Goal: Transaction & Acquisition: Purchase product/service

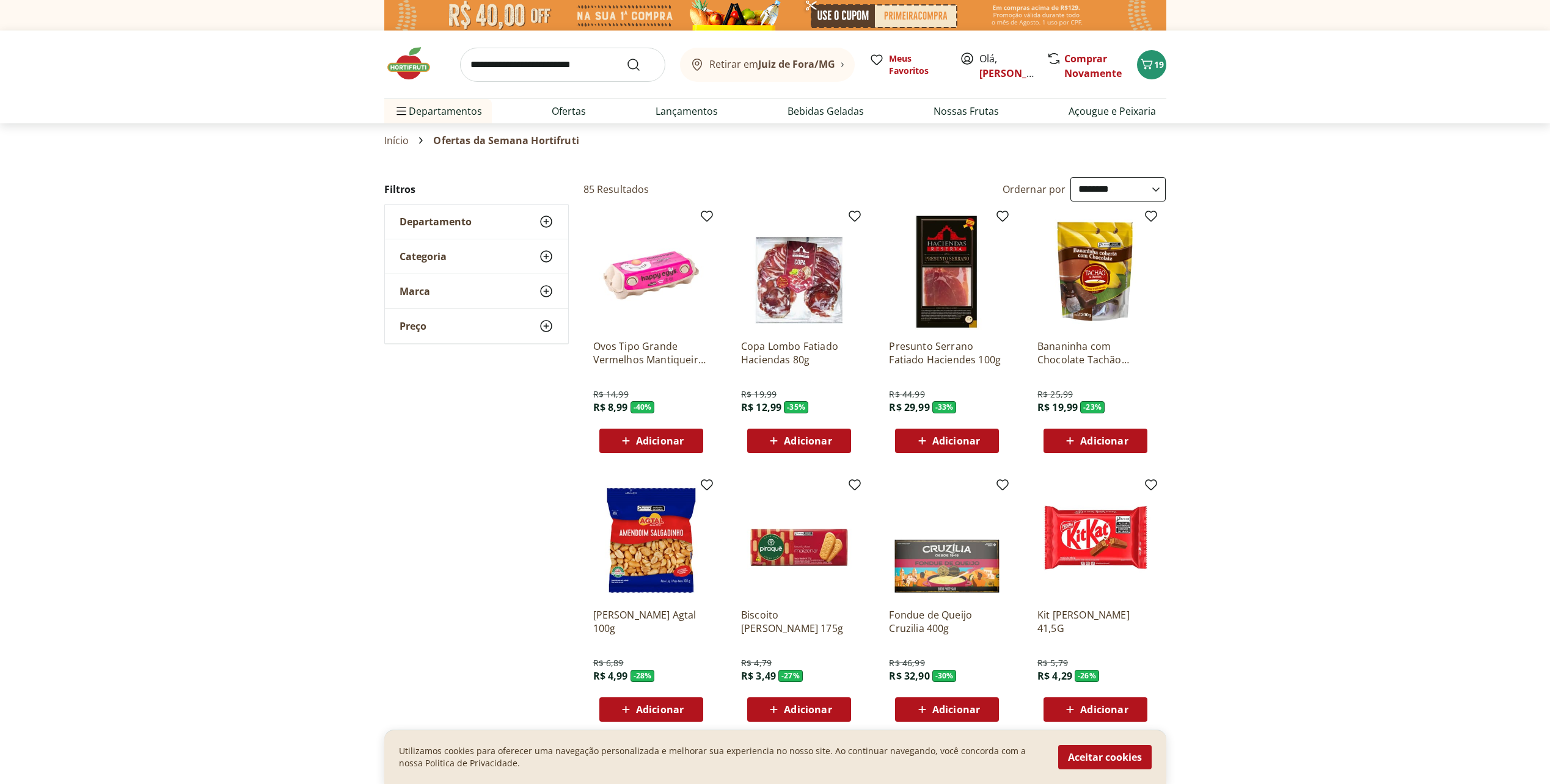
select select "**********"
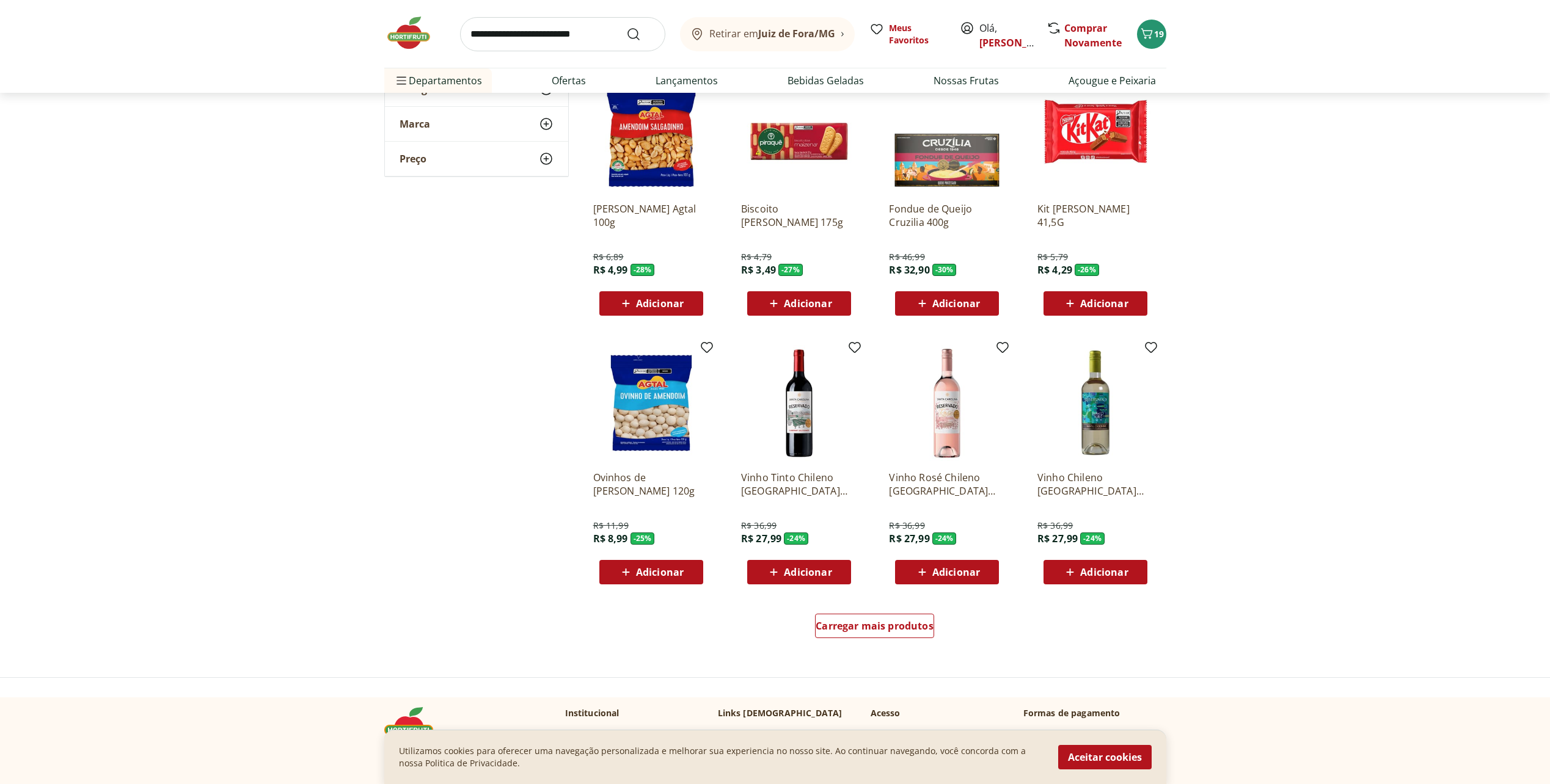
scroll to position [428, 0]
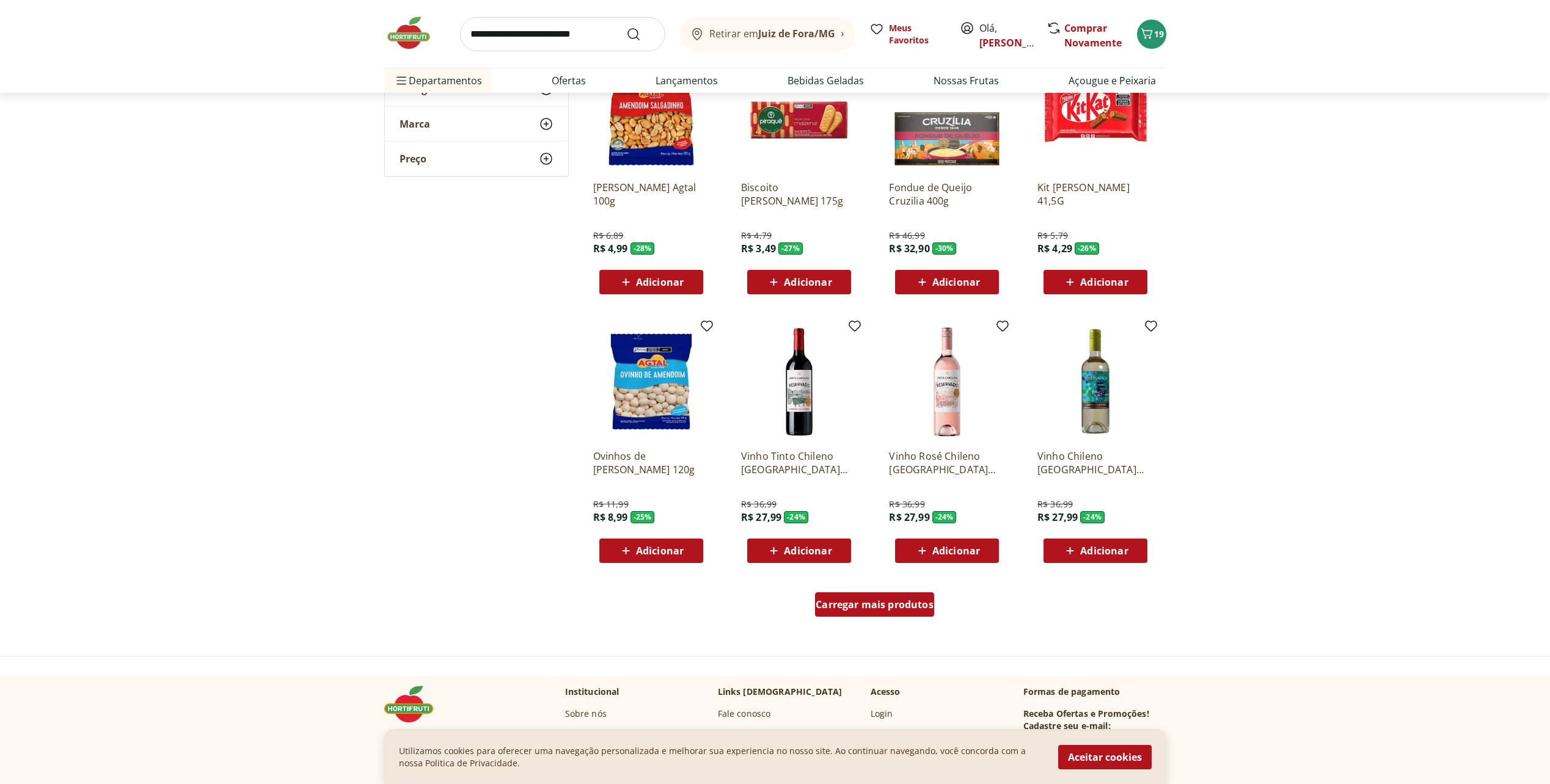
click at [881, 605] on span "Carregar mais produtos" at bounding box center [874, 605] width 118 height 10
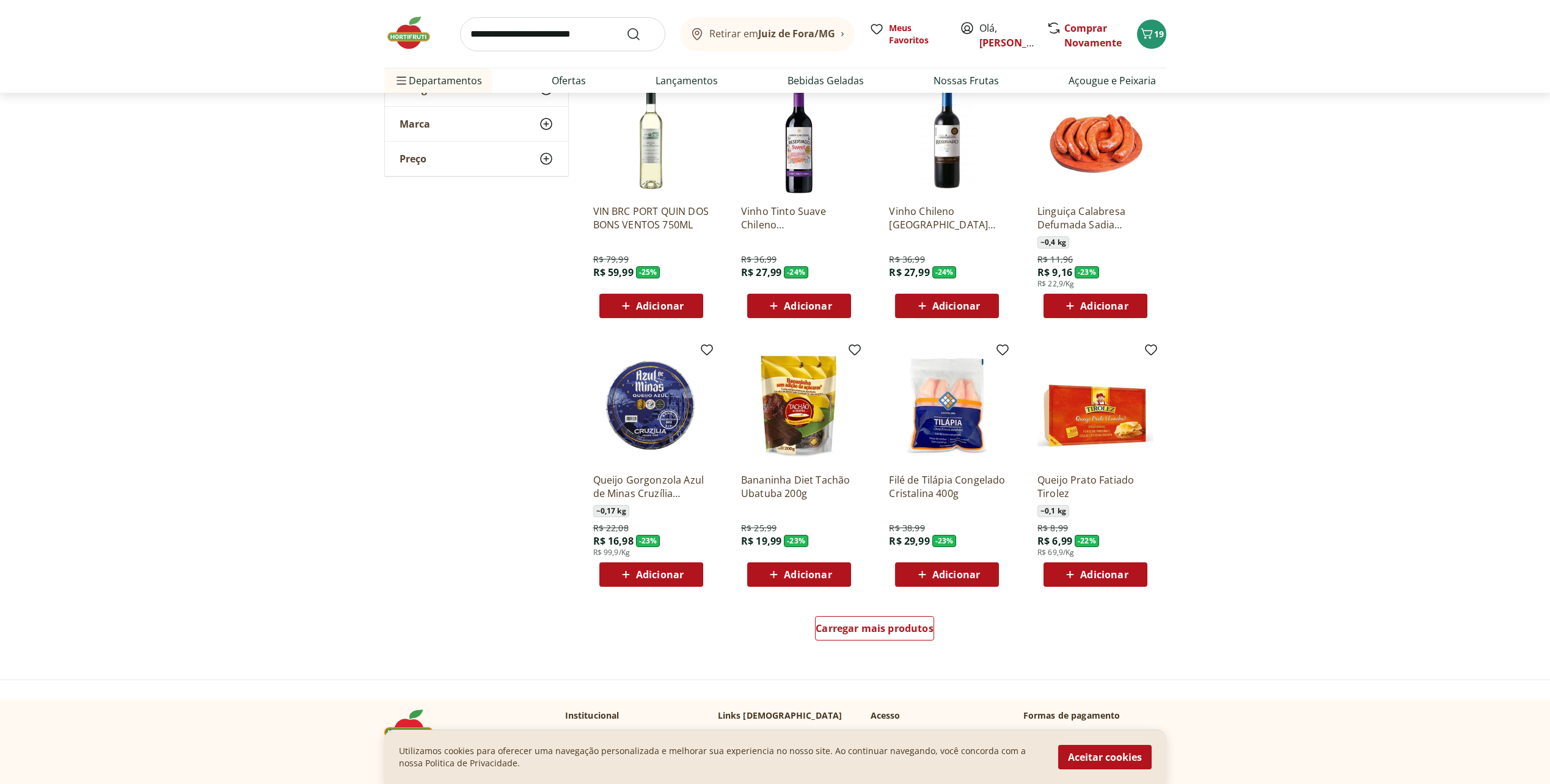
scroll to position [1221, 0]
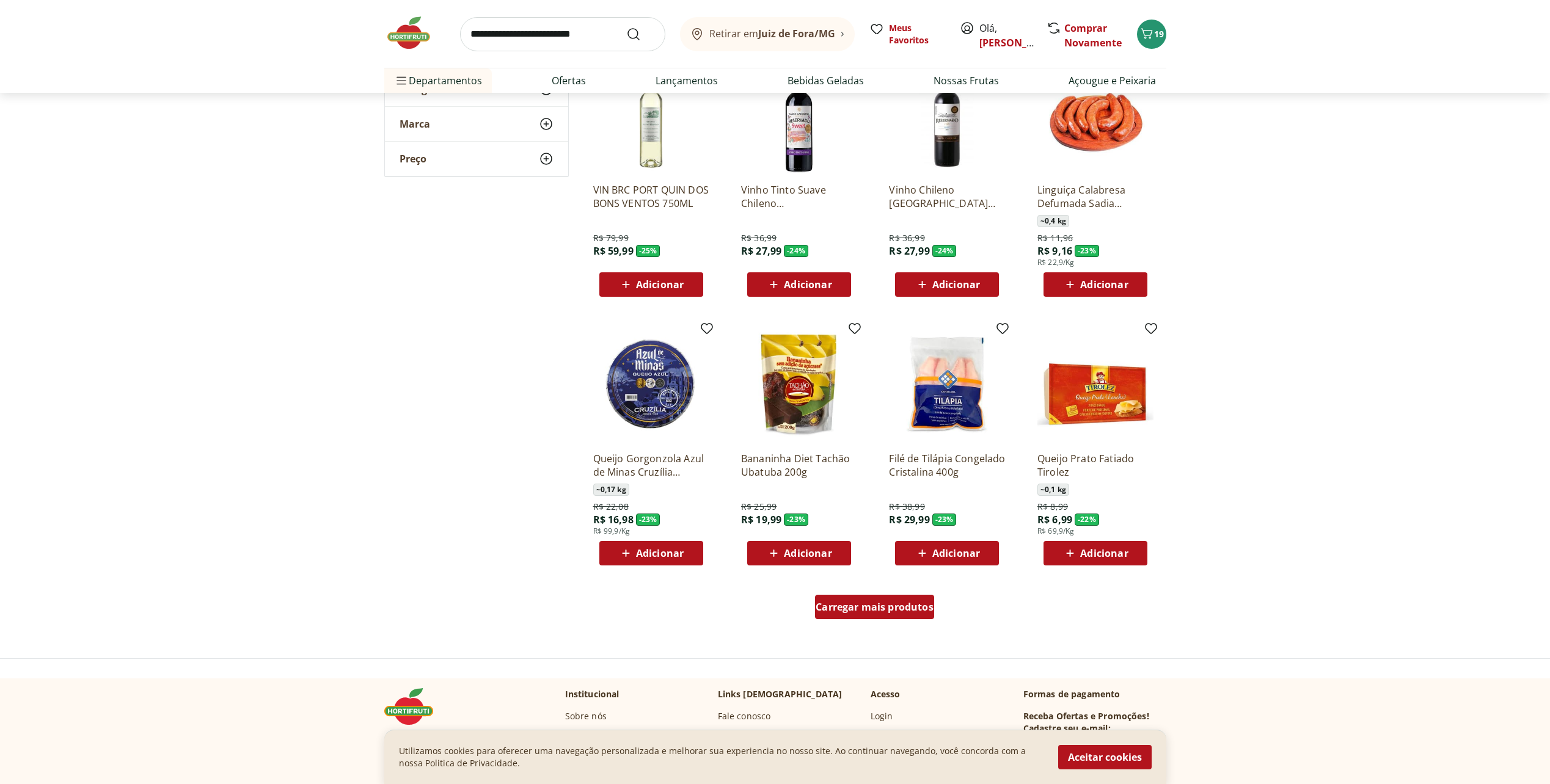
click at [896, 612] on span "Carregar mais produtos" at bounding box center [874, 607] width 118 height 10
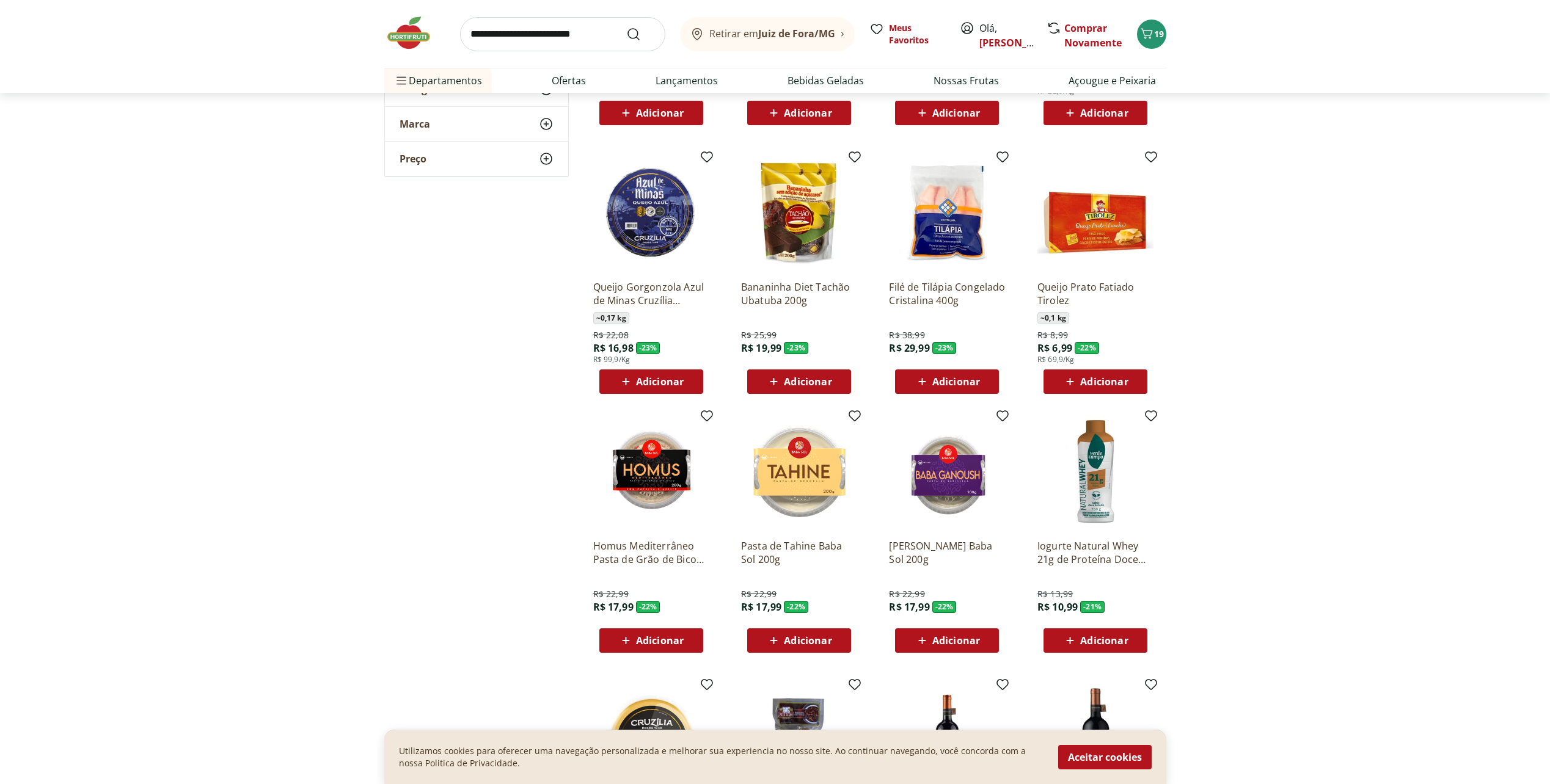
scroll to position [1405, 0]
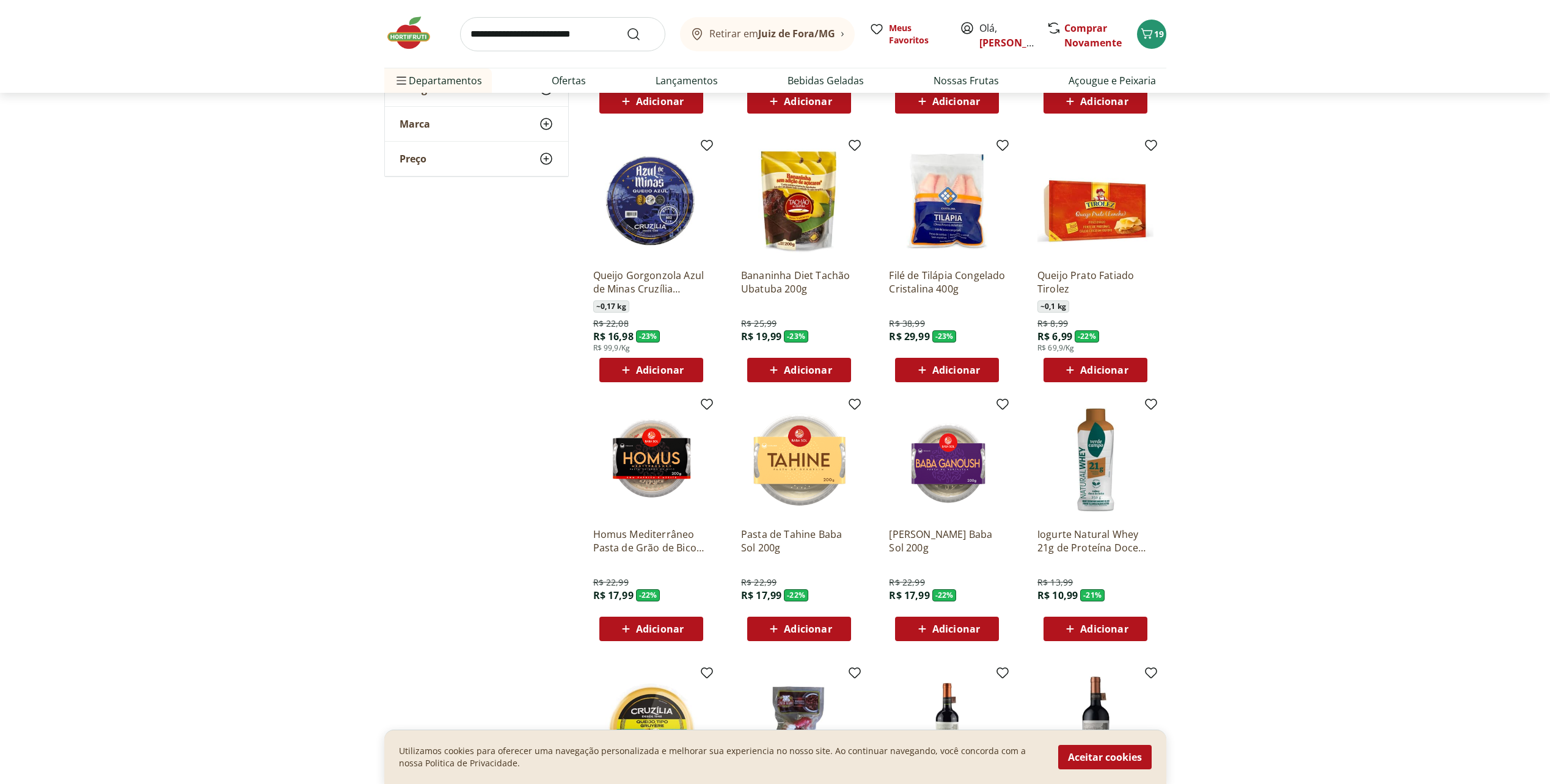
click at [928, 626] on icon at bounding box center [923, 629] width 16 height 15
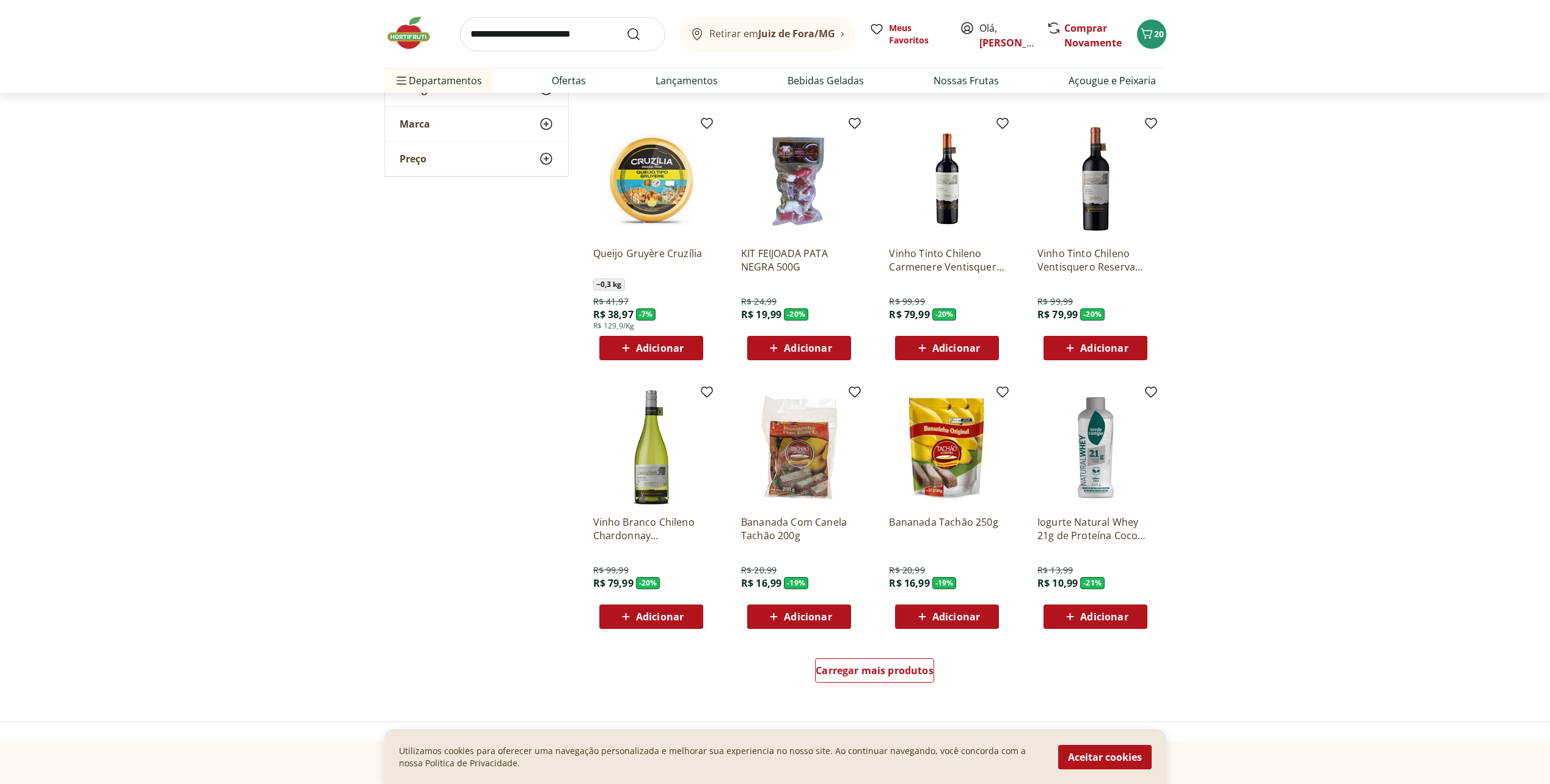
scroll to position [2016, 0]
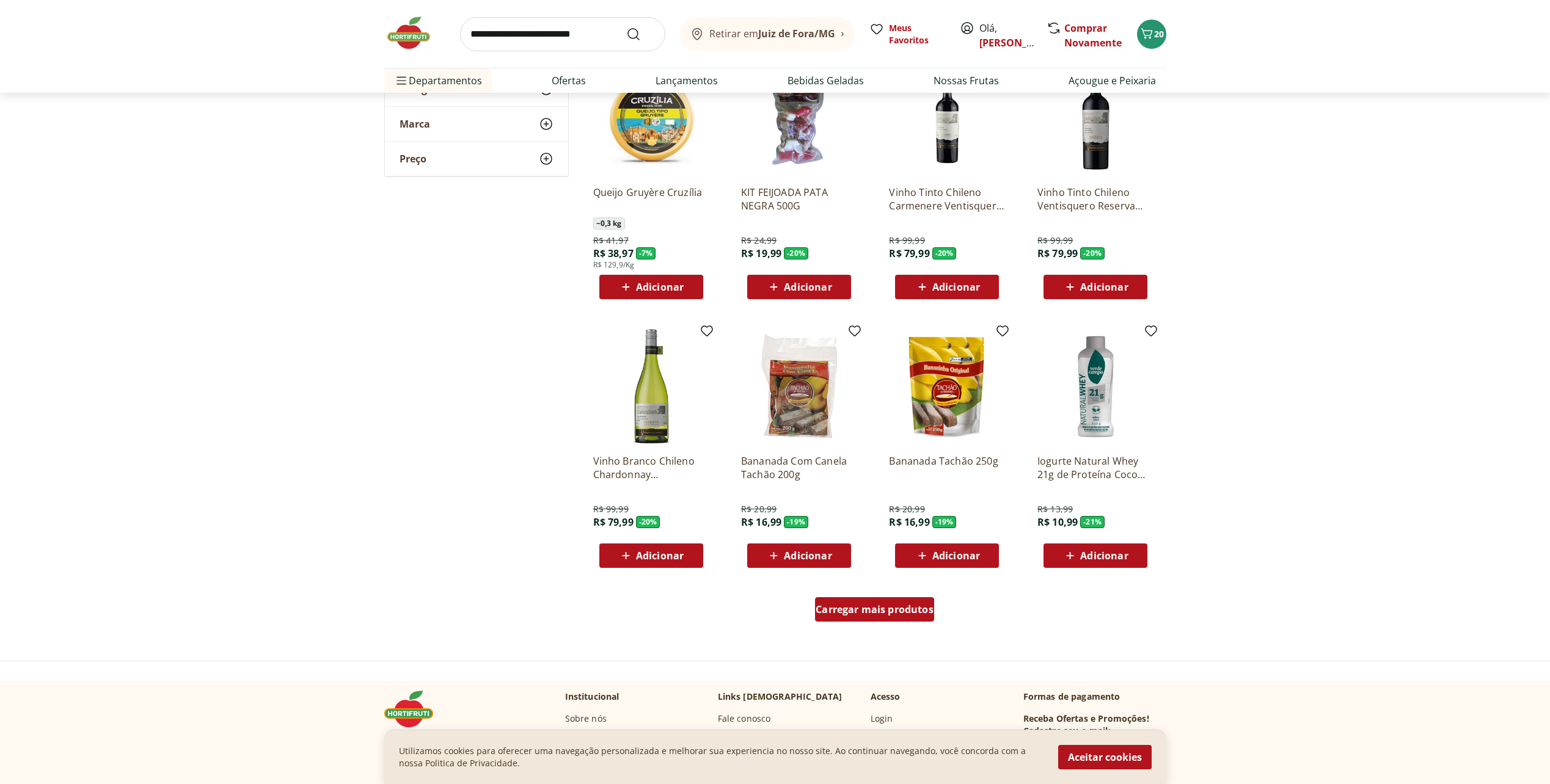
click at [894, 620] on div "Carregar mais produtos" at bounding box center [874, 609] width 119 height 24
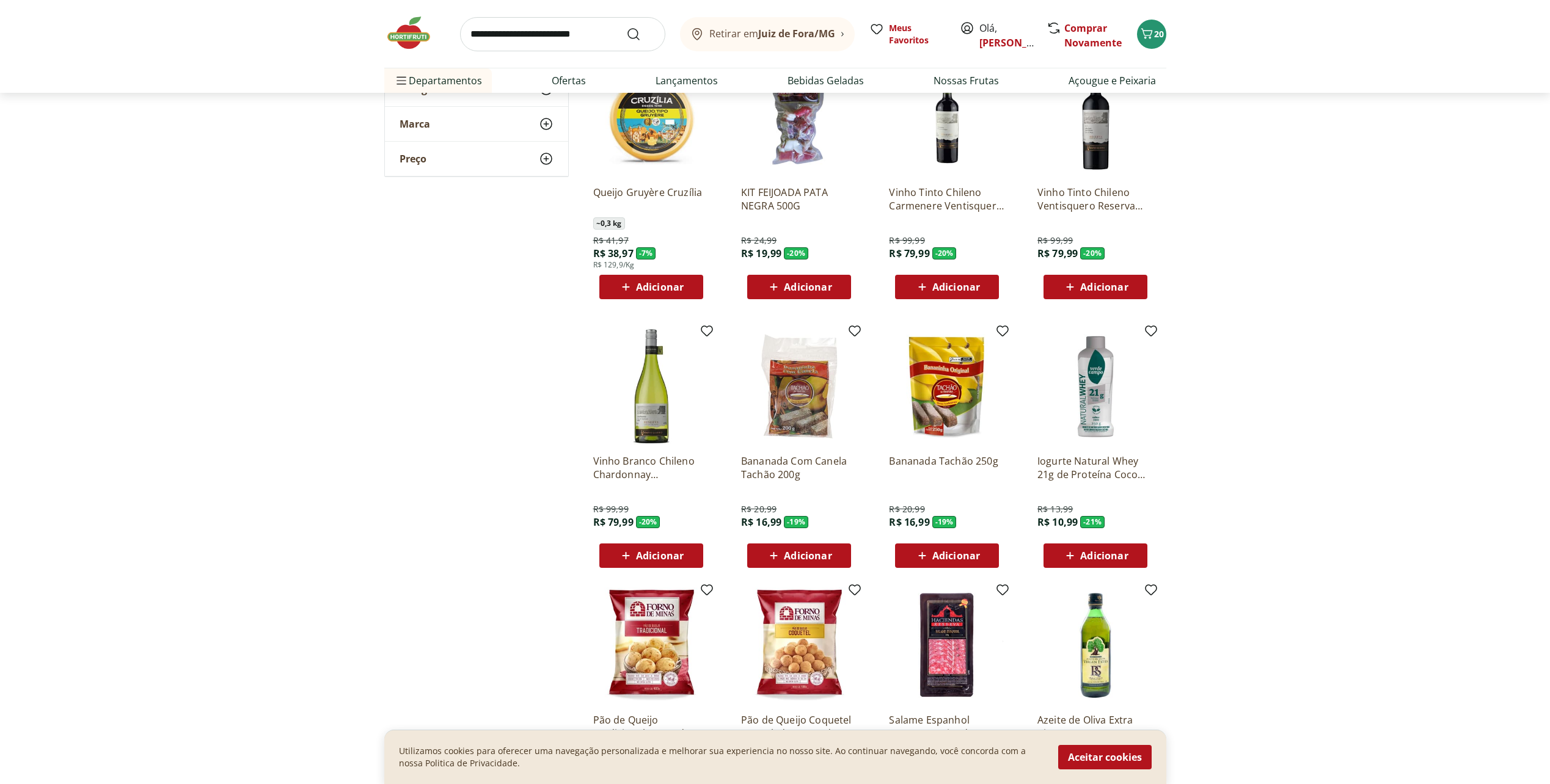
scroll to position [2260, 0]
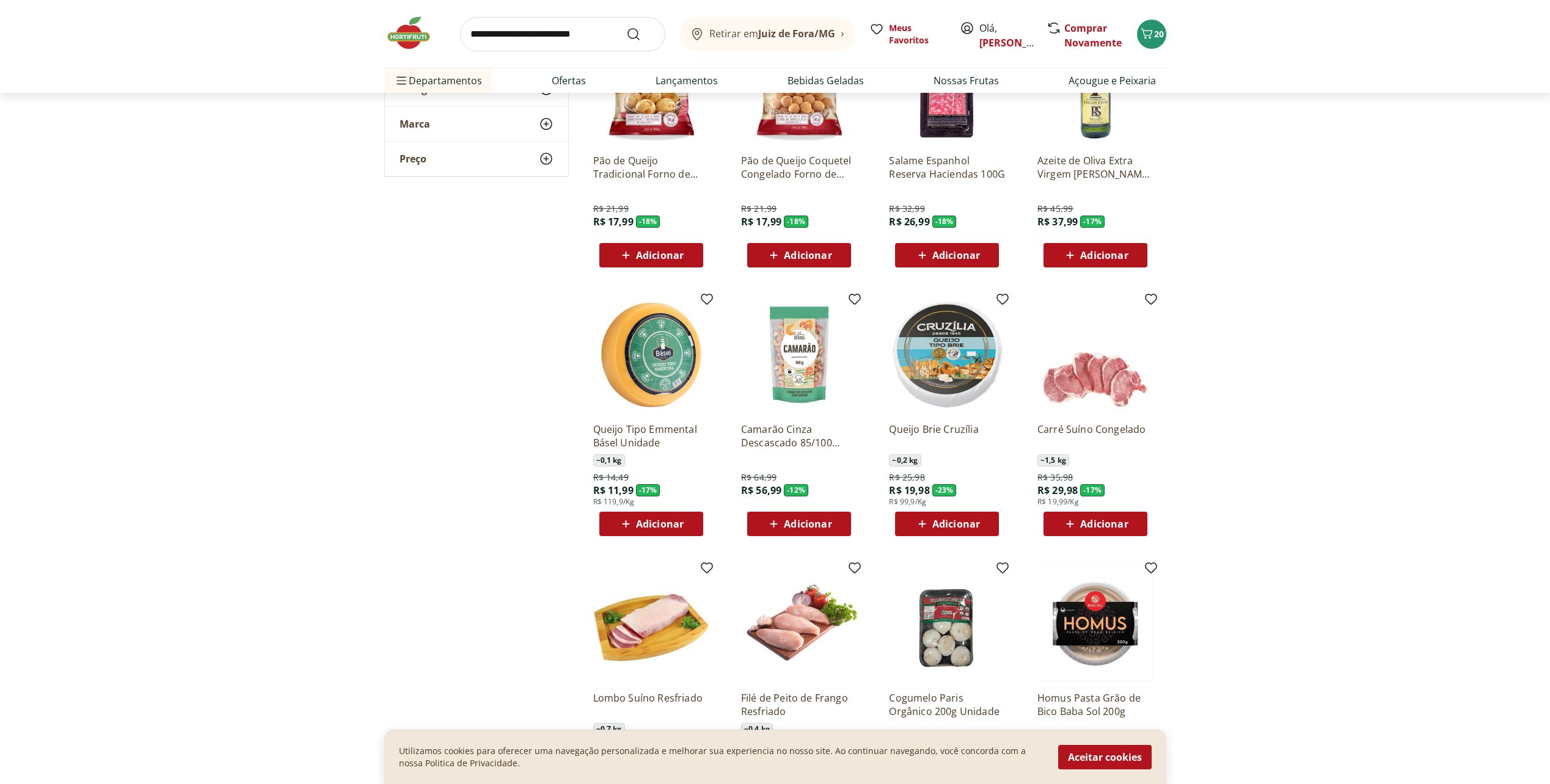
scroll to position [2749, 0]
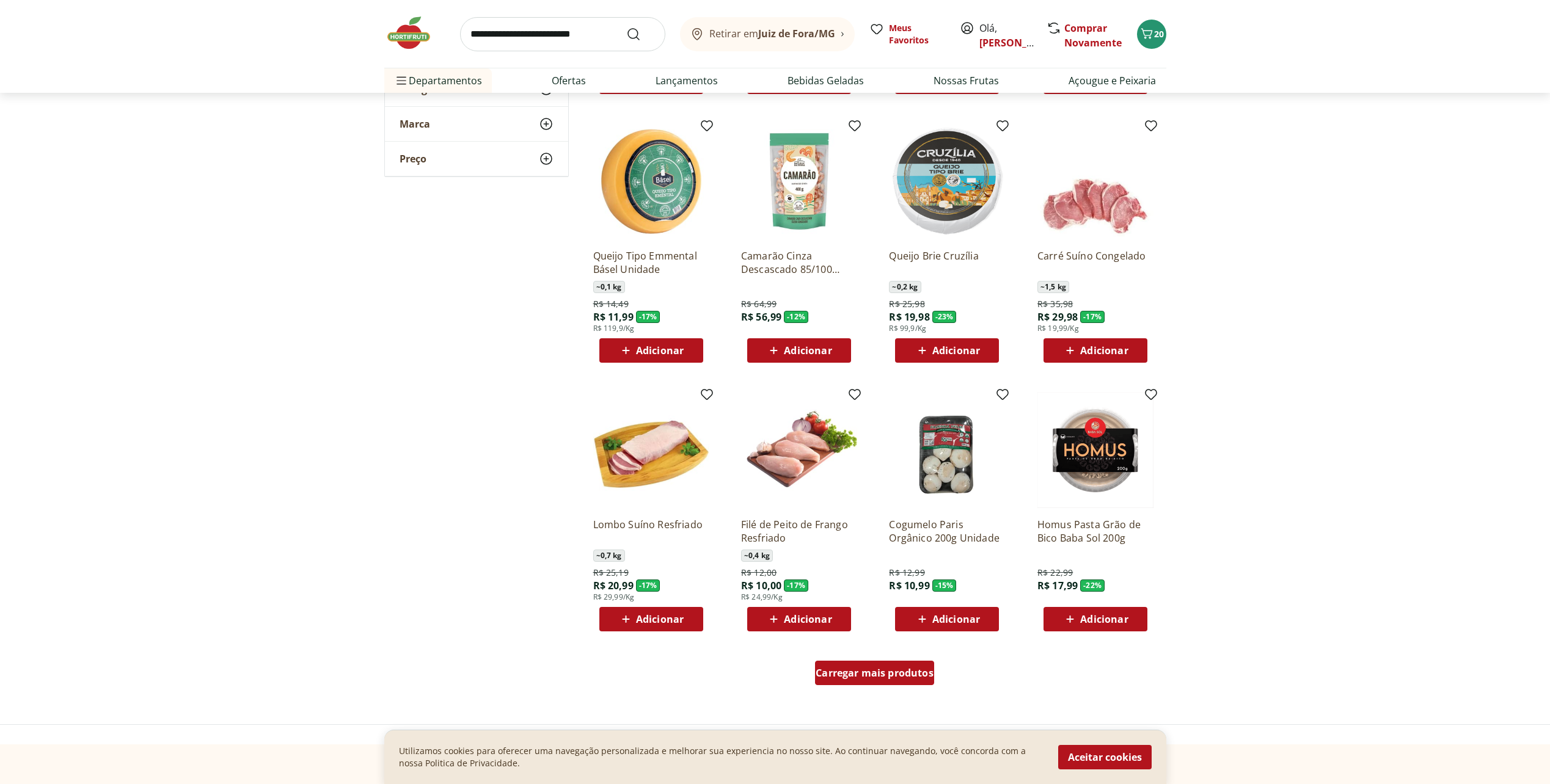
click at [856, 680] on div "Carregar mais produtos" at bounding box center [874, 673] width 119 height 24
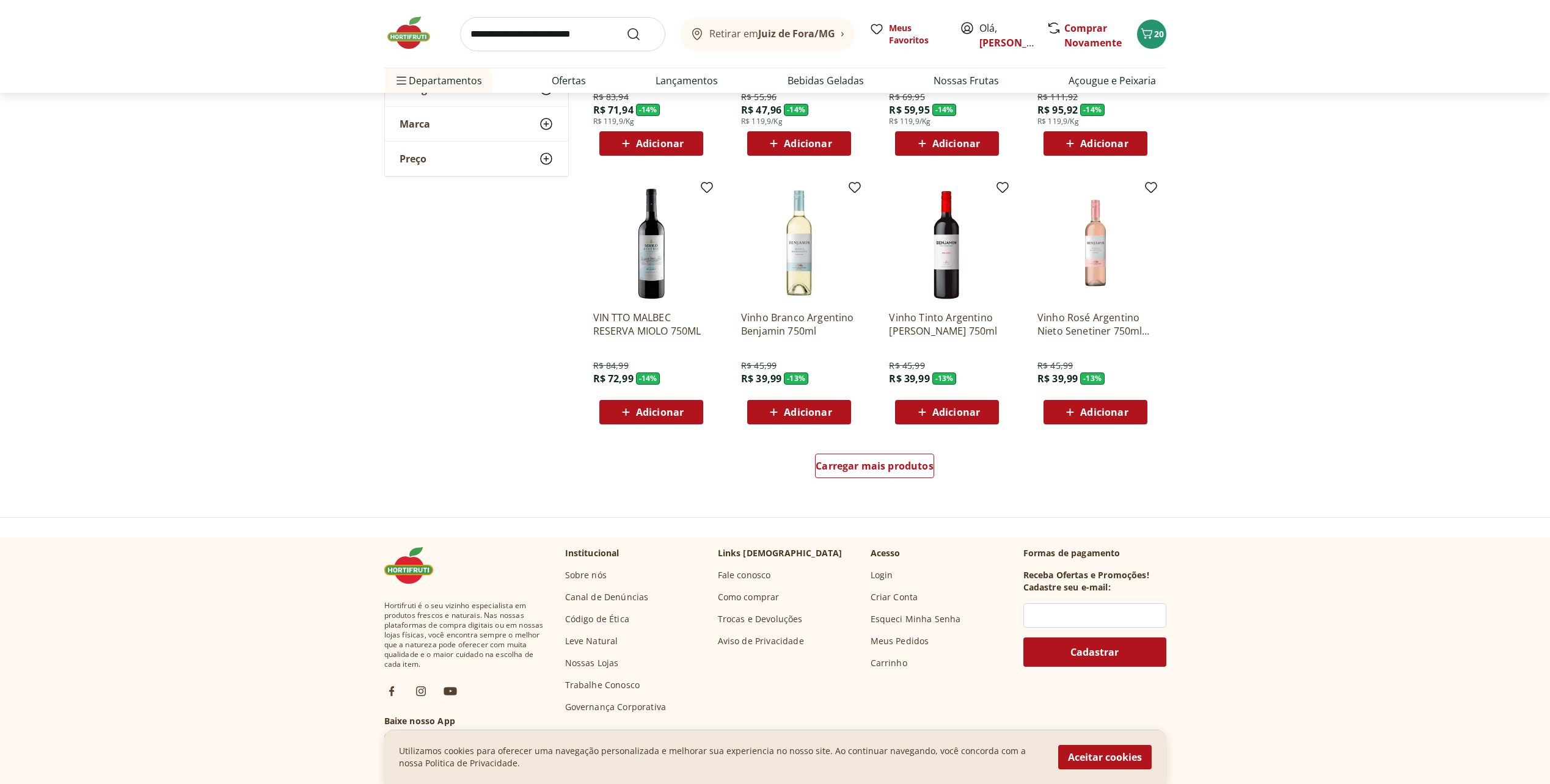
scroll to position [3787, 0]
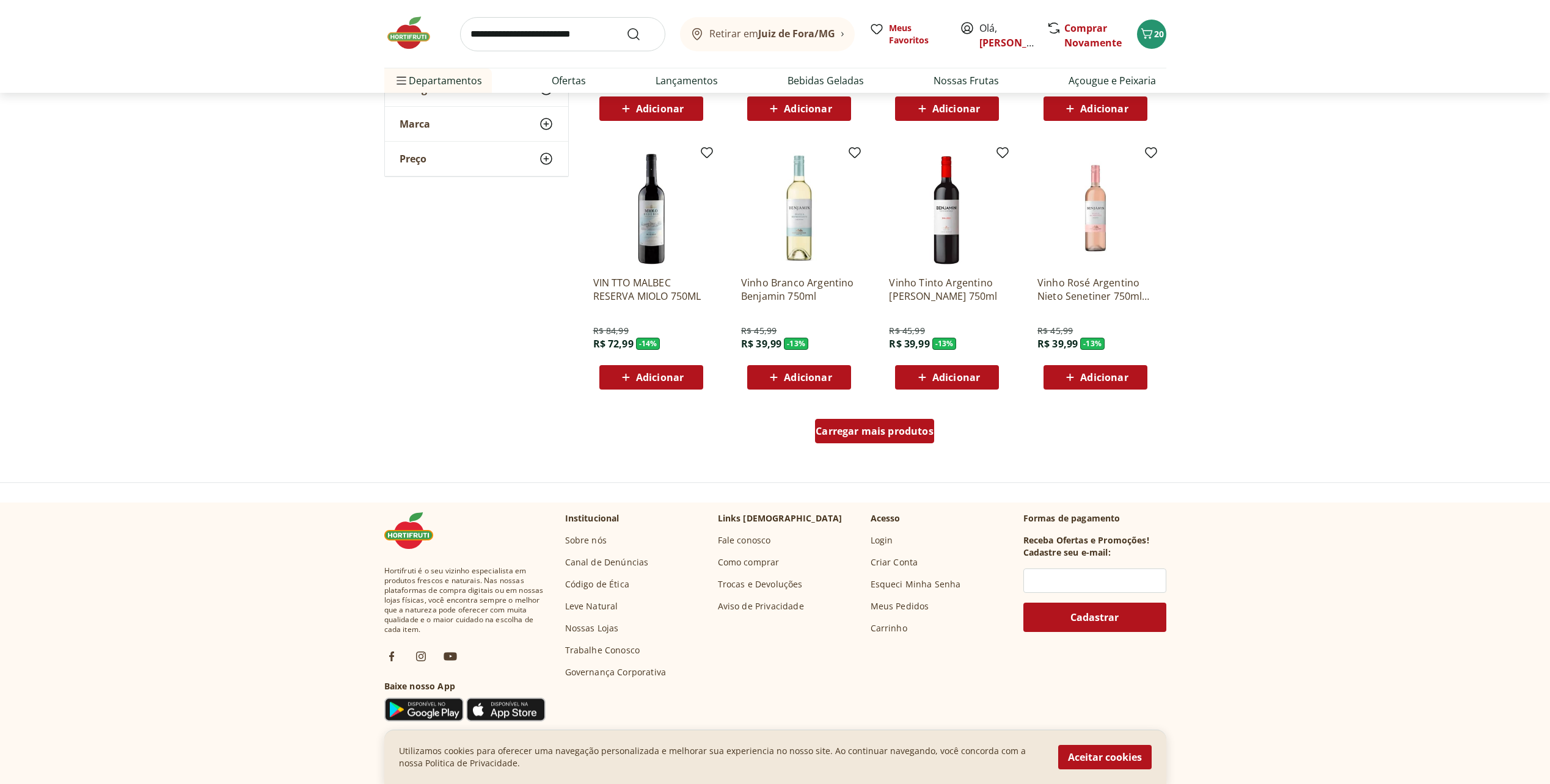
click at [862, 435] on span "Carregar mais produtos" at bounding box center [874, 431] width 118 height 10
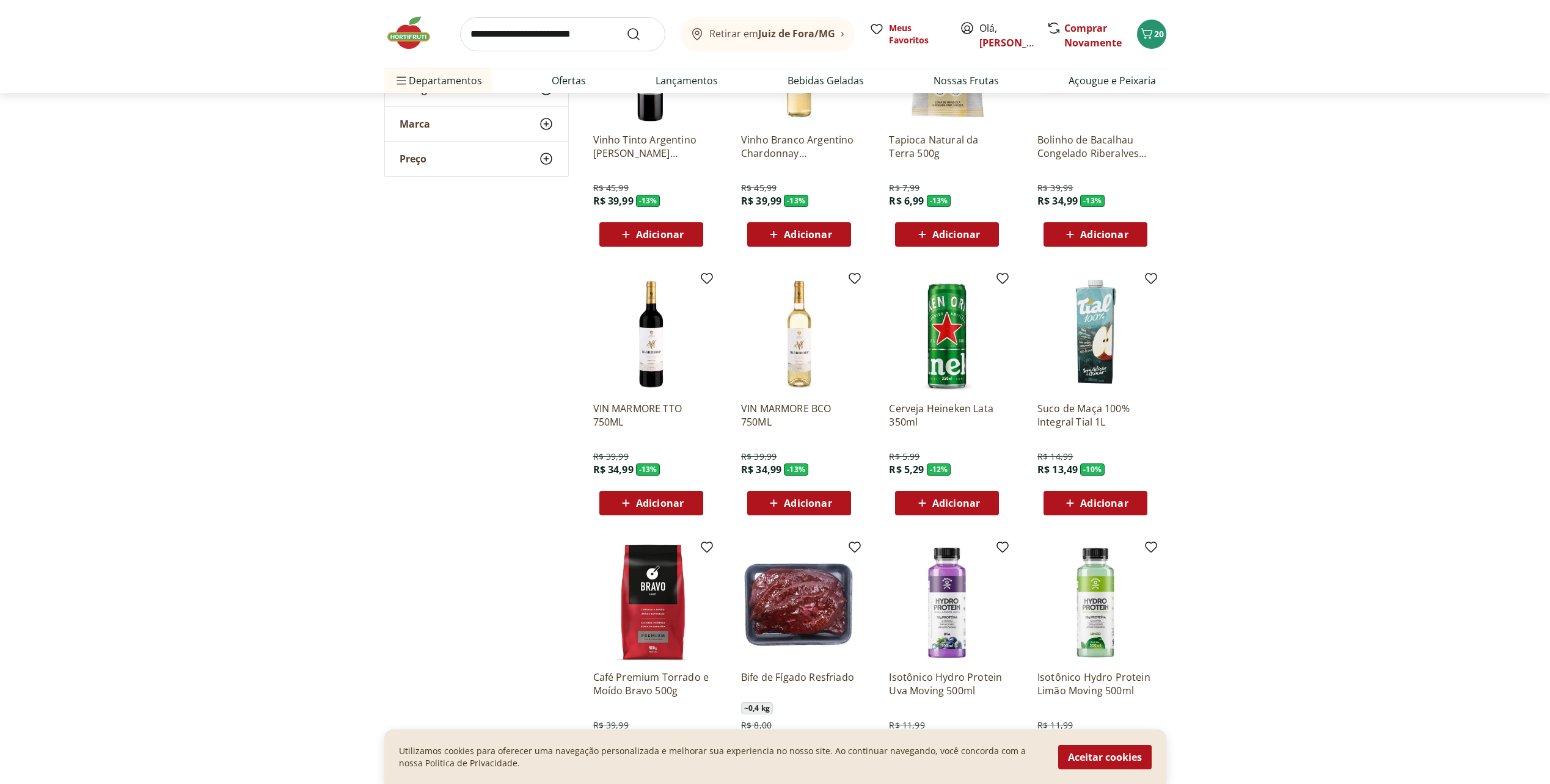
scroll to position [4337, 0]
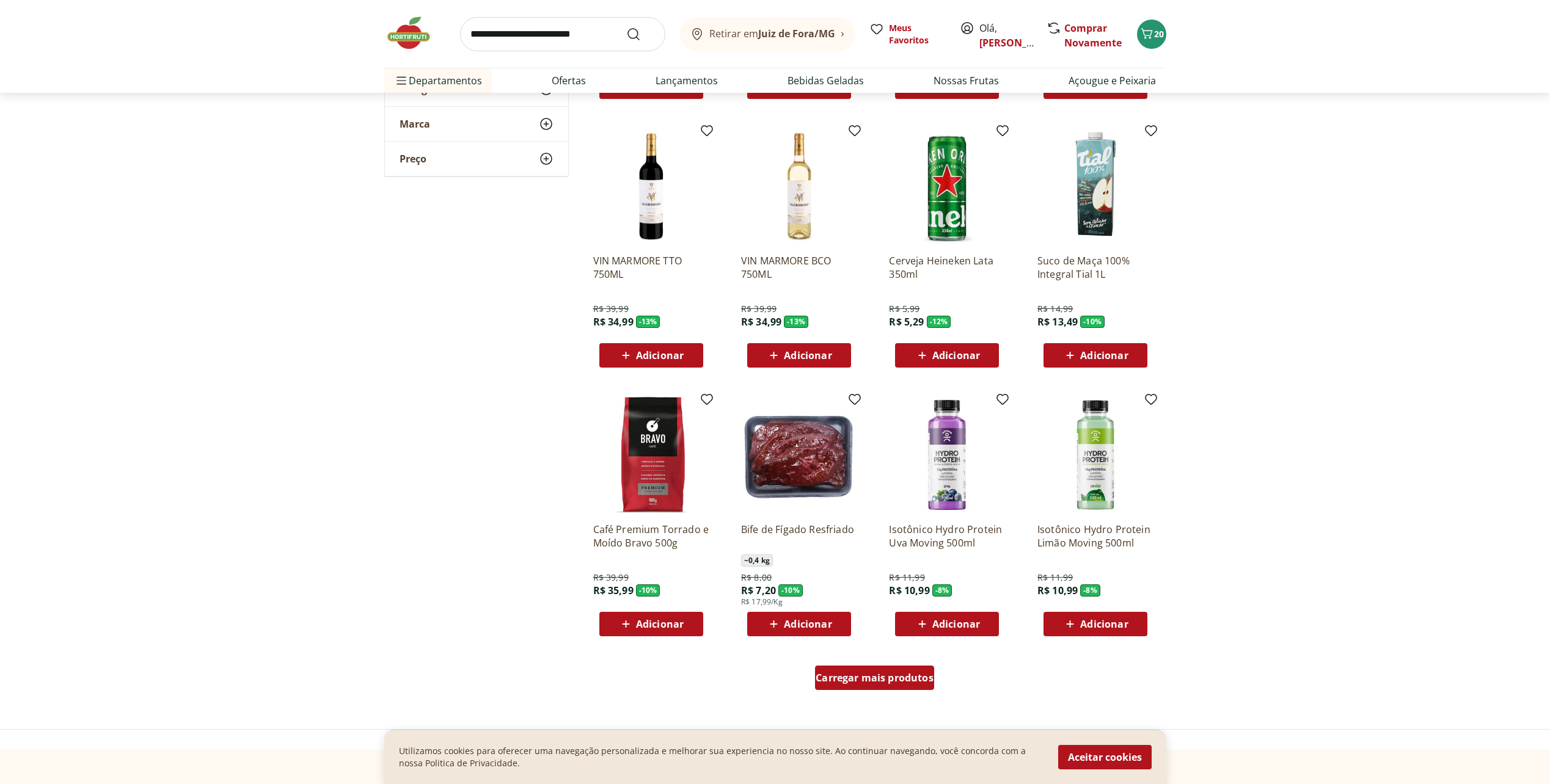
click at [850, 677] on span "Carregar mais produtos" at bounding box center [874, 678] width 118 height 10
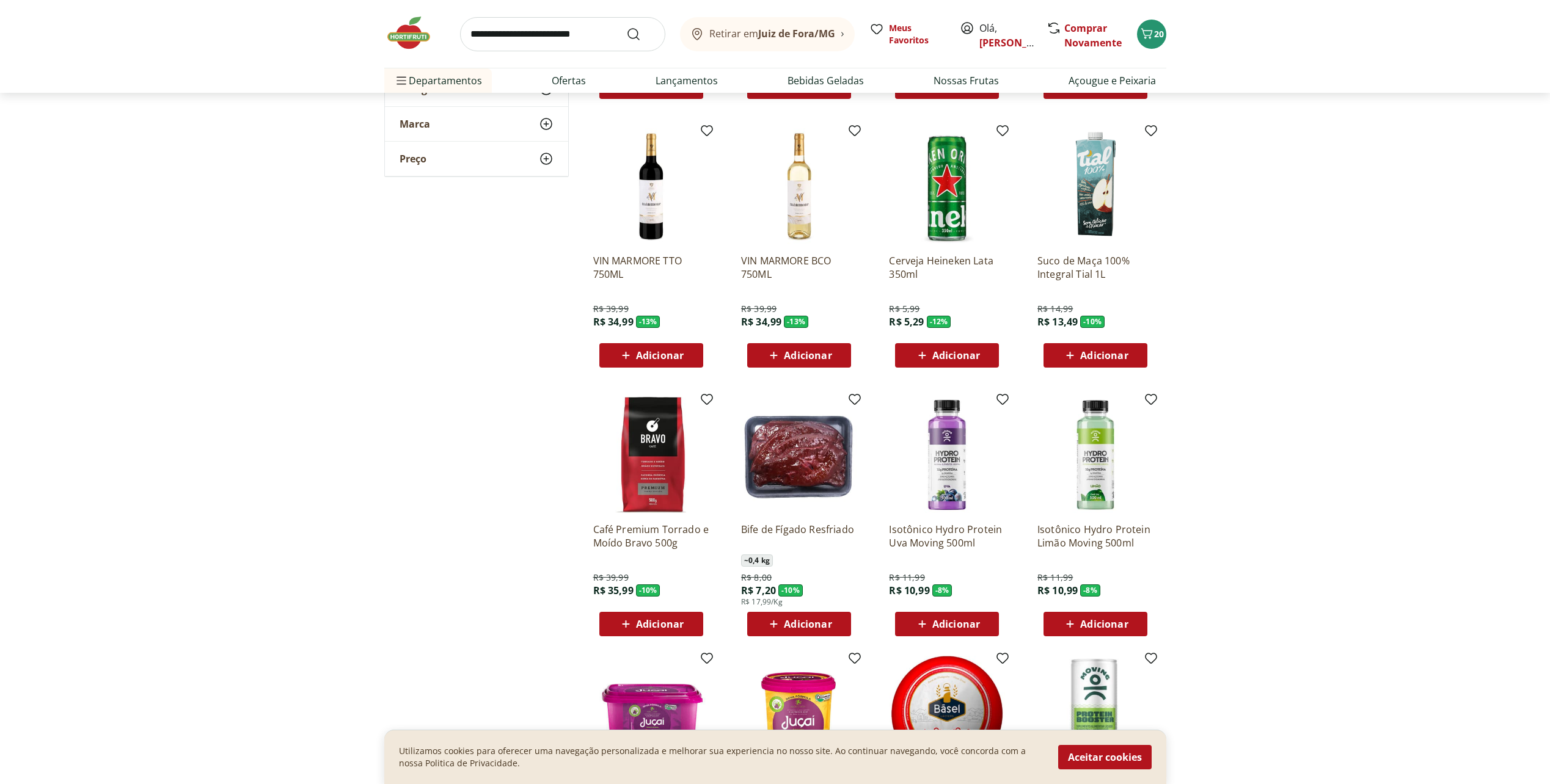
scroll to position [4642, 0]
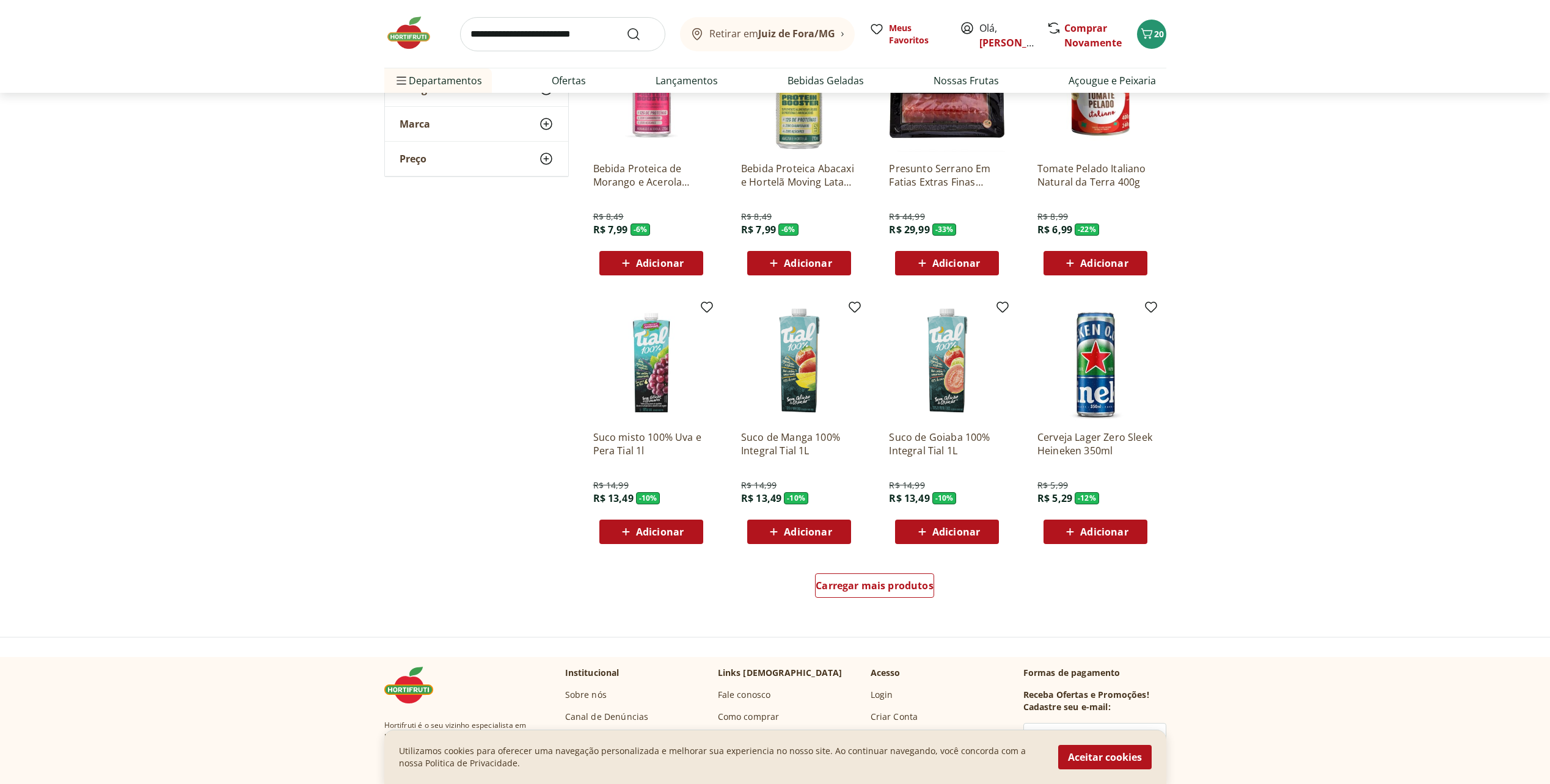
scroll to position [5254, 0]
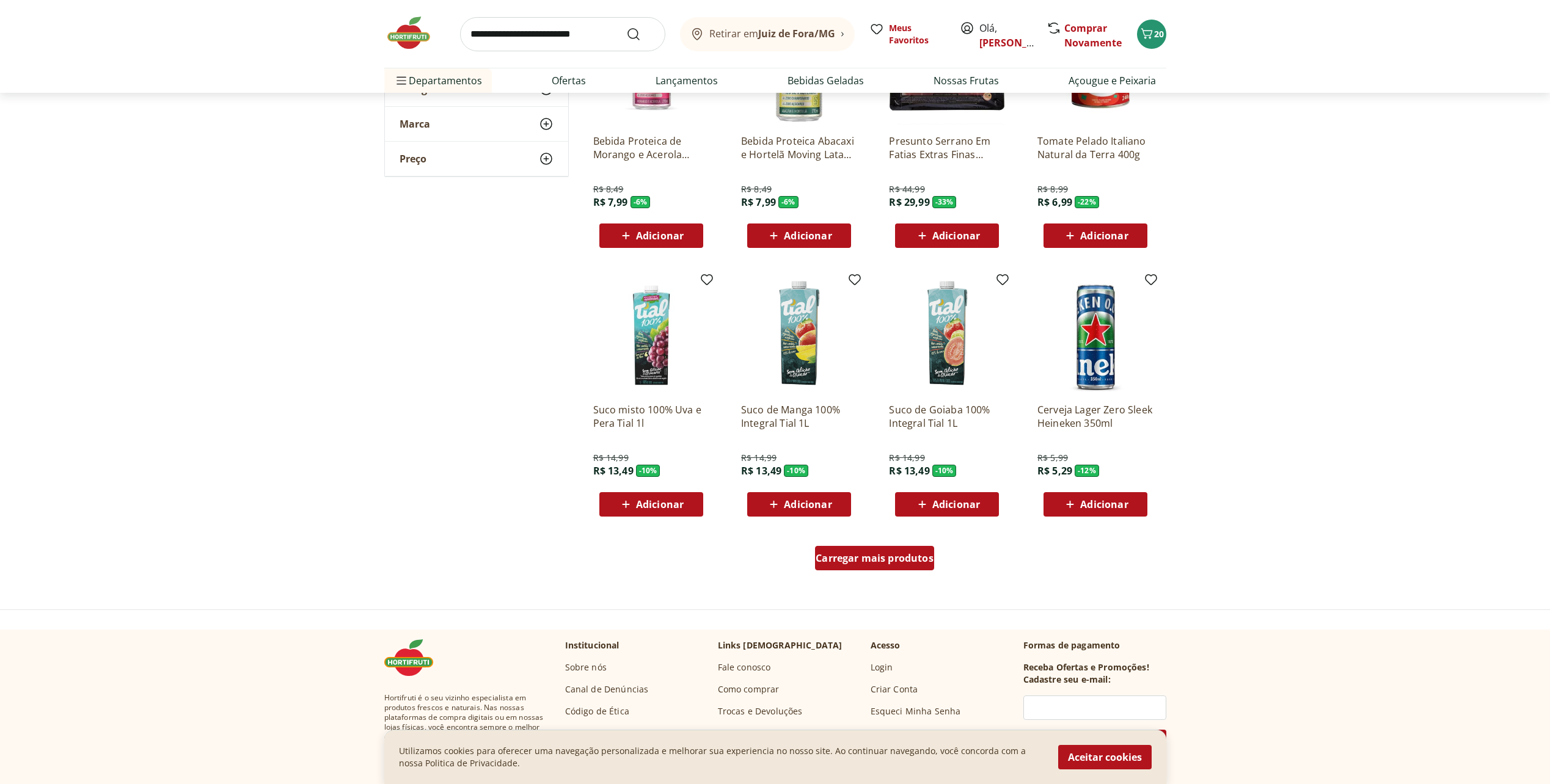
click at [907, 567] on div "Carregar mais produtos" at bounding box center [874, 558] width 119 height 24
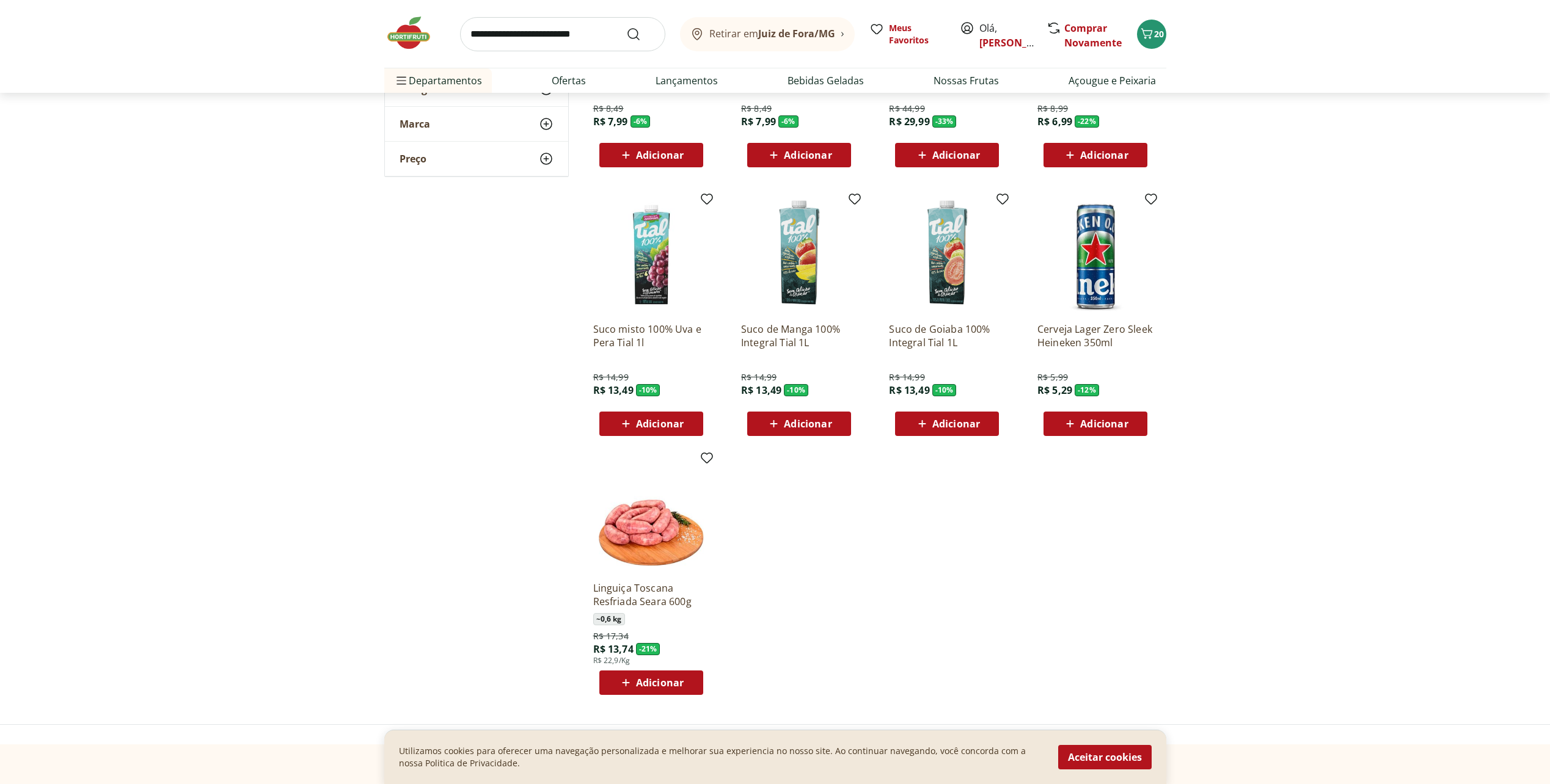
scroll to position [5559, 0]
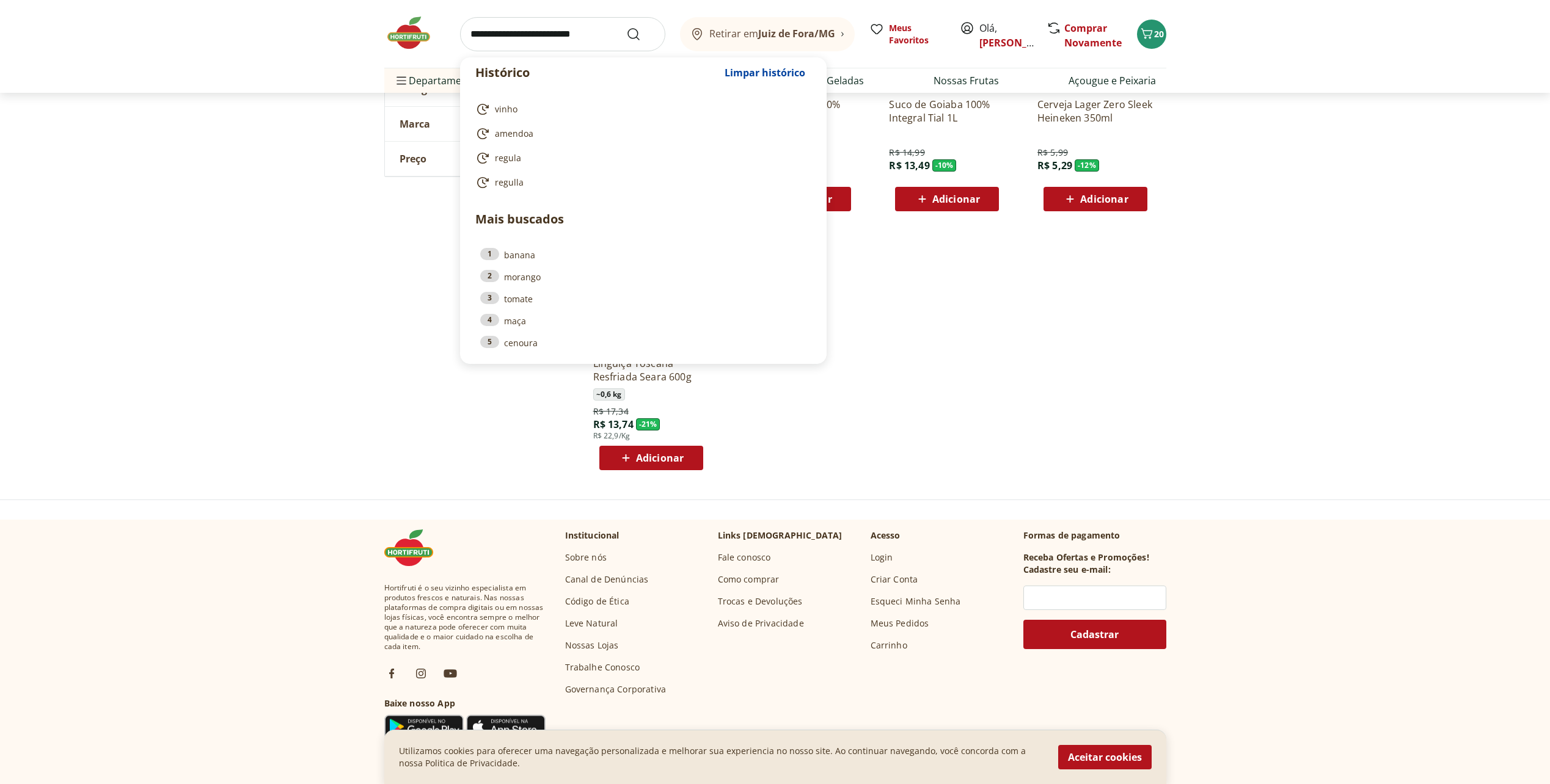
click at [518, 37] on input "search" at bounding box center [563, 34] width 205 height 34
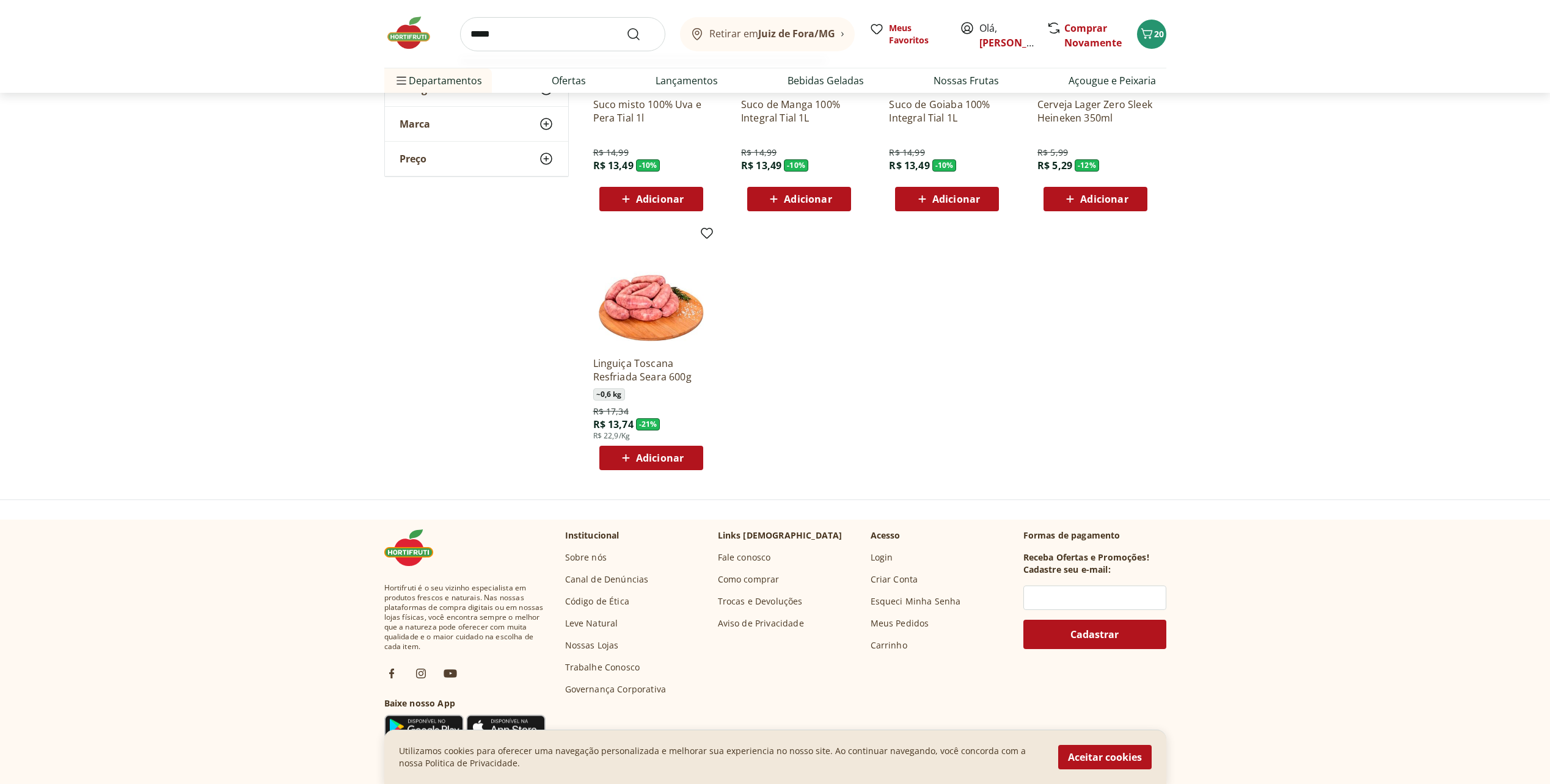
type input "*****"
click at [627, 27] on button "Submit Search" at bounding box center [641, 34] width 29 height 15
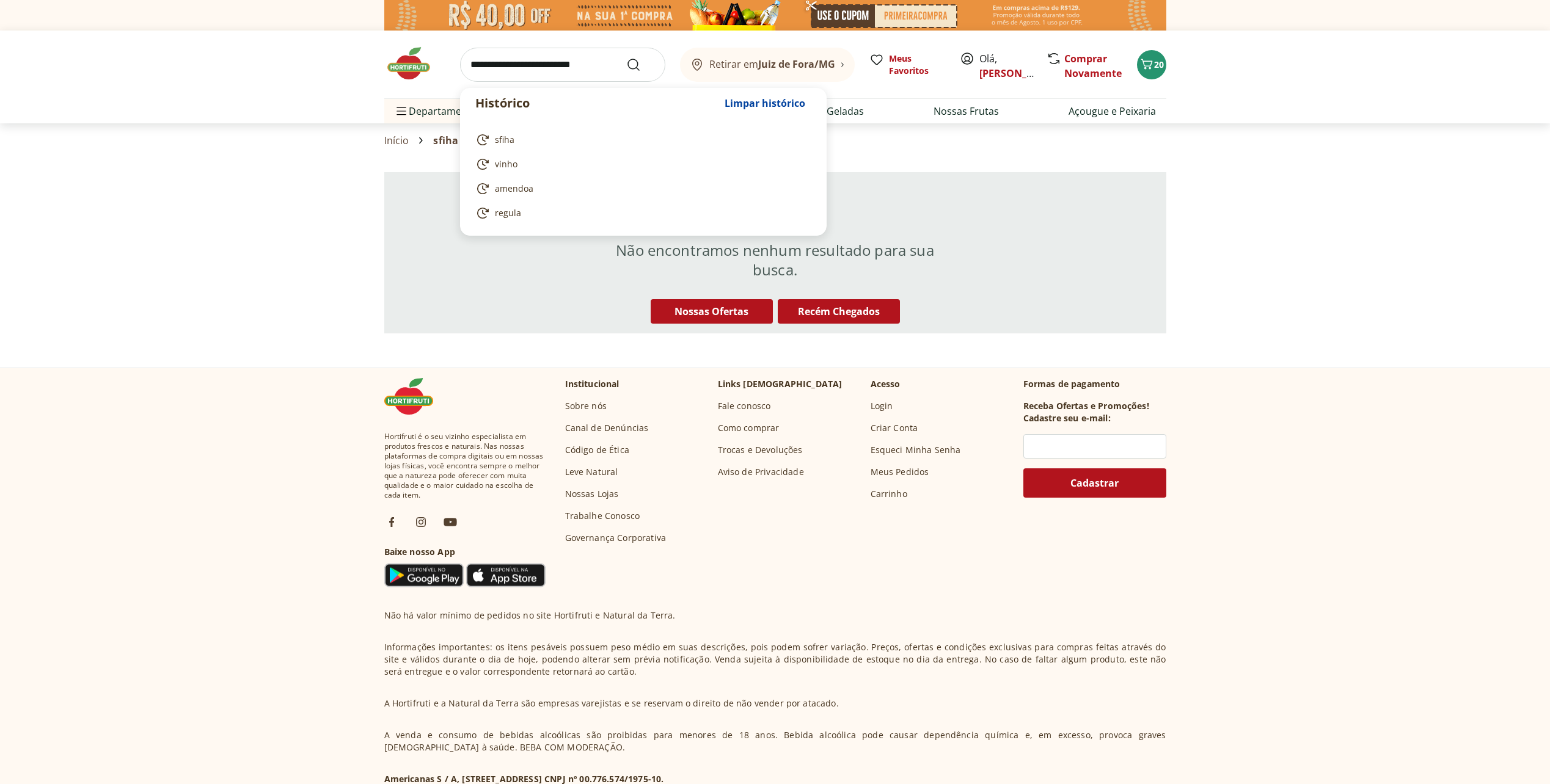
click at [558, 70] on input "search" at bounding box center [563, 65] width 205 height 34
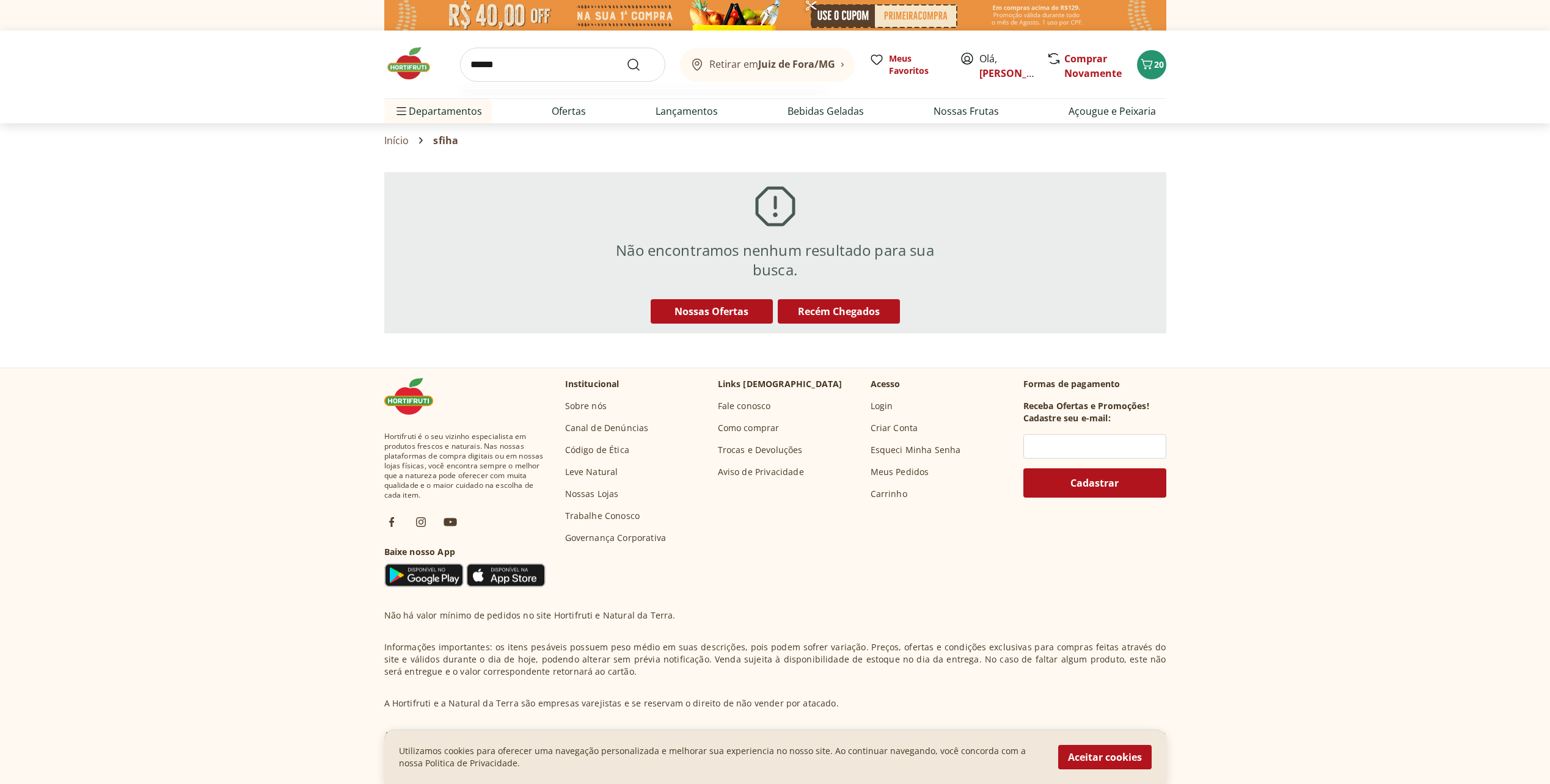
type input "******"
click at [627, 58] on button "Submit Search" at bounding box center [641, 65] width 29 height 15
click at [592, 65] on input "search" at bounding box center [563, 65] width 205 height 34
type input "*******"
click at [627, 58] on button "Submit Search" at bounding box center [641, 65] width 29 height 15
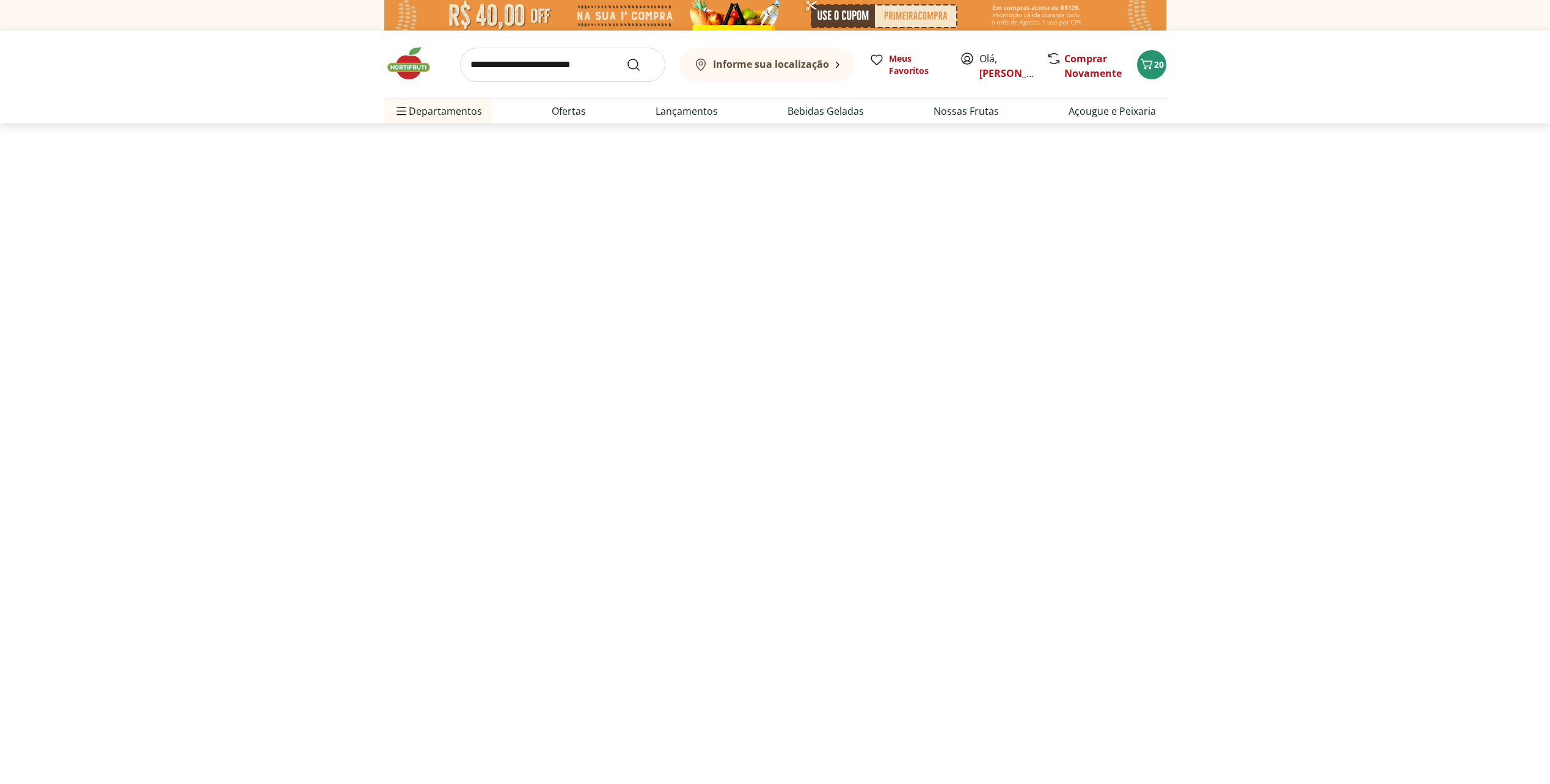
select select "**********"
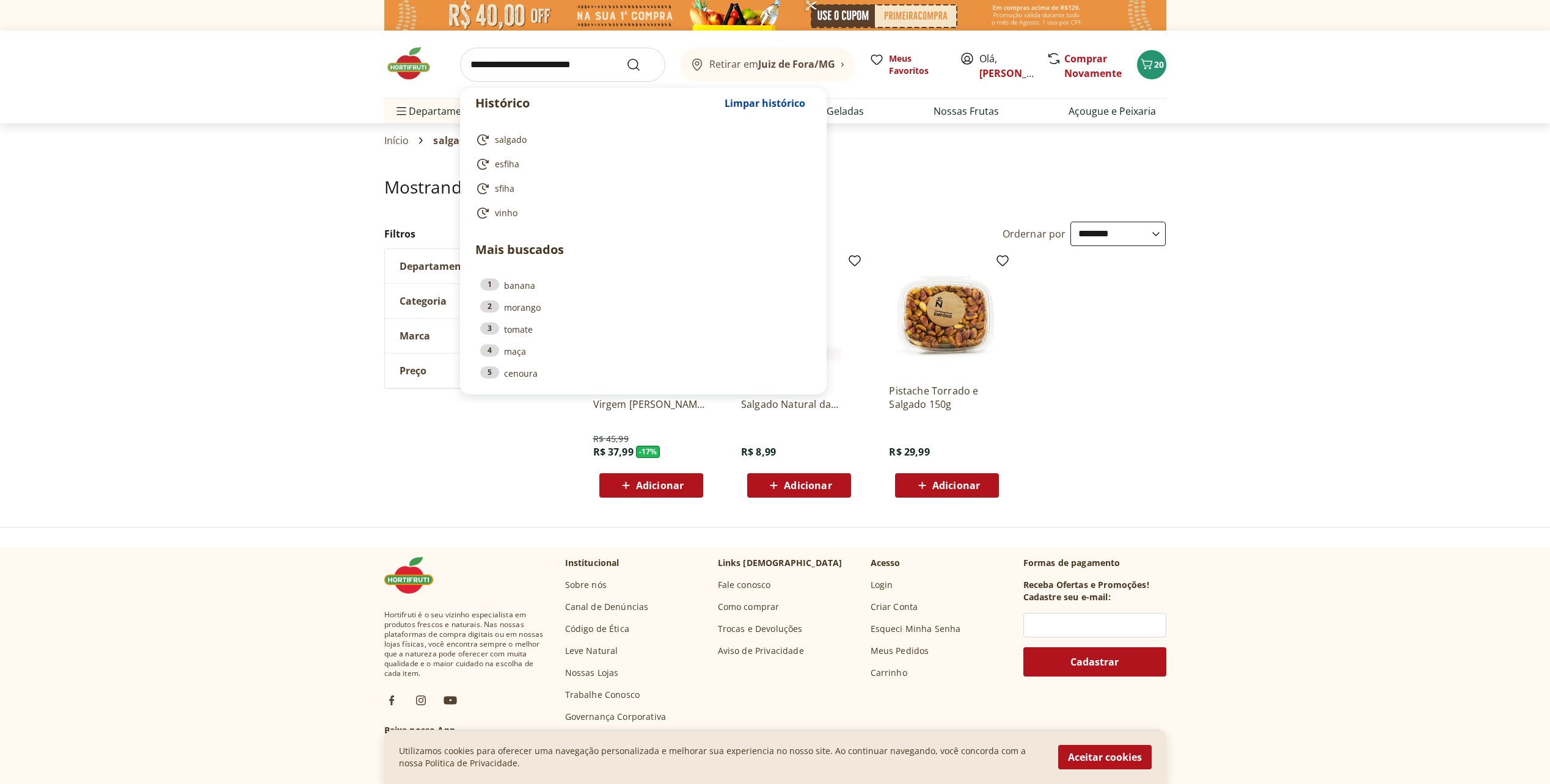
click at [566, 64] on input "search" at bounding box center [563, 65] width 205 height 34
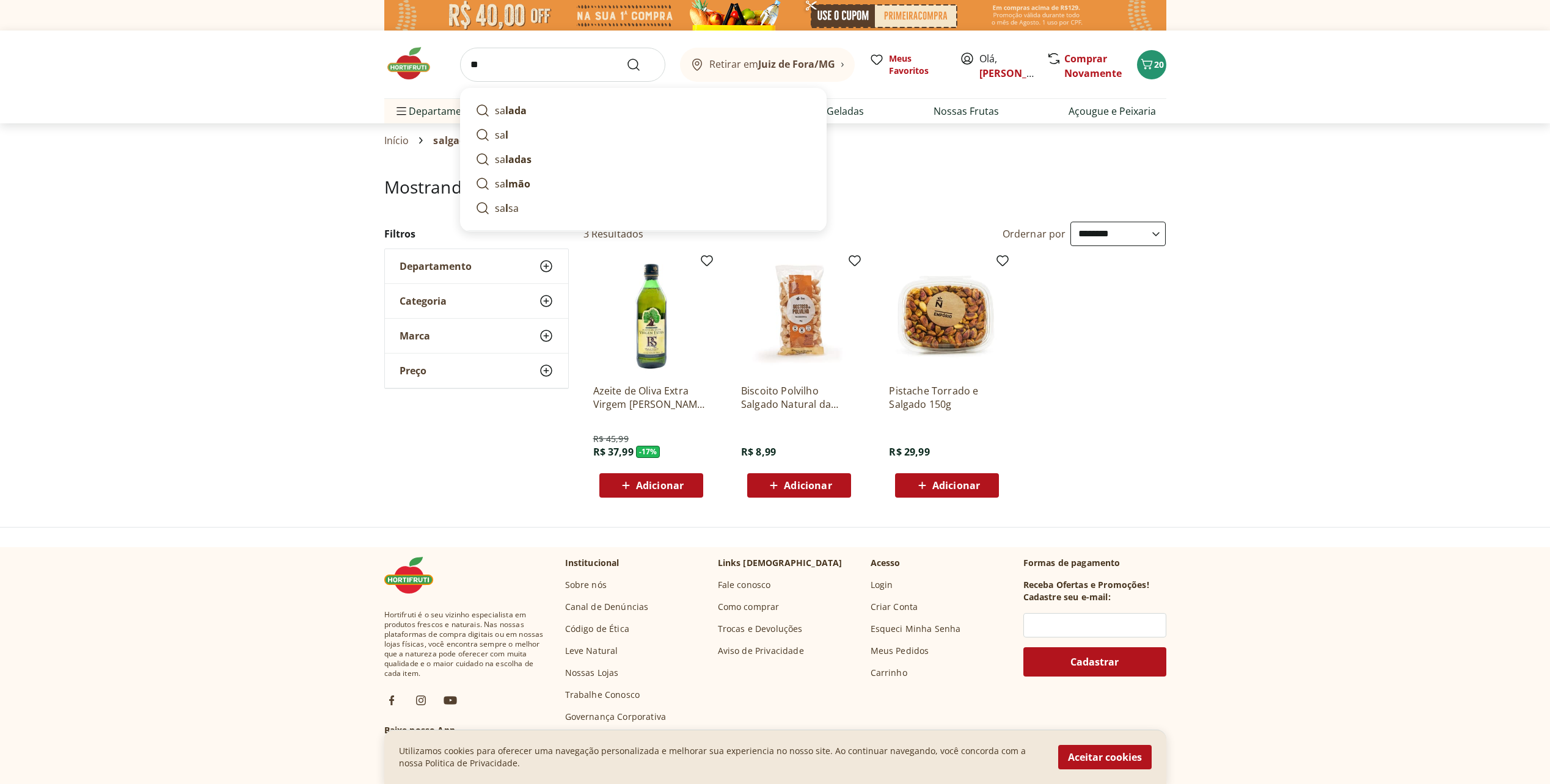
type input "*"
type input "*******"
click at [627, 58] on button "Submit Search" at bounding box center [641, 65] width 29 height 15
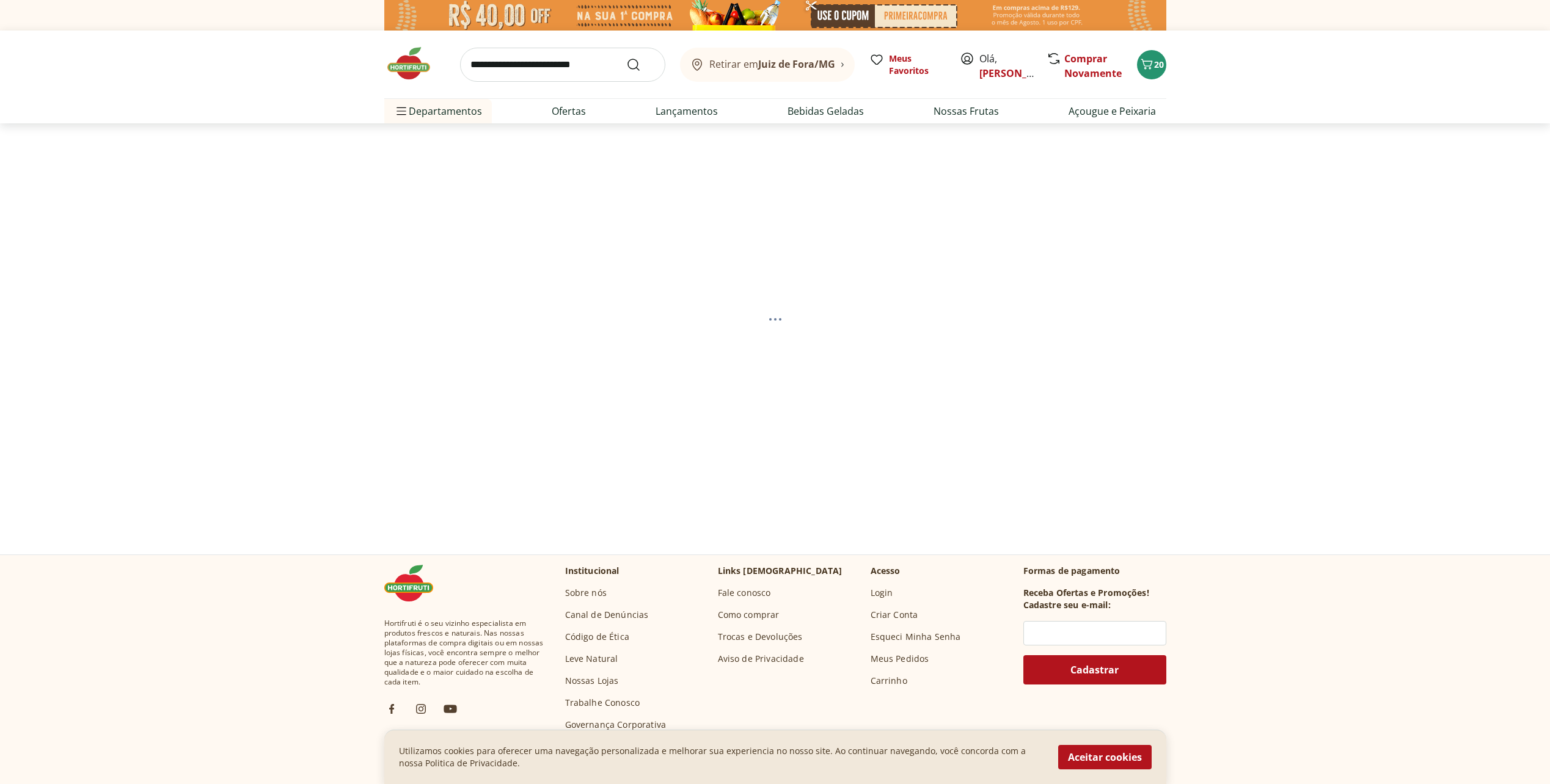
select select "**********"
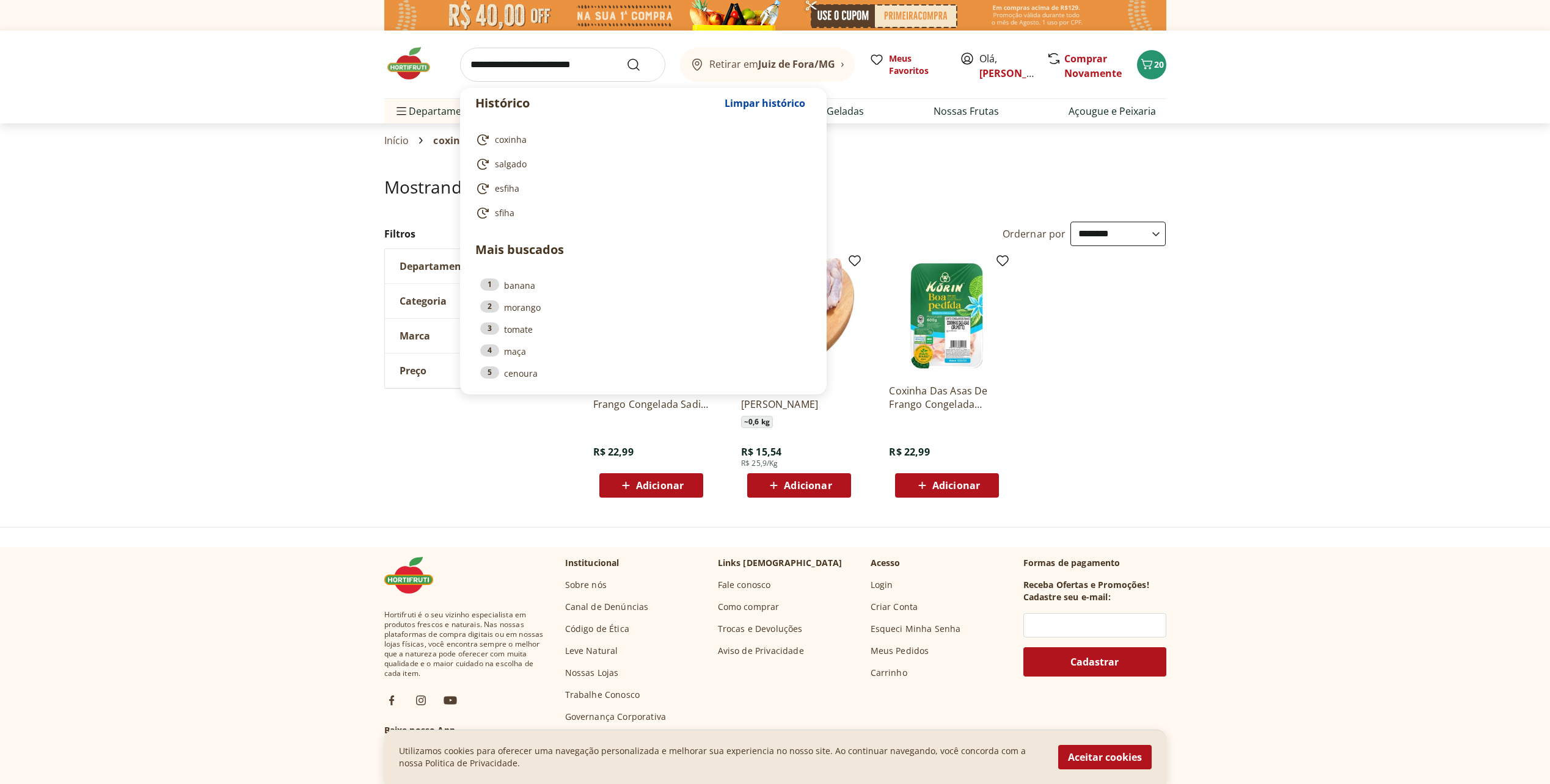
click at [512, 74] on input "search" at bounding box center [563, 65] width 205 height 34
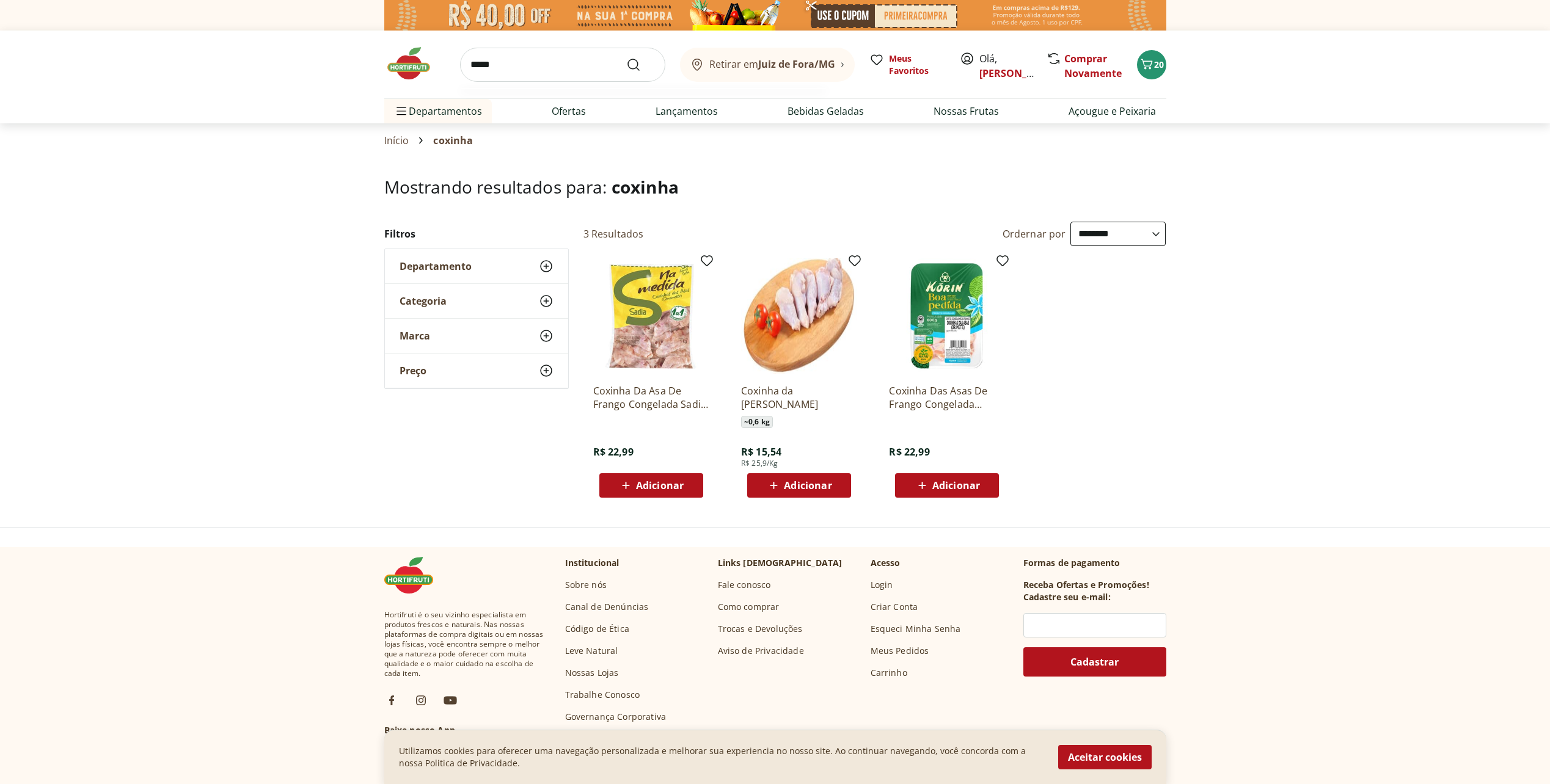
type input "*****"
click at [627, 58] on button "Submit Search" at bounding box center [641, 65] width 29 height 15
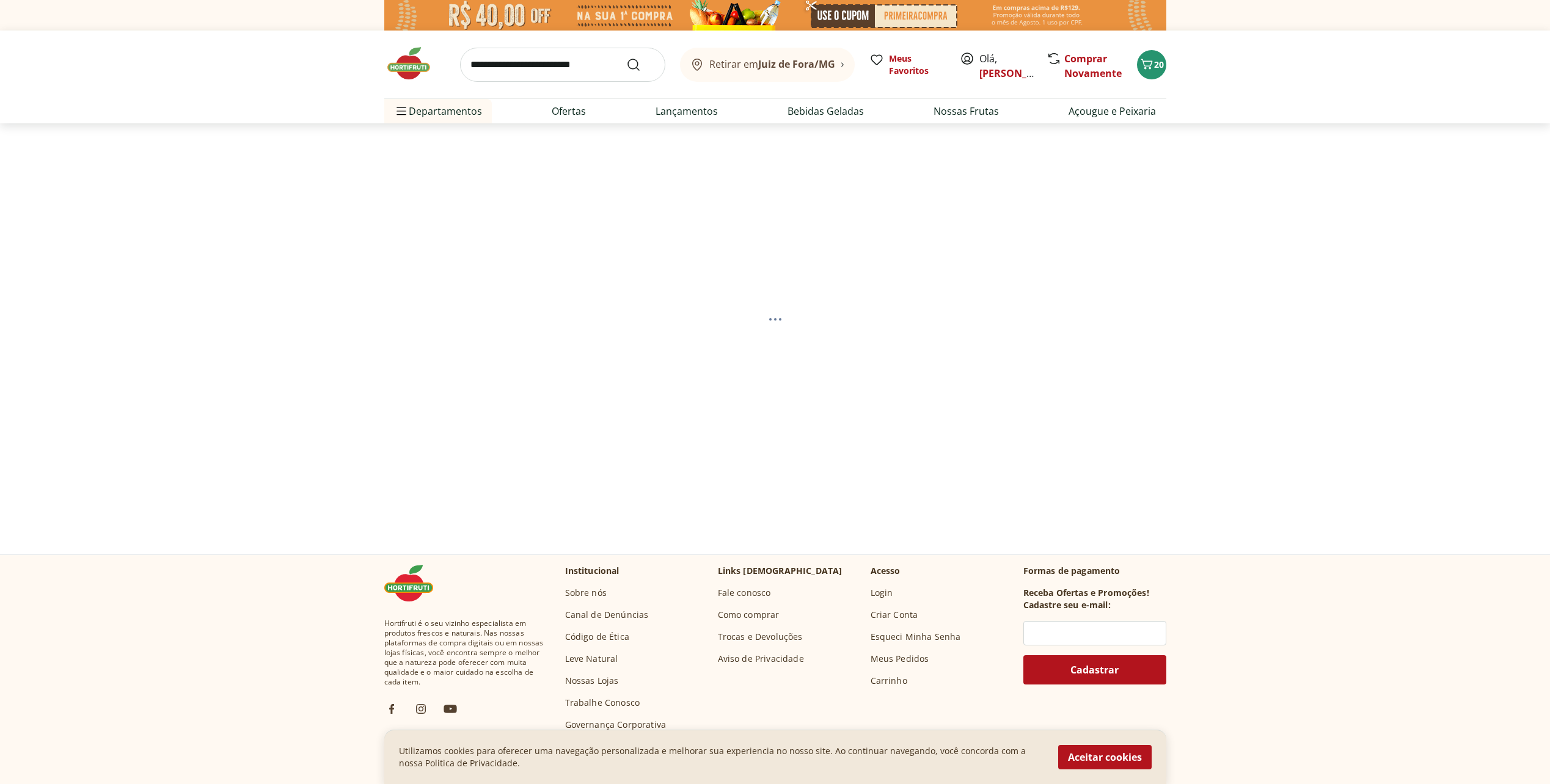
select select "**********"
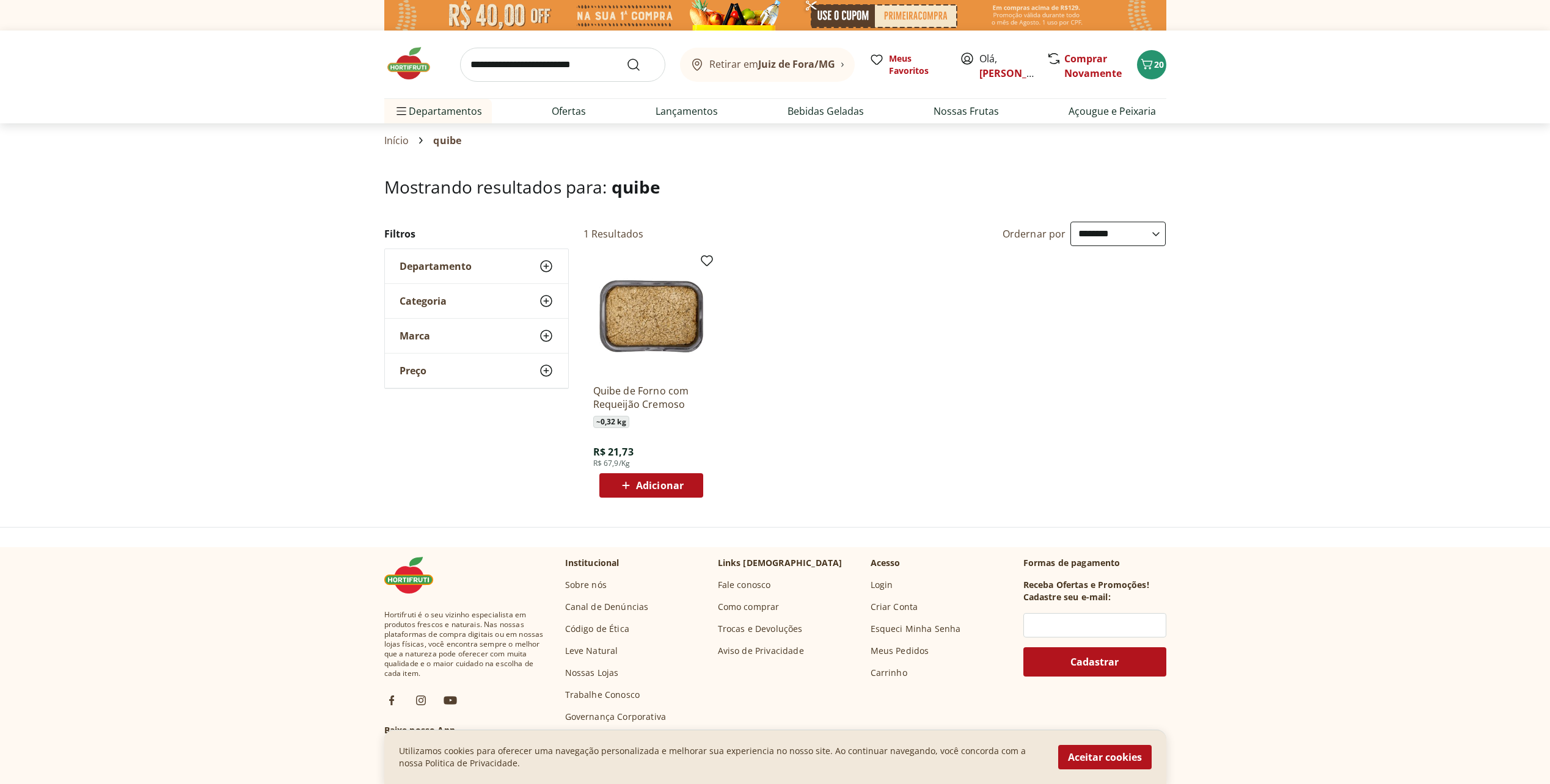
click at [513, 72] on input "search" at bounding box center [563, 65] width 205 height 34
type input "******"
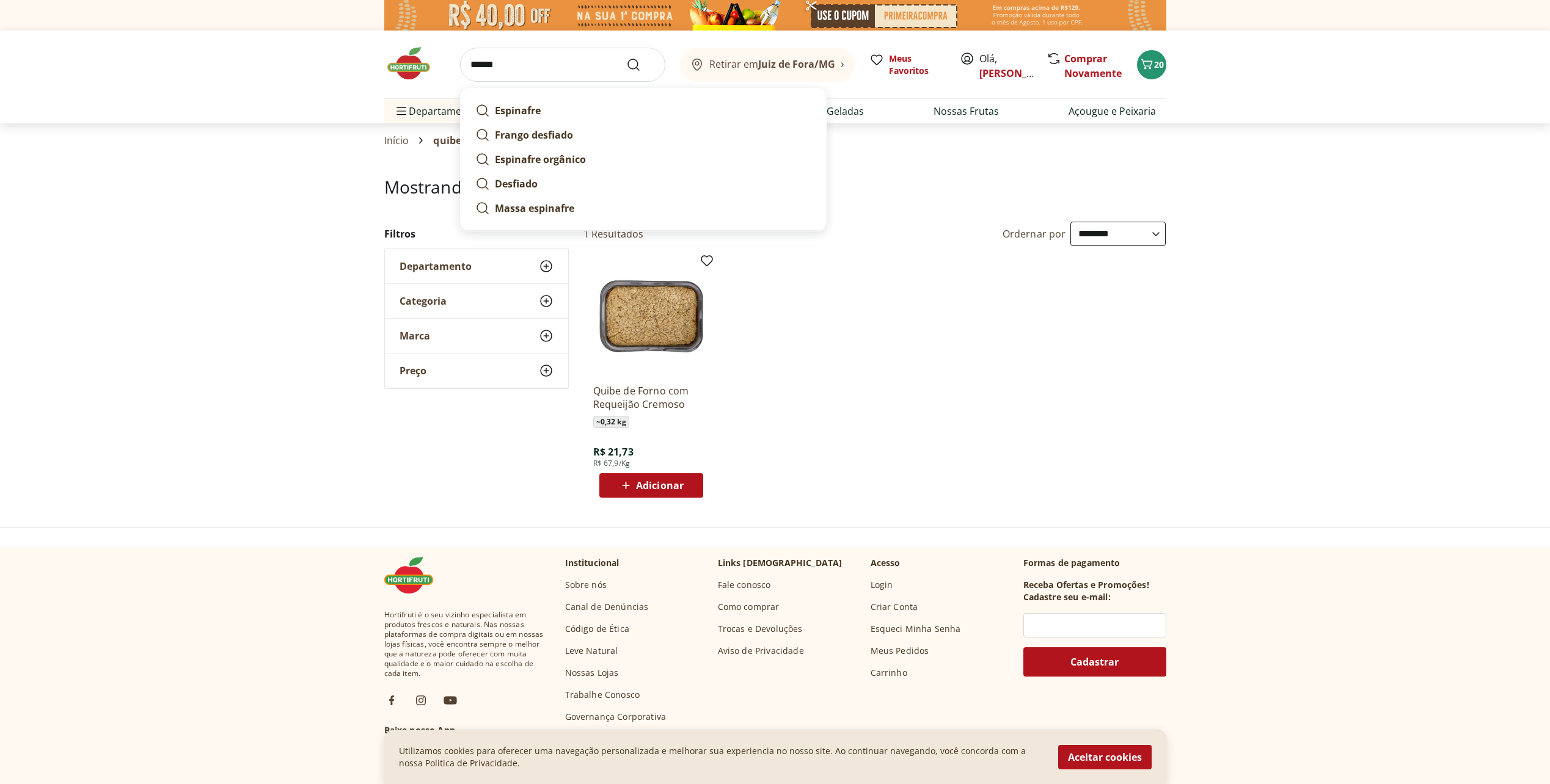
click button "Submit Search" at bounding box center [641, 65] width 29 height 15
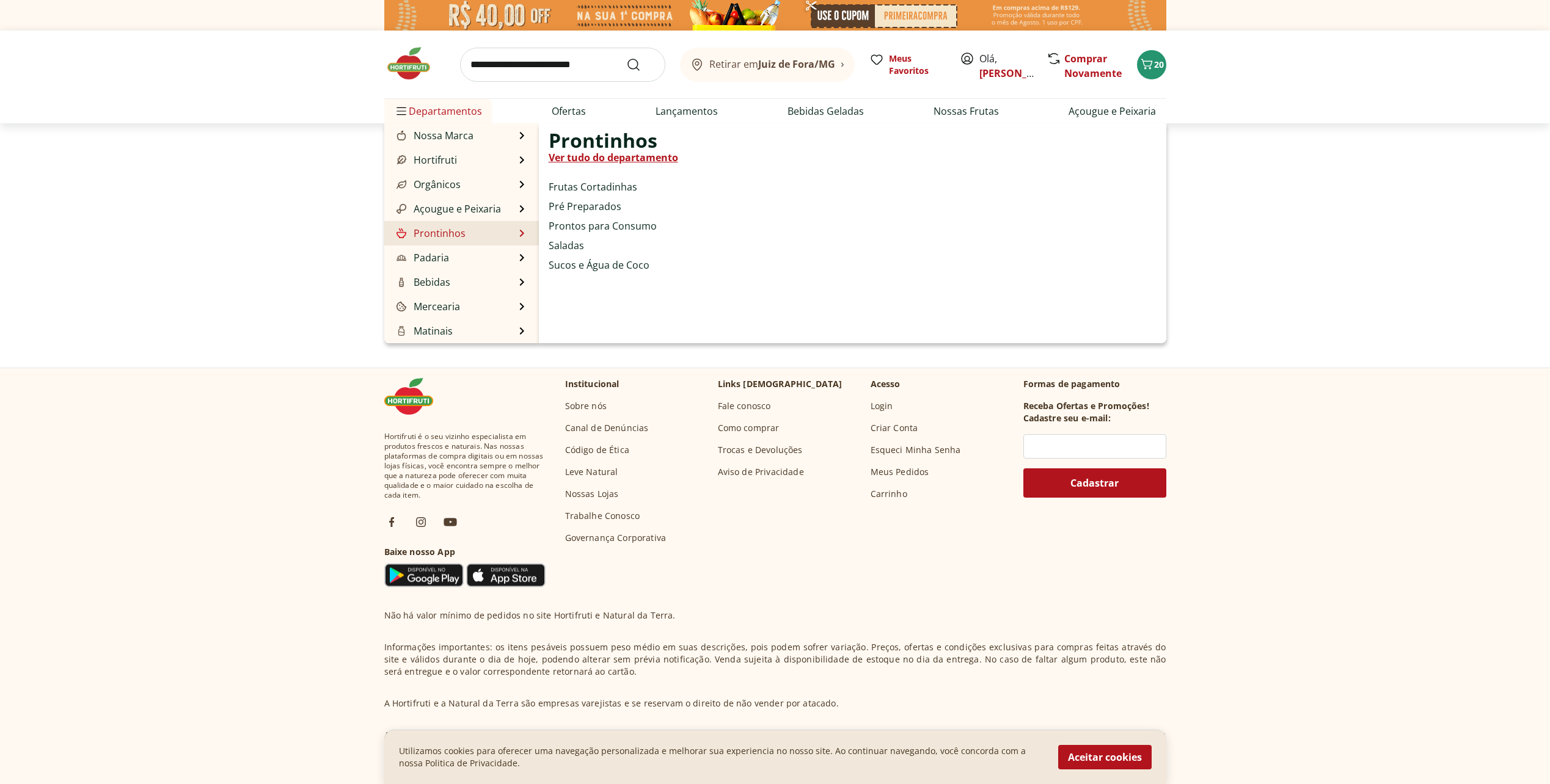
click at [430, 229] on link "Prontinhos" at bounding box center [430, 233] width 72 height 15
select select "**********"
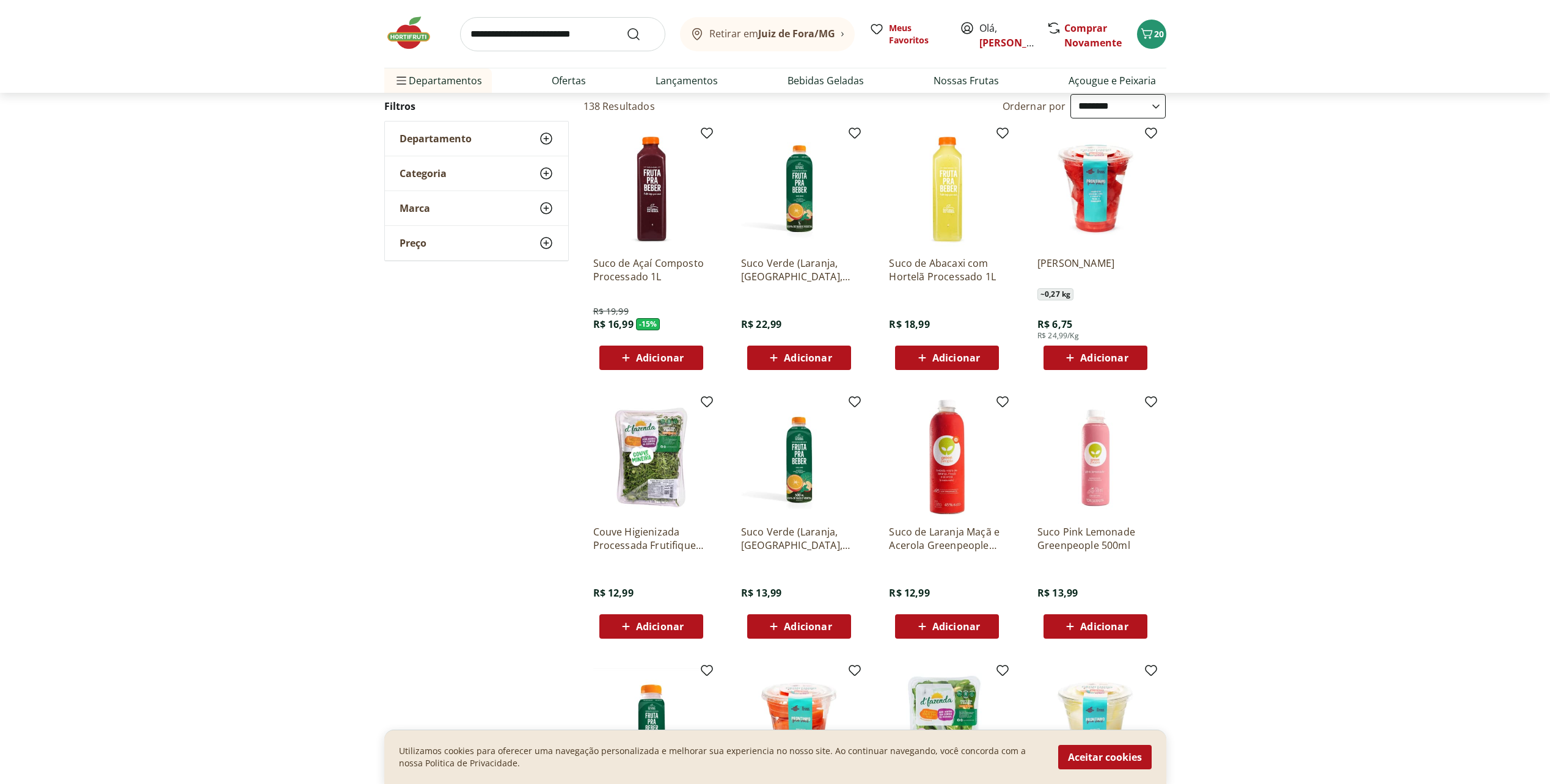
scroll to position [366, 0]
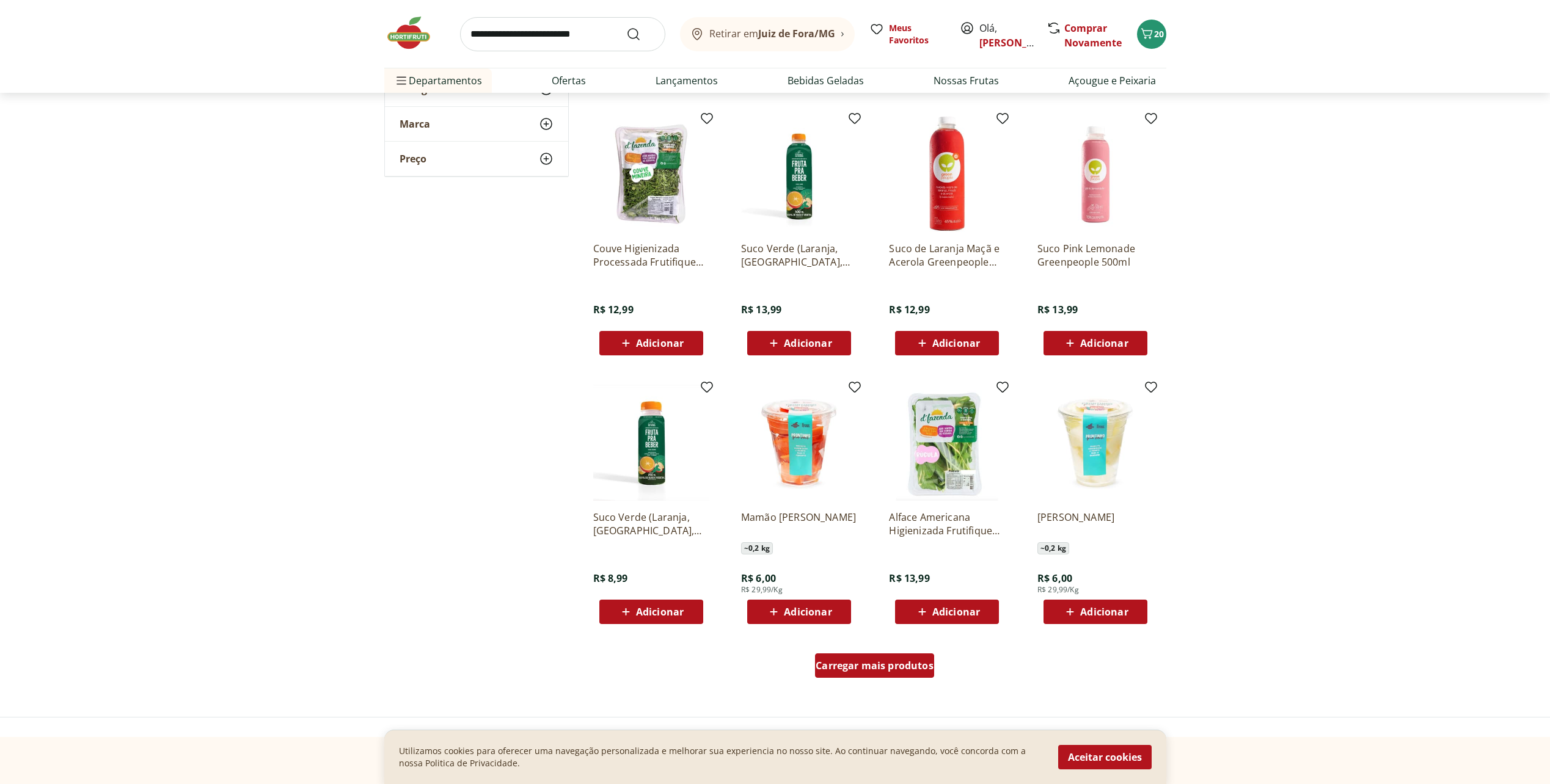
click at [884, 670] on span "Carregar mais produtos" at bounding box center [874, 666] width 118 height 10
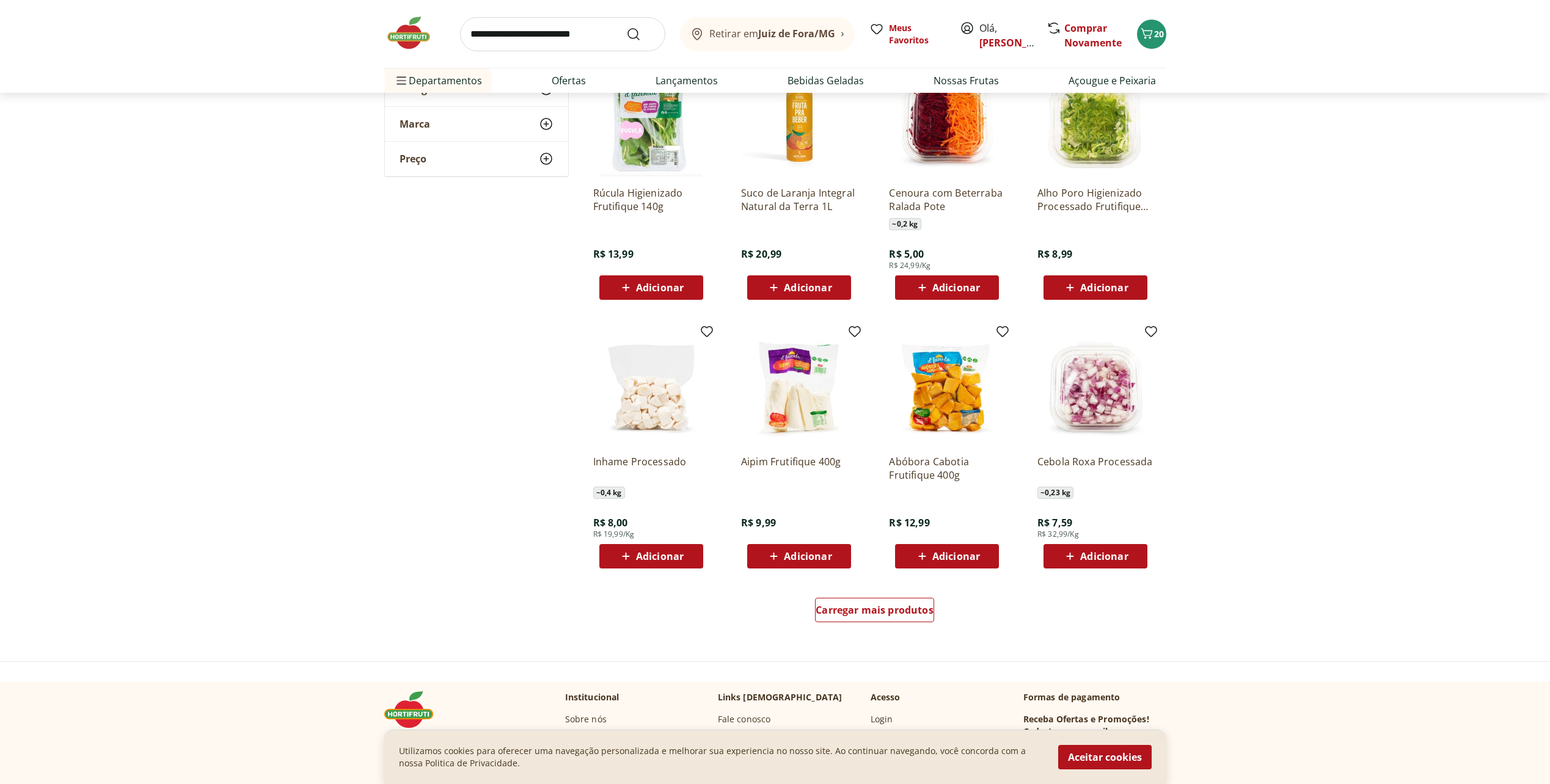
scroll to position [1221, 0]
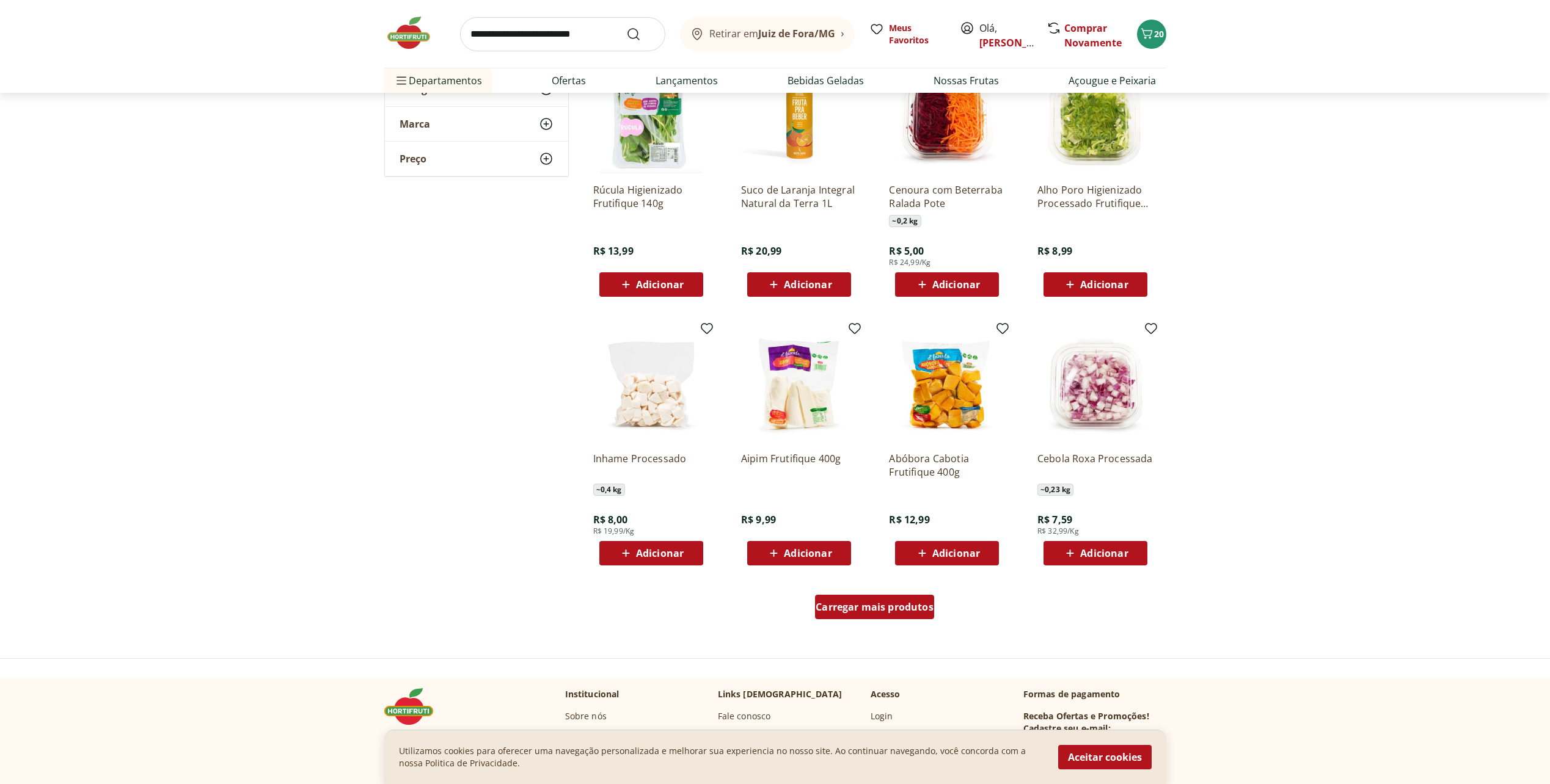
click at [886, 605] on span "Carregar mais produtos" at bounding box center [874, 607] width 118 height 10
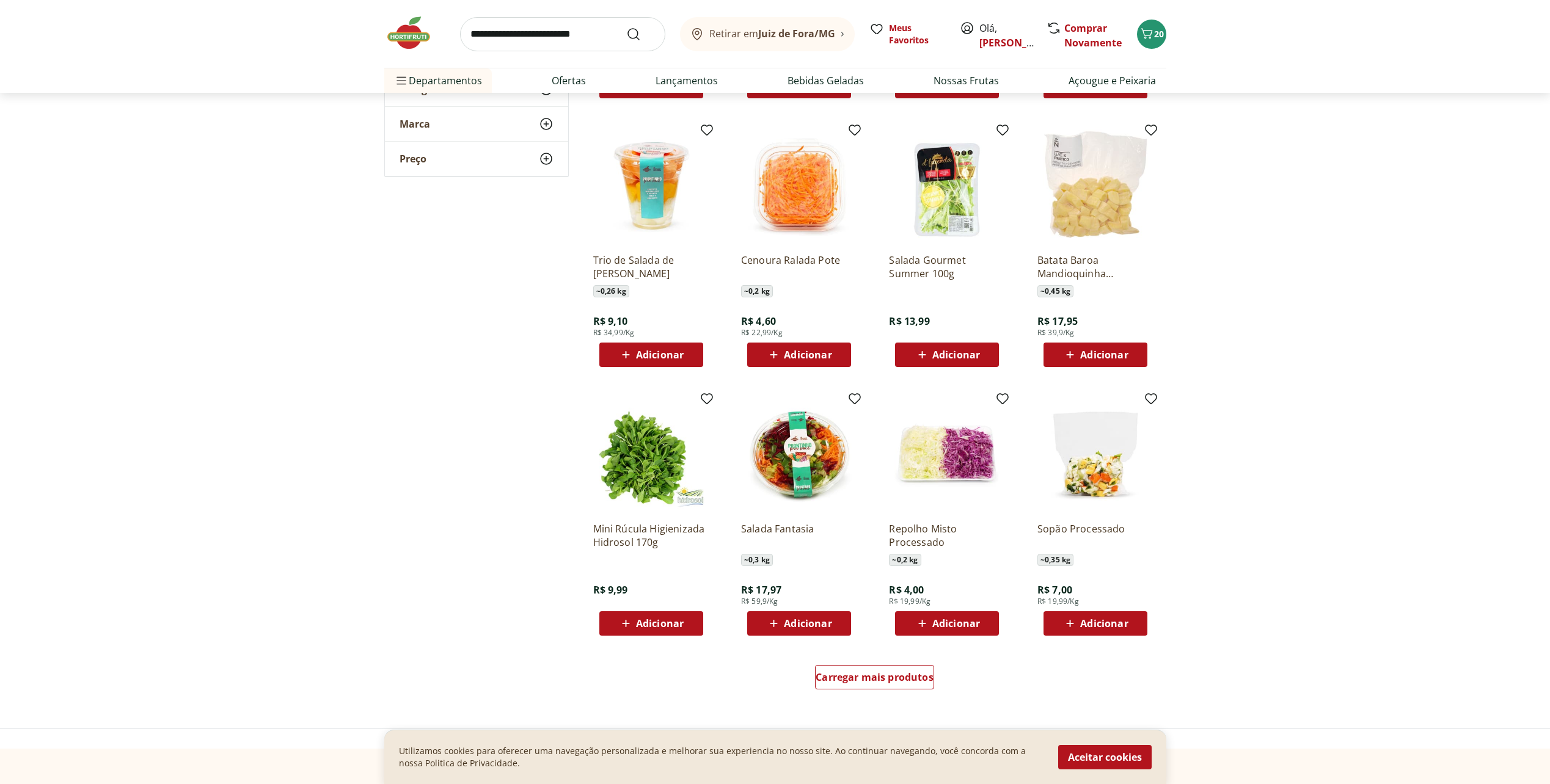
scroll to position [1955, 0]
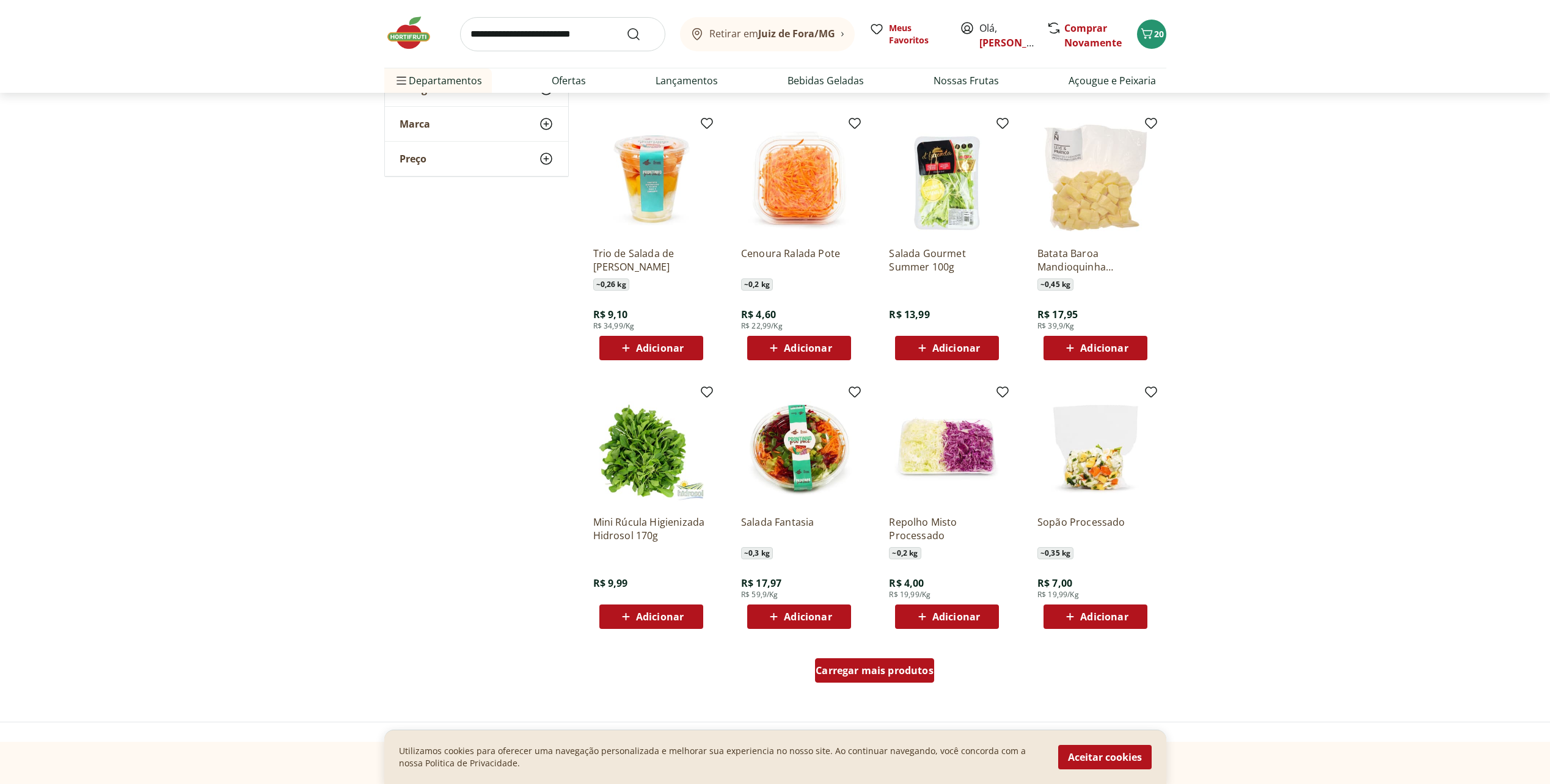
click at [869, 675] on span "Carregar mais produtos" at bounding box center [874, 671] width 118 height 10
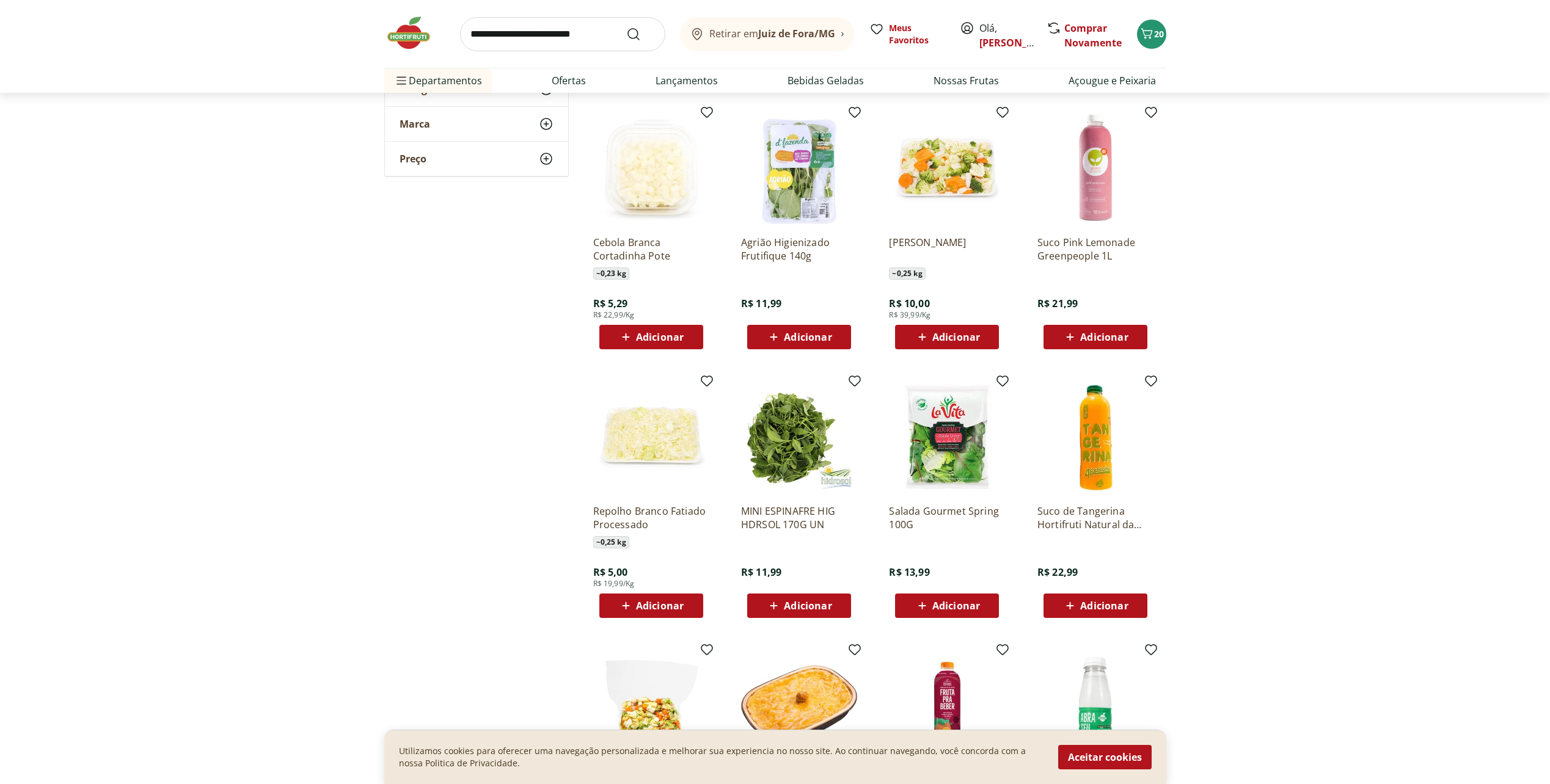
scroll to position [2749, 0]
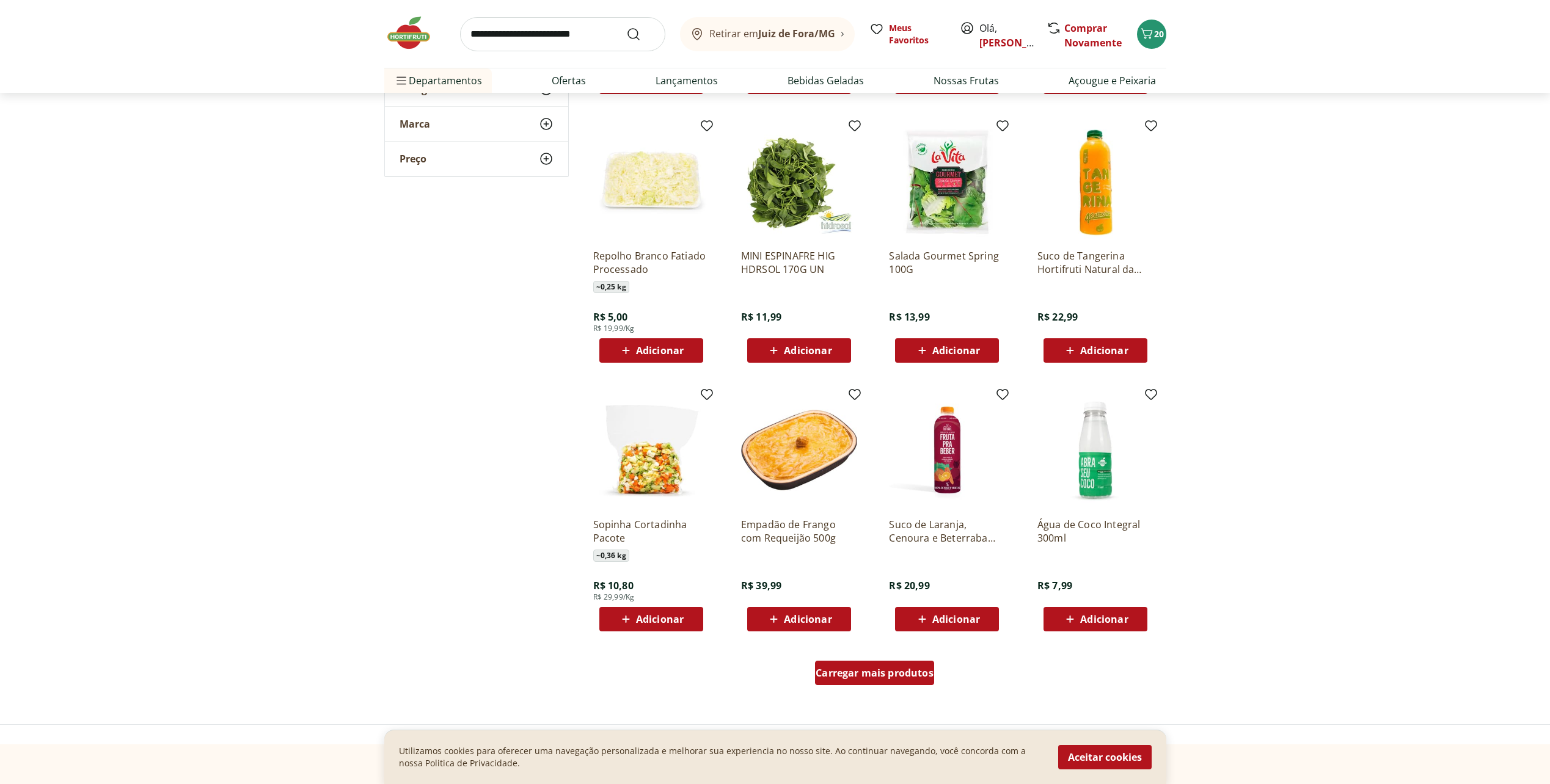
click at [857, 669] on span "Carregar mais produtos" at bounding box center [874, 673] width 118 height 10
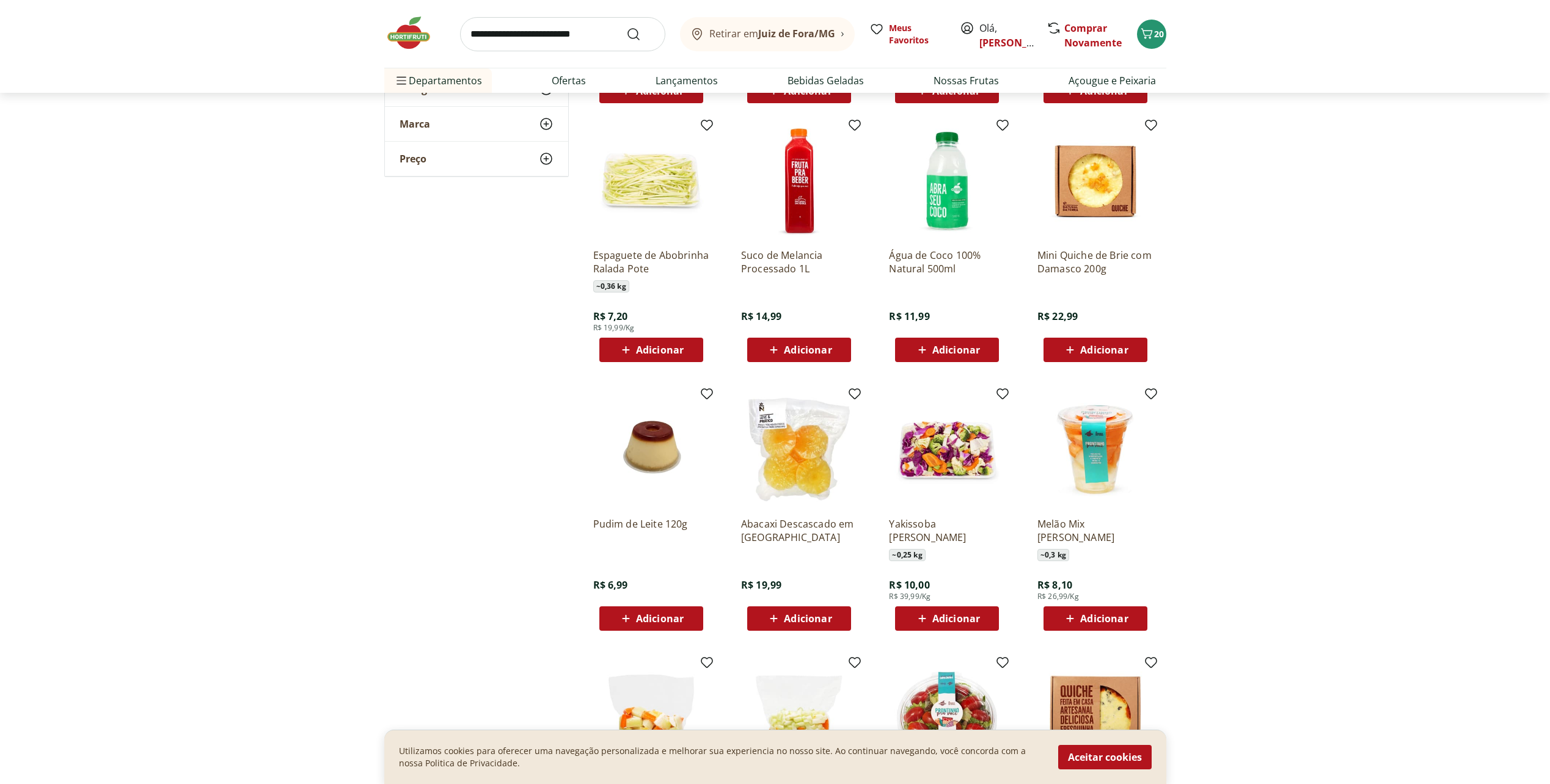
scroll to position [3299, 0]
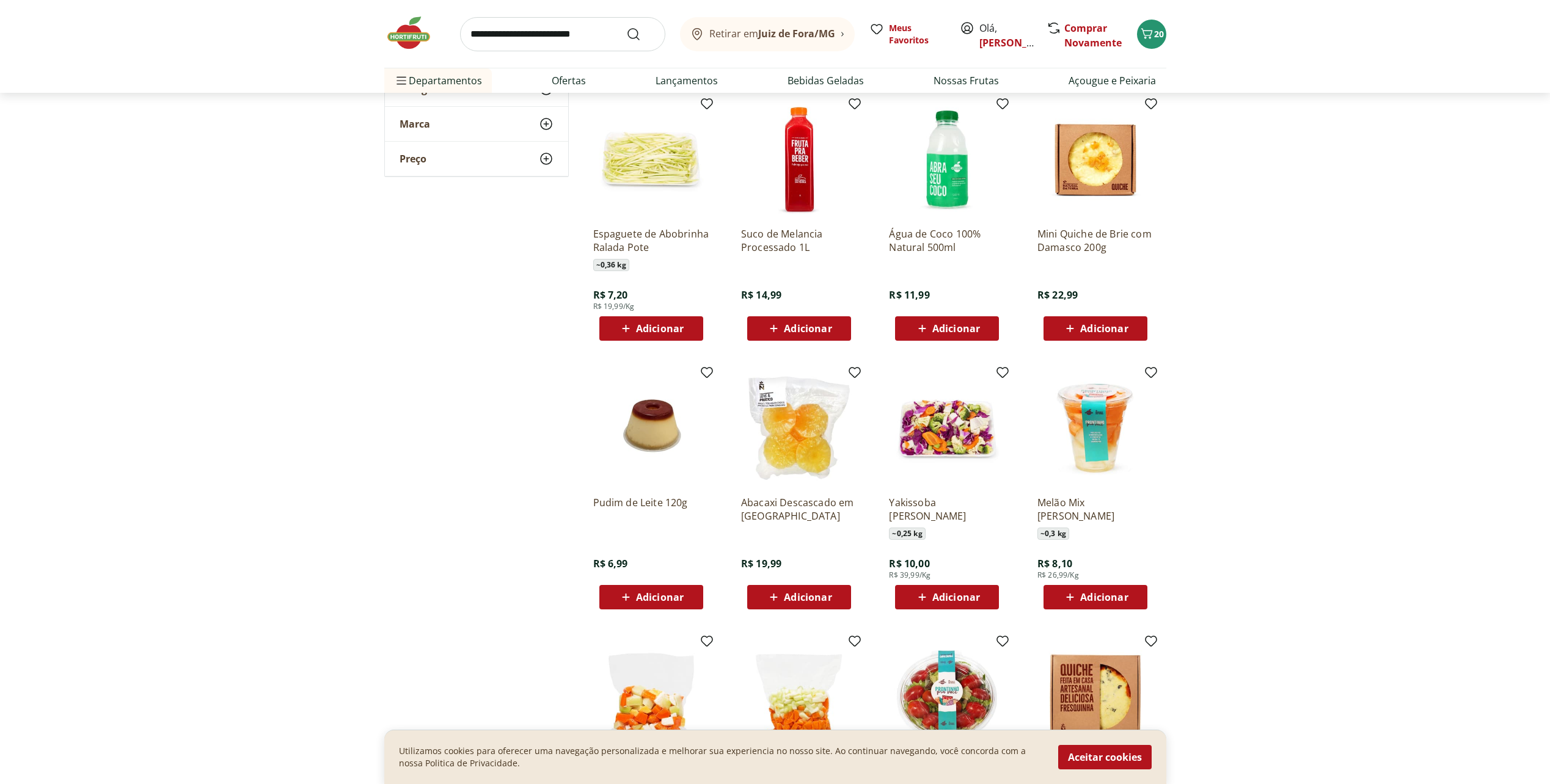
click at [930, 605] on icon at bounding box center [923, 597] width 16 height 15
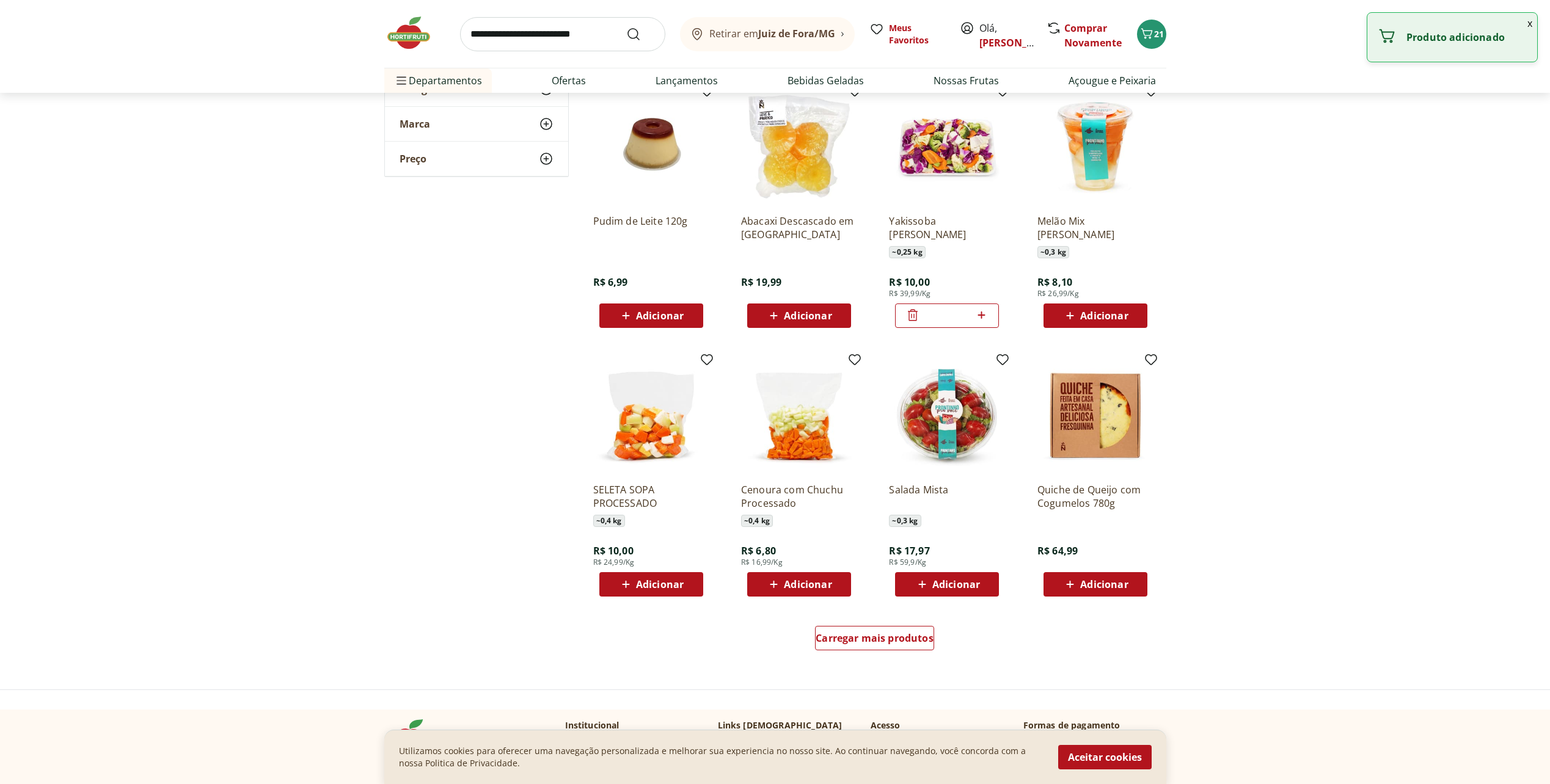
scroll to position [3604, 0]
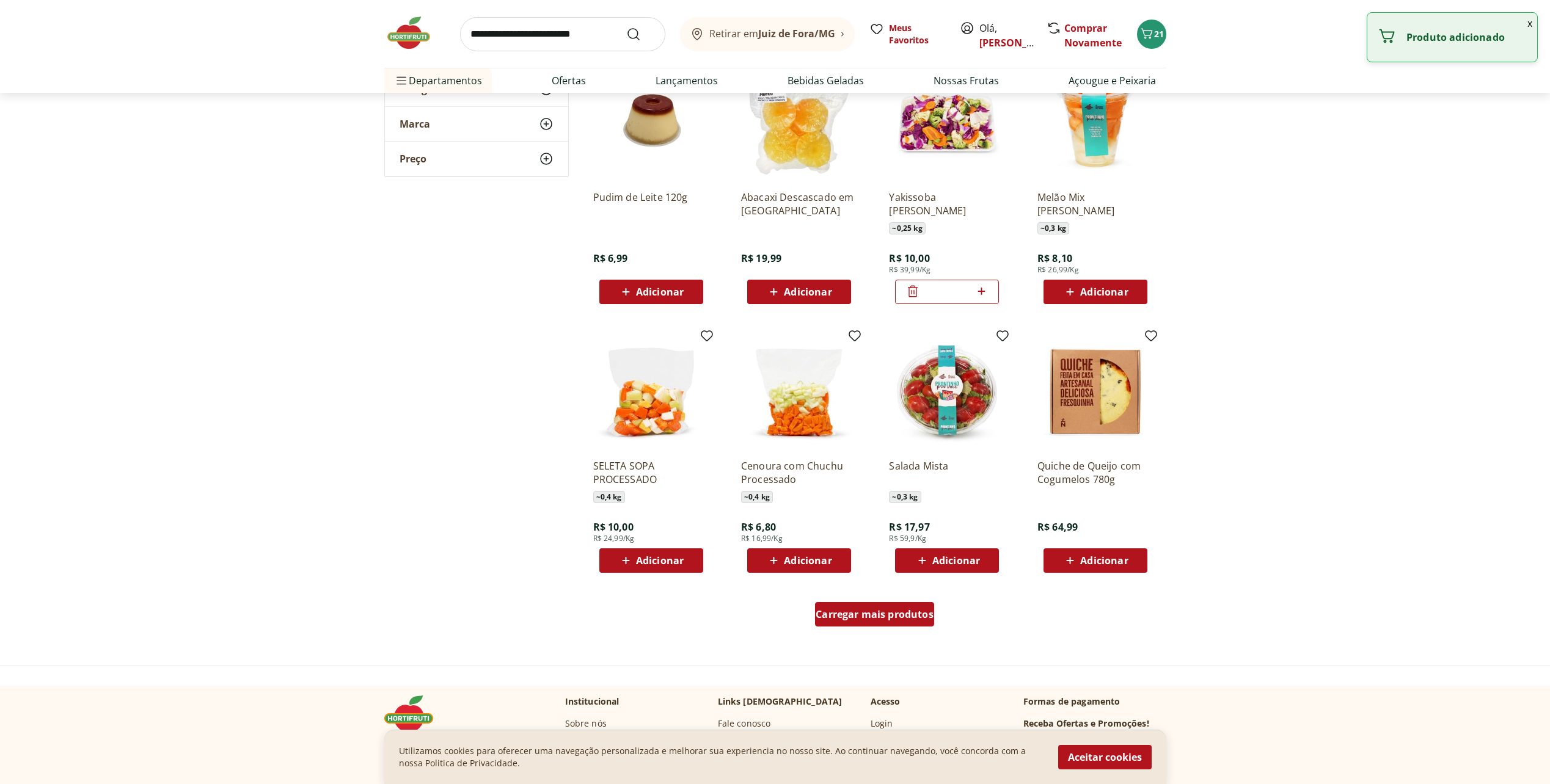
click at [895, 614] on span "Carregar mais produtos" at bounding box center [874, 614] width 118 height 10
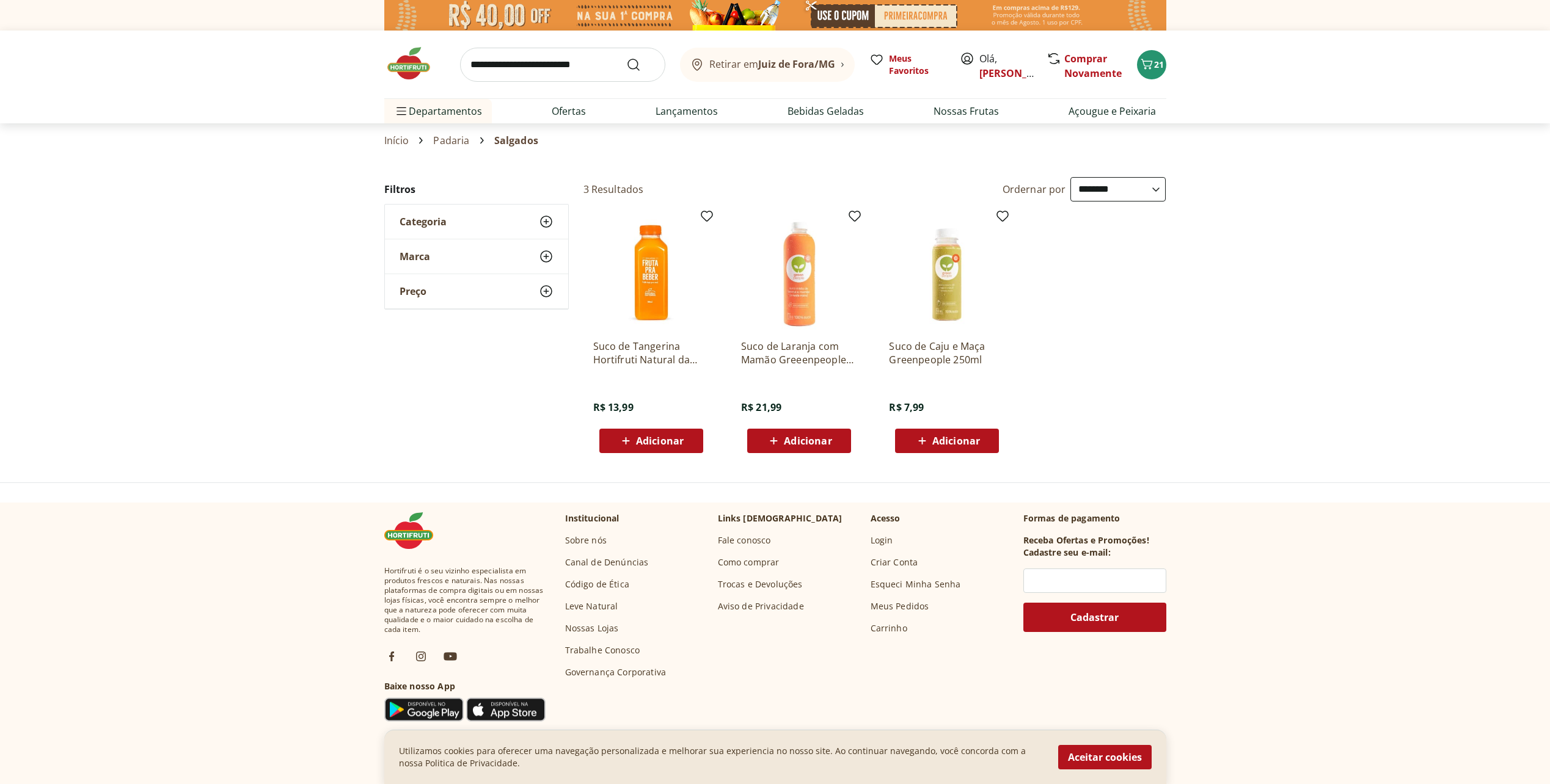
select select "**********"
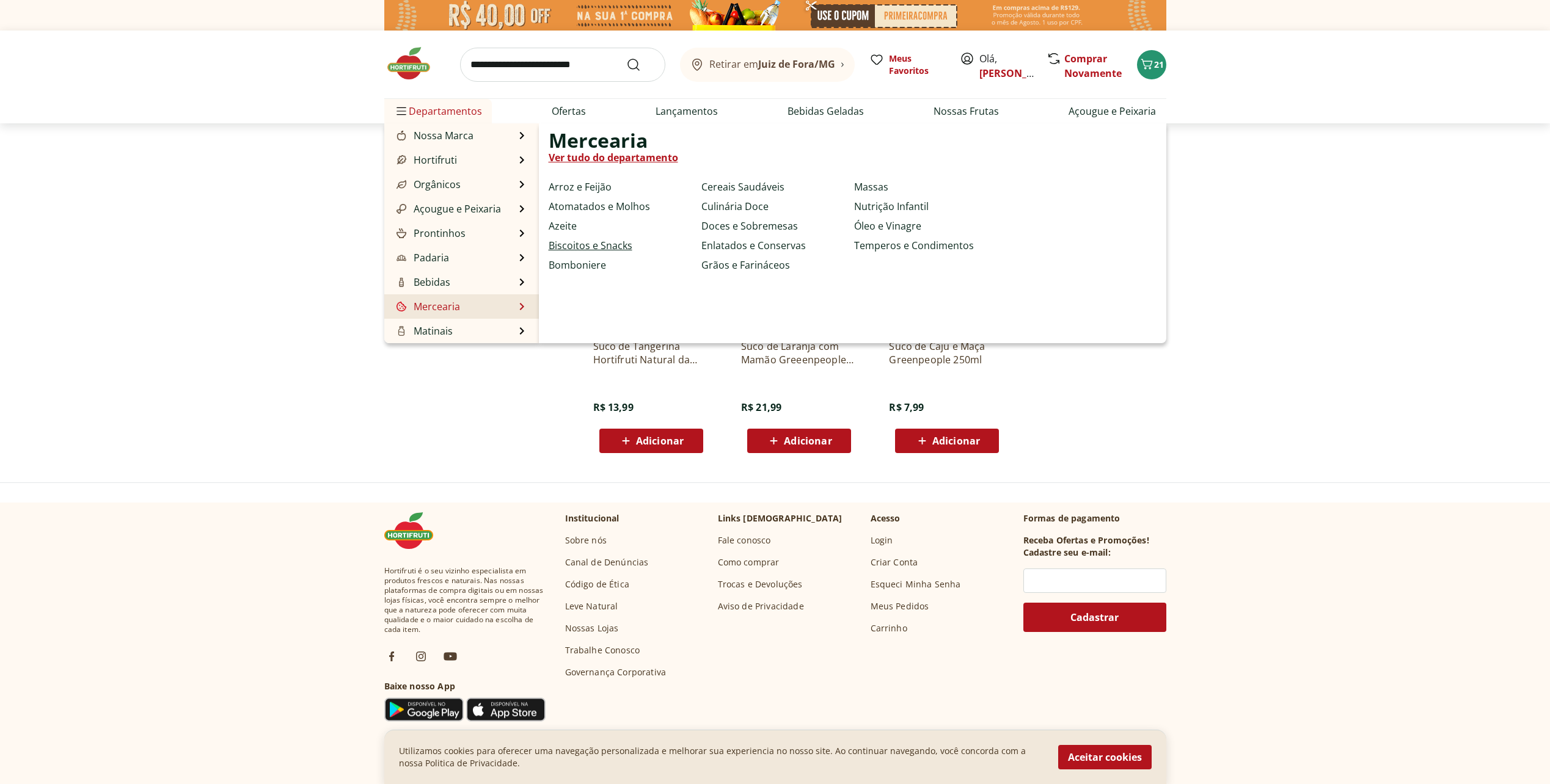
click at [593, 244] on link "Biscoitos e Snacks" at bounding box center [590, 245] width 84 height 15
select select "**********"
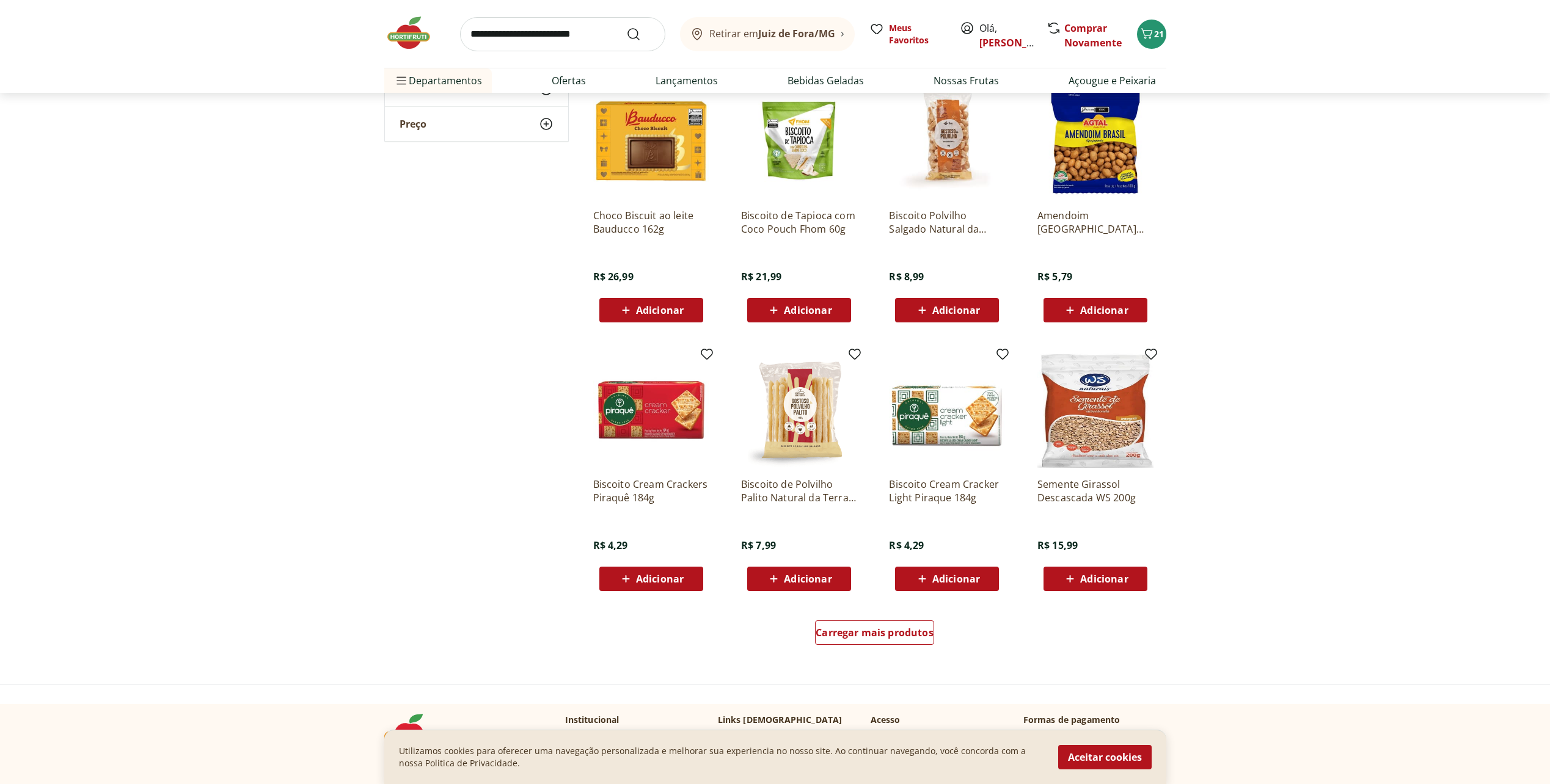
scroll to position [428, 0]
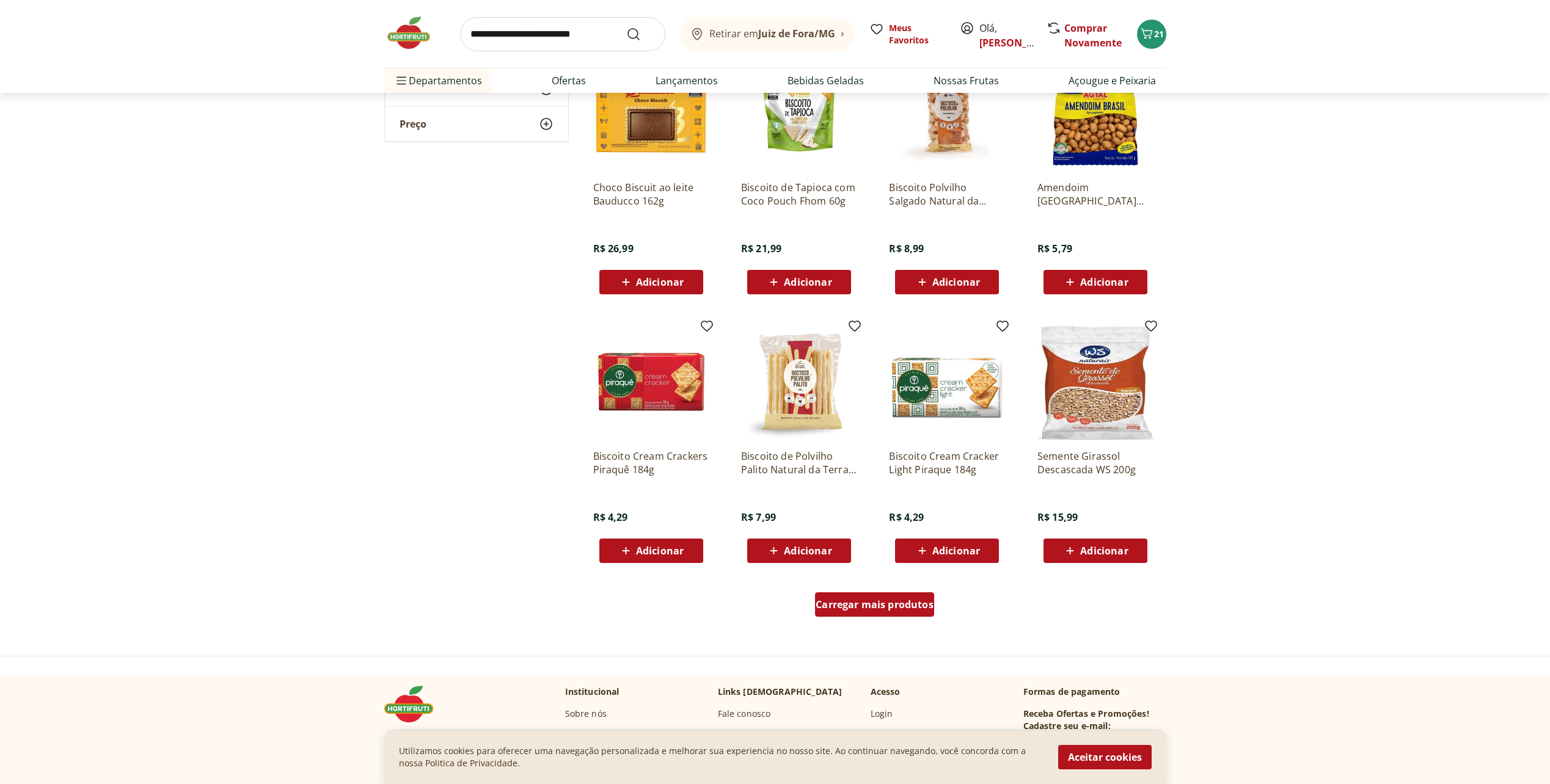
click at [887, 611] on div "Carregar mais produtos" at bounding box center [874, 604] width 119 height 24
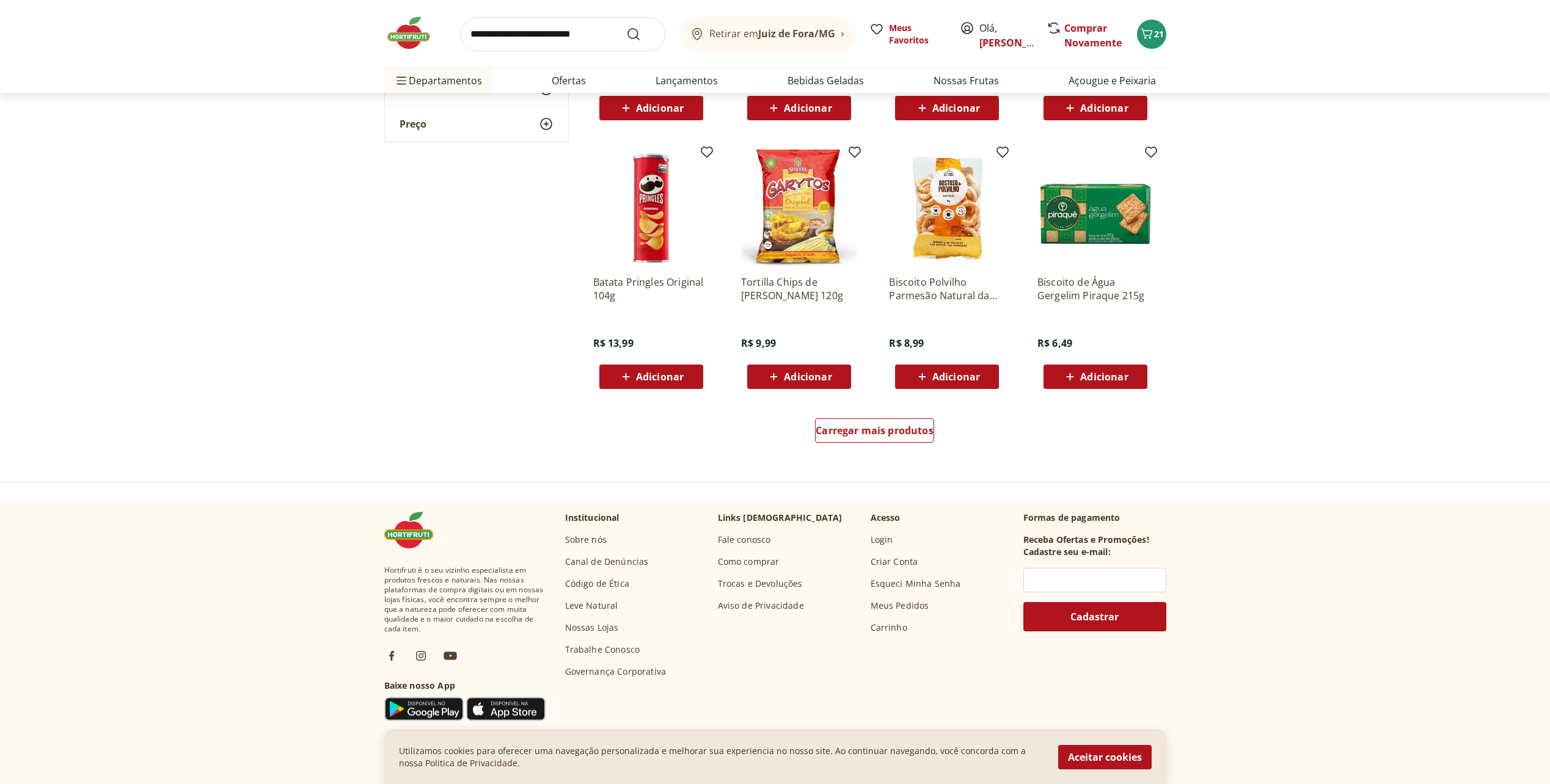
scroll to position [1405, 0]
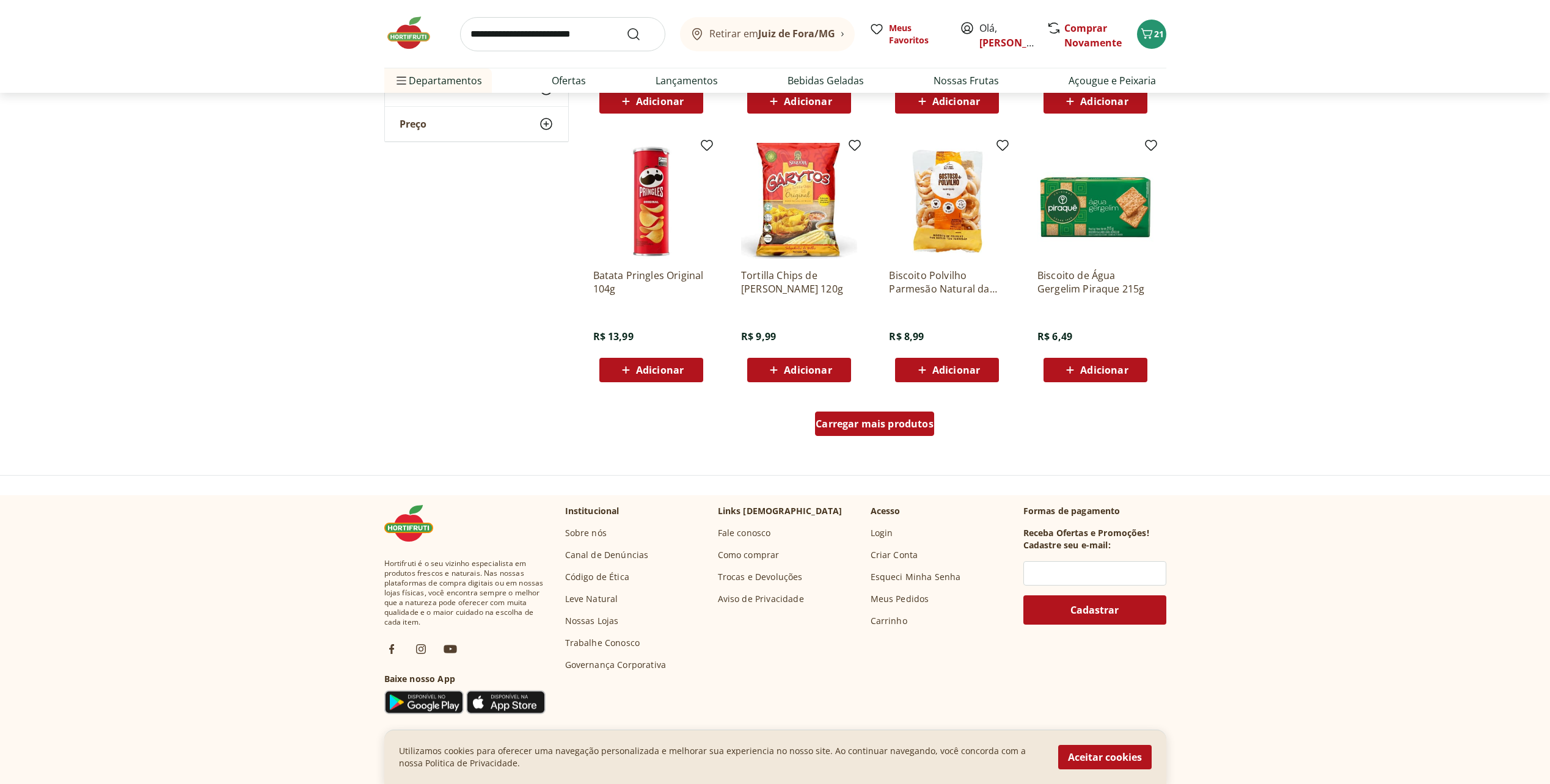
click at [856, 422] on span "Carregar mais produtos" at bounding box center [874, 424] width 118 height 10
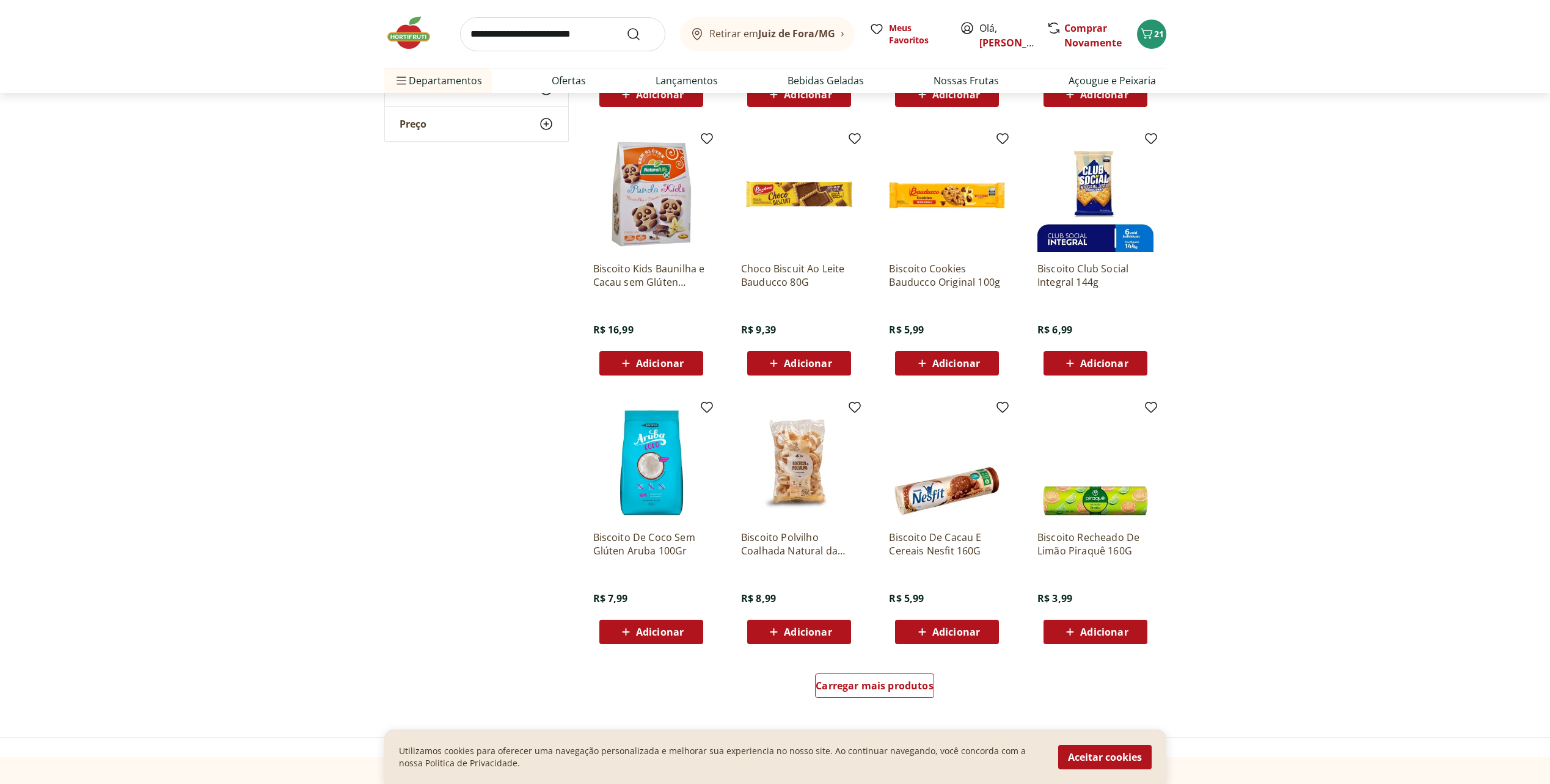
scroll to position [2077, 0]
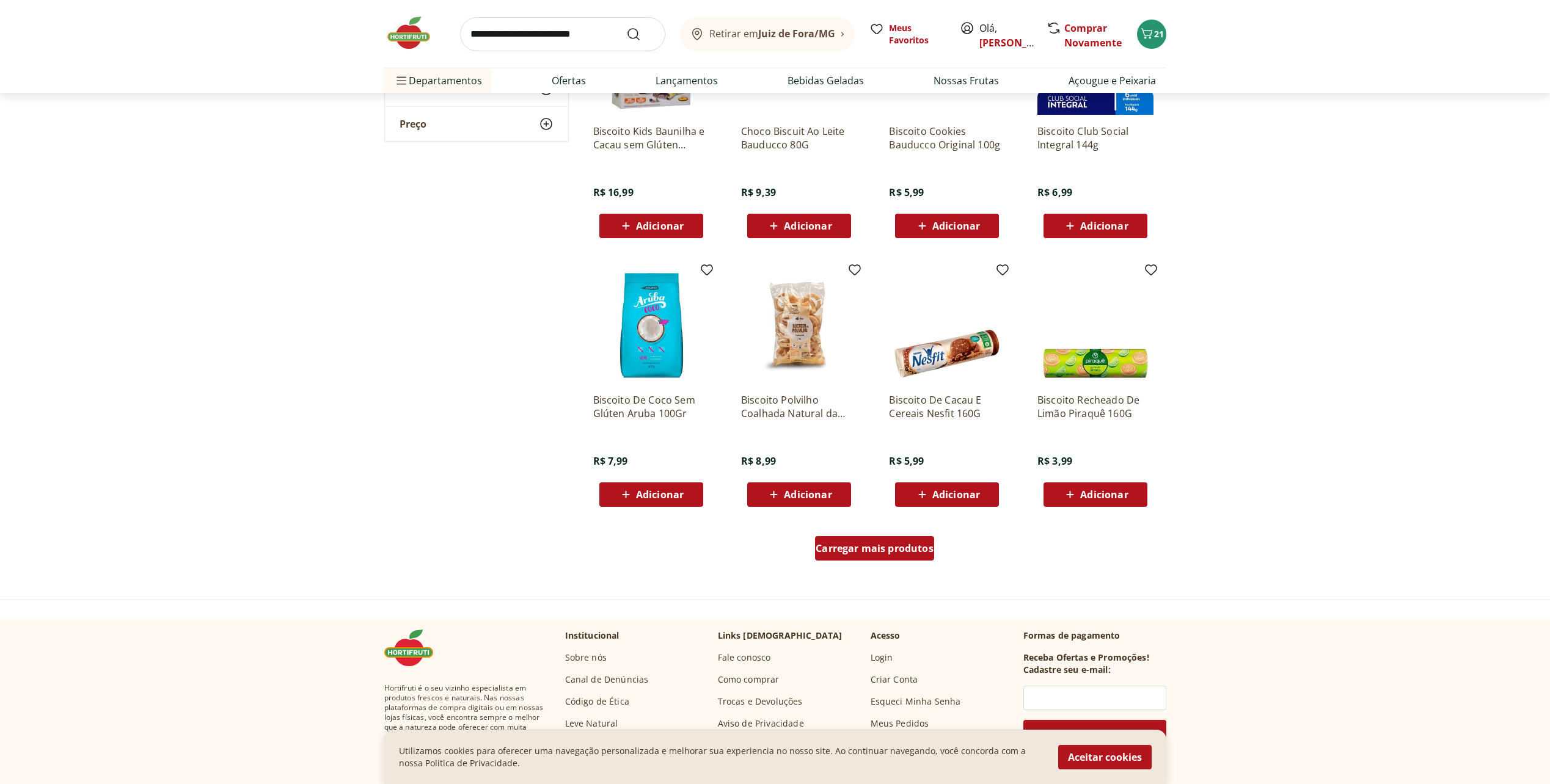
click at [845, 555] on div "Carregar mais produtos" at bounding box center [874, 548] width 119 height 24
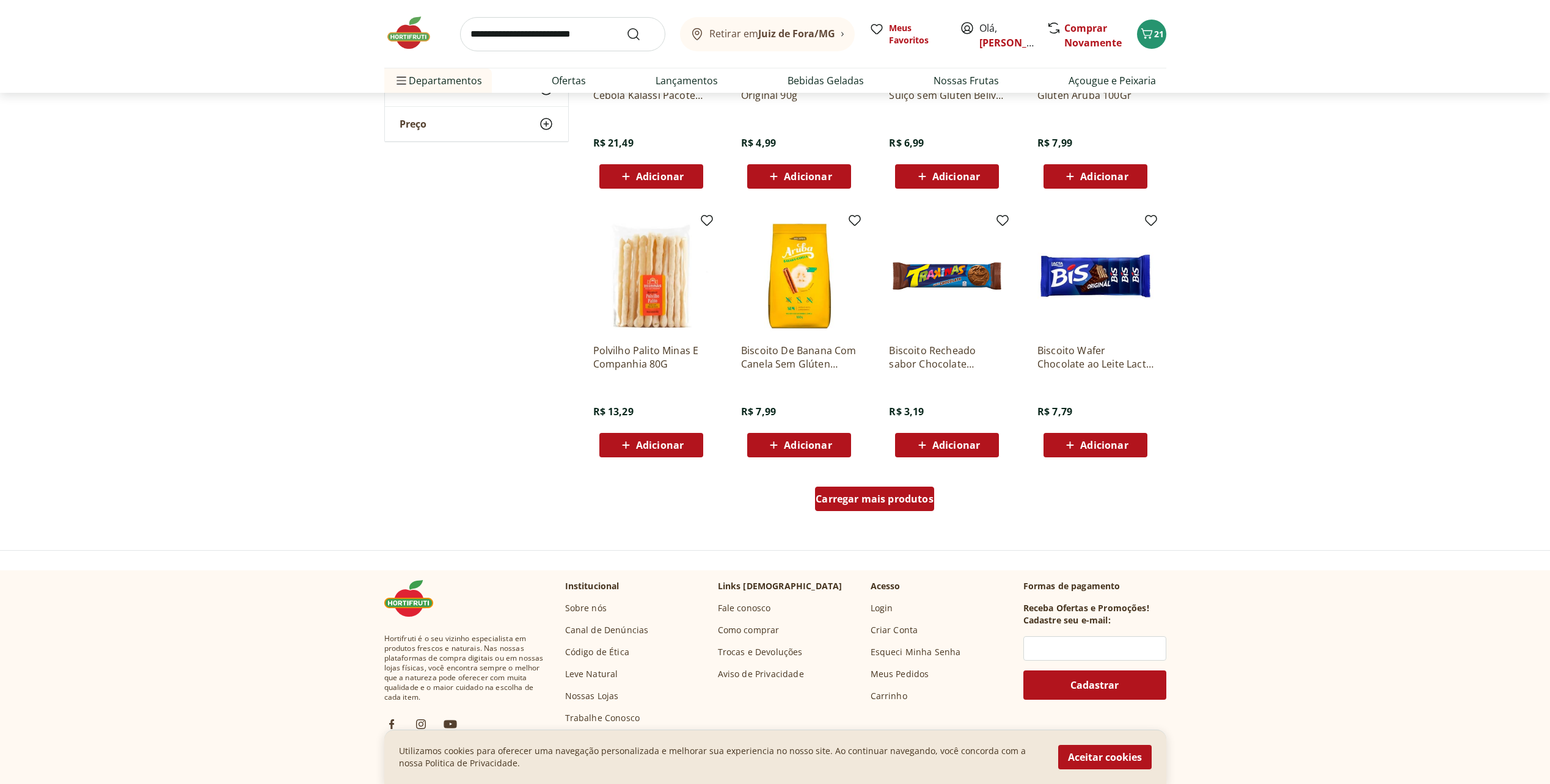
scroll to position [2932, 0]
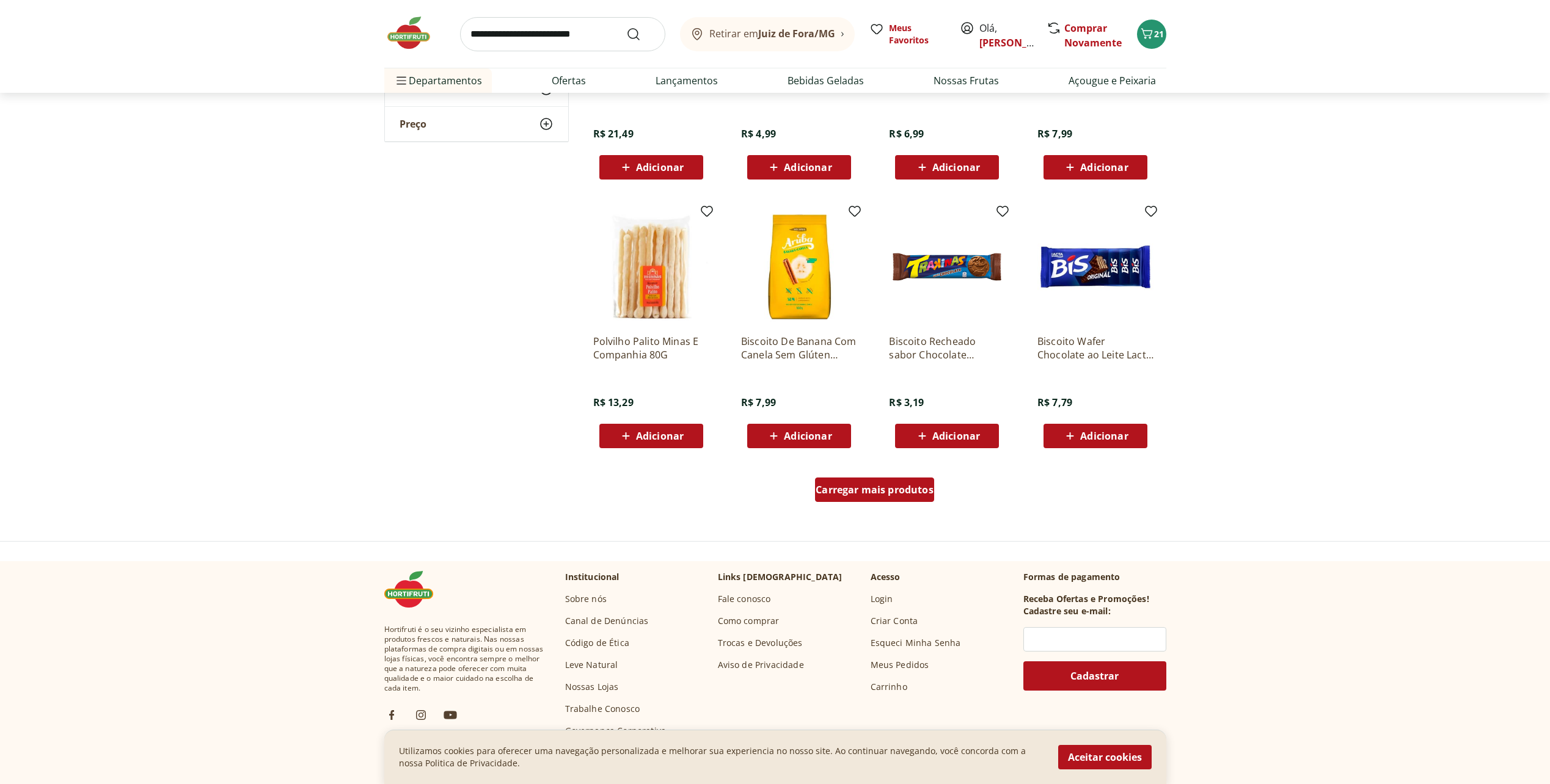
click at [872, 500] on div "Carregar mais produtos" at bounding box center [874, 490] width 119 height 24
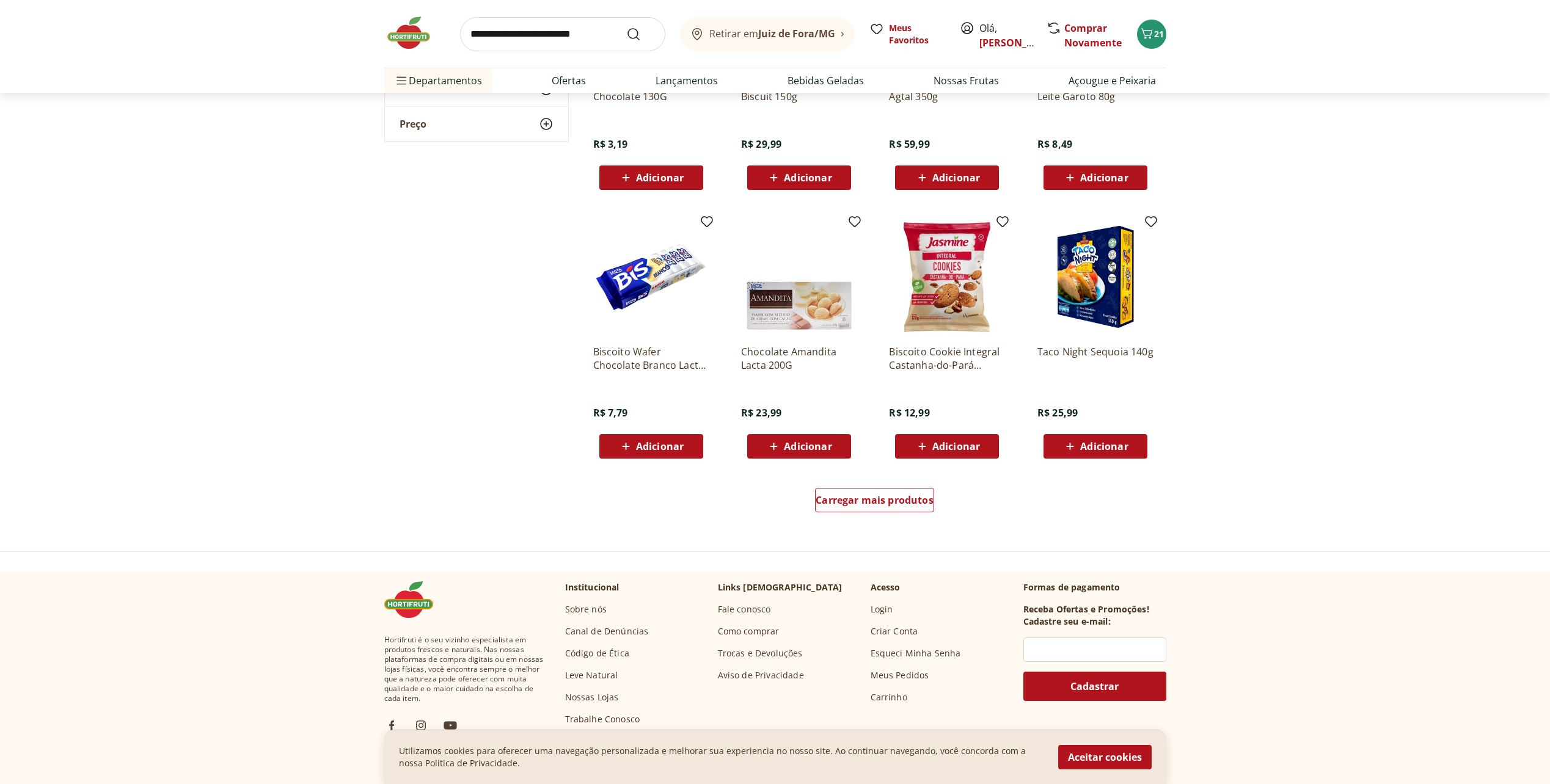
scroll to position [3787, 0]
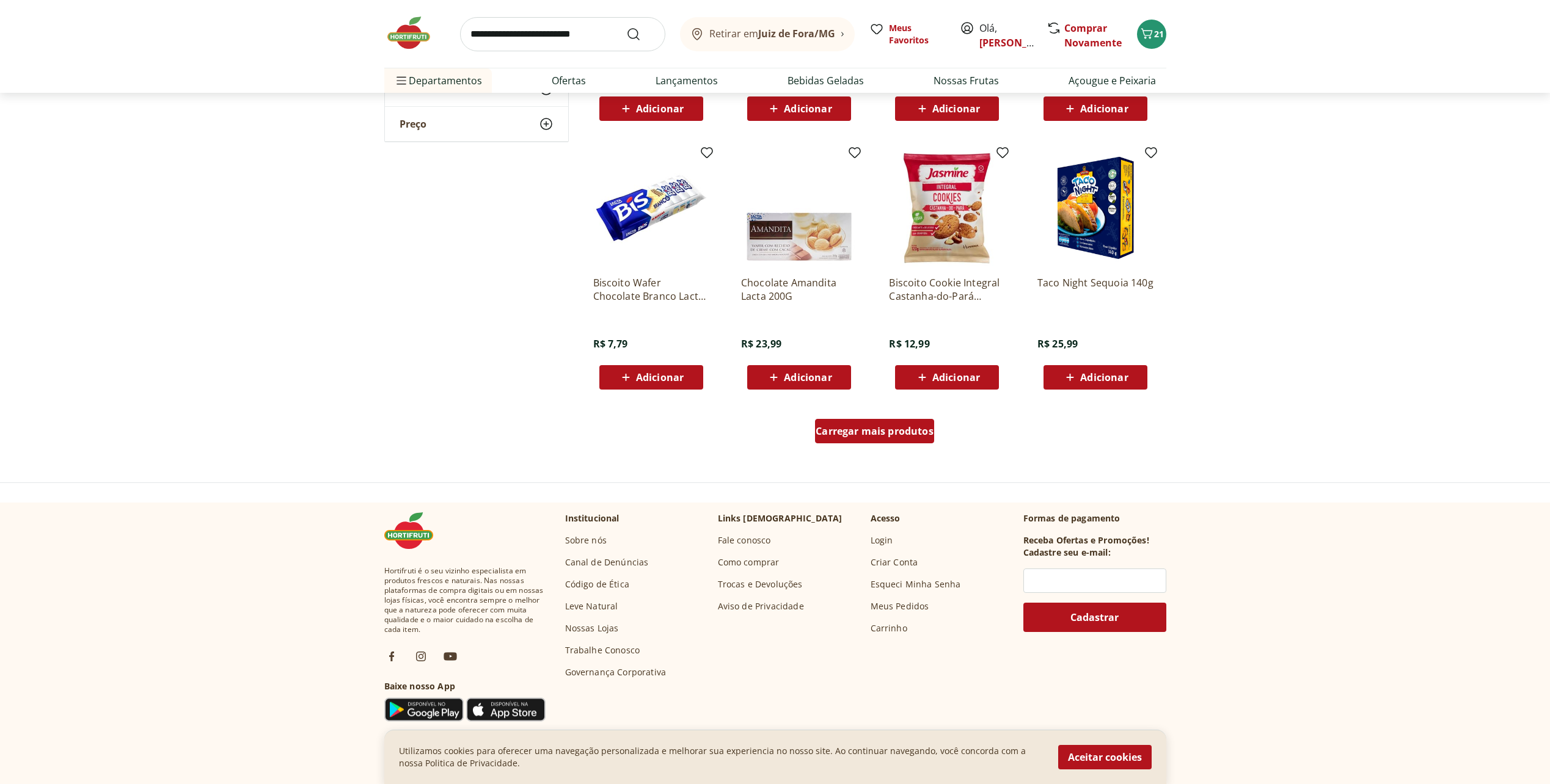
click at [859, 442] on div "Carregar mais produtos" at bounding box center [874, 431] width 119 height 24
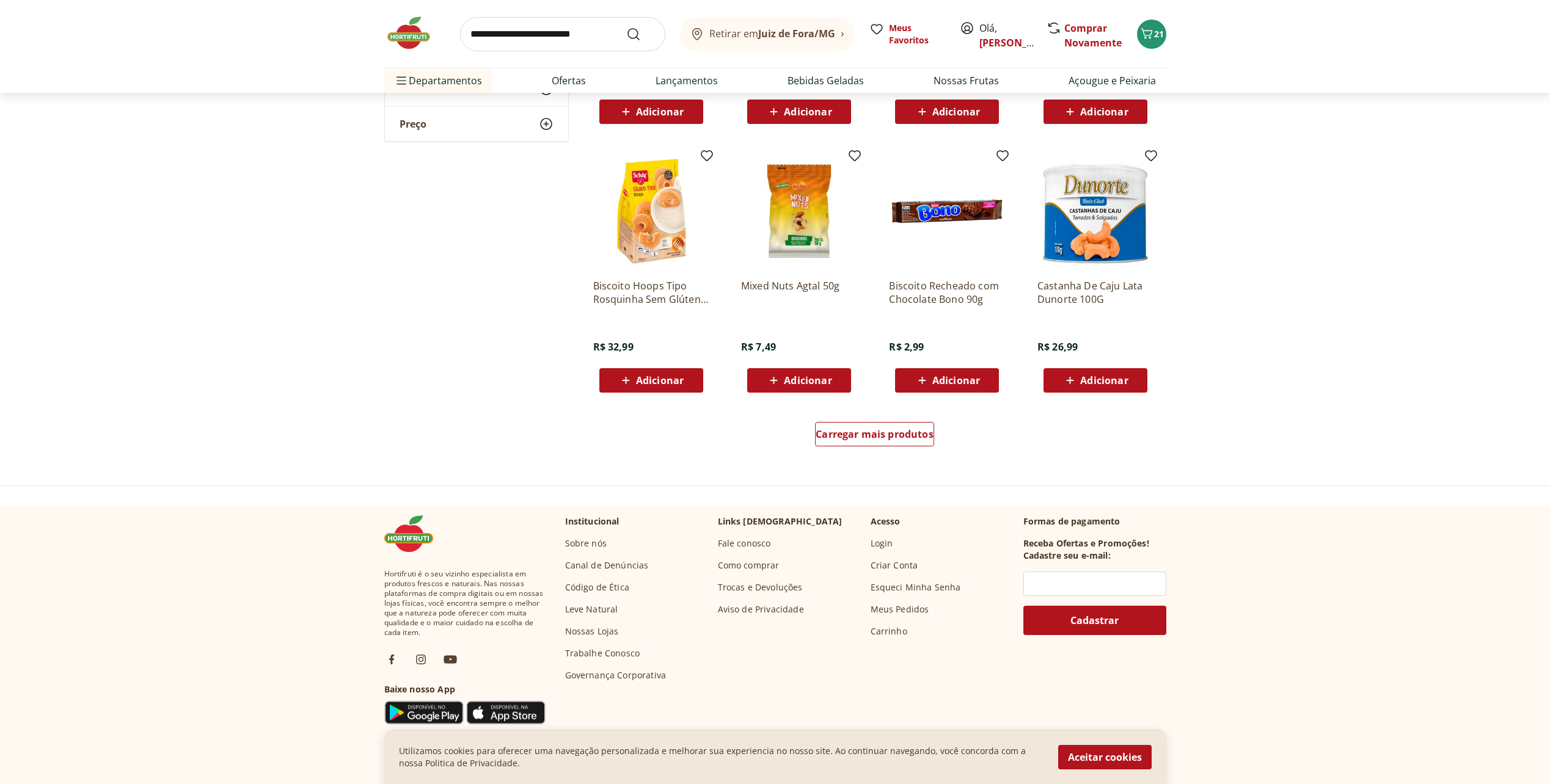
scroll to position [4581, 0]
click at [874, 455] on div "Carregar mais produtos" at bounding box center [875, 436] width 592 height 59
click at [881, 430] on span "Carregar mais produtos" at bounding box center [874, 434] width 118 height 10
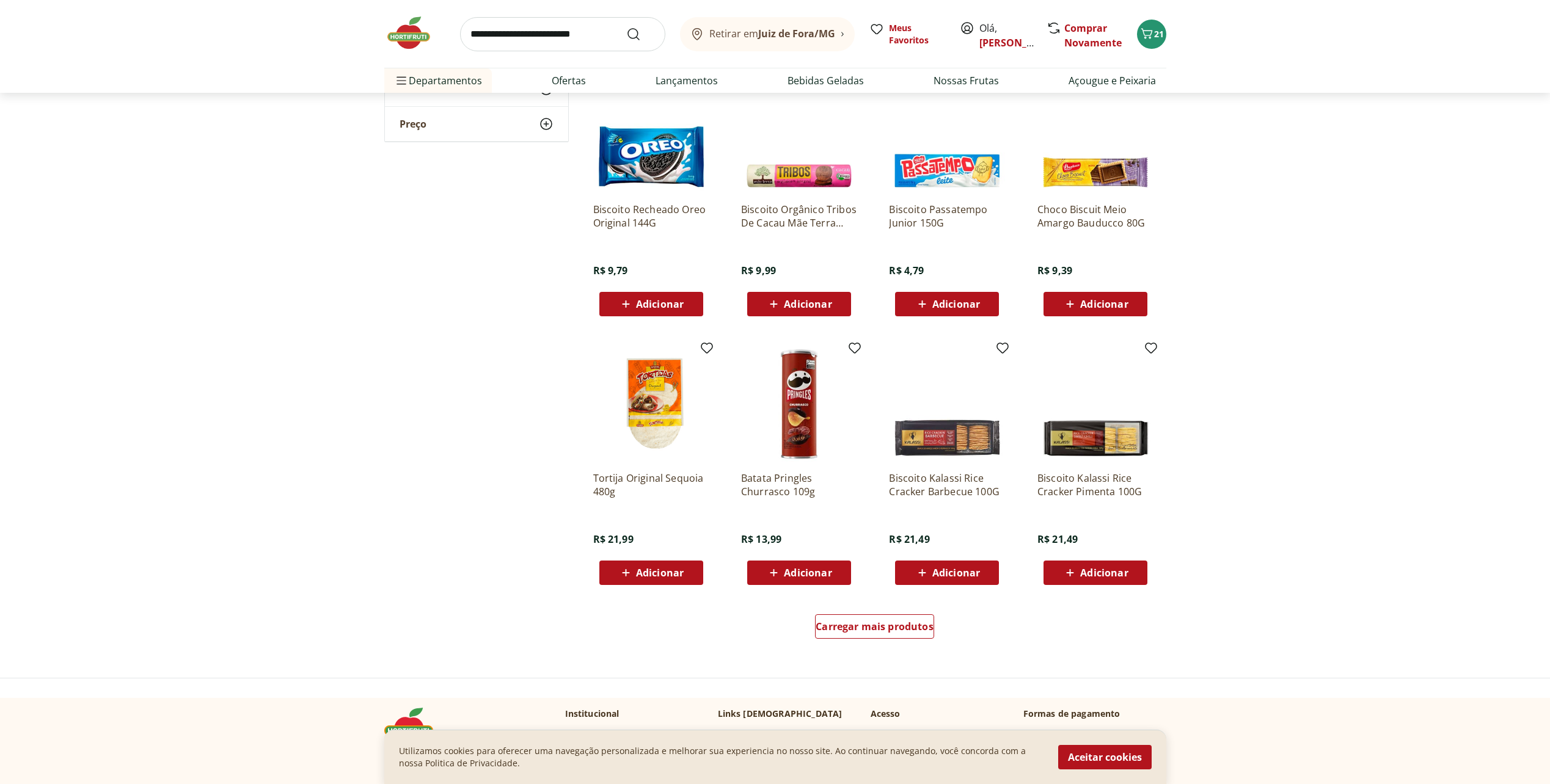
scroll to position [5193, 0]
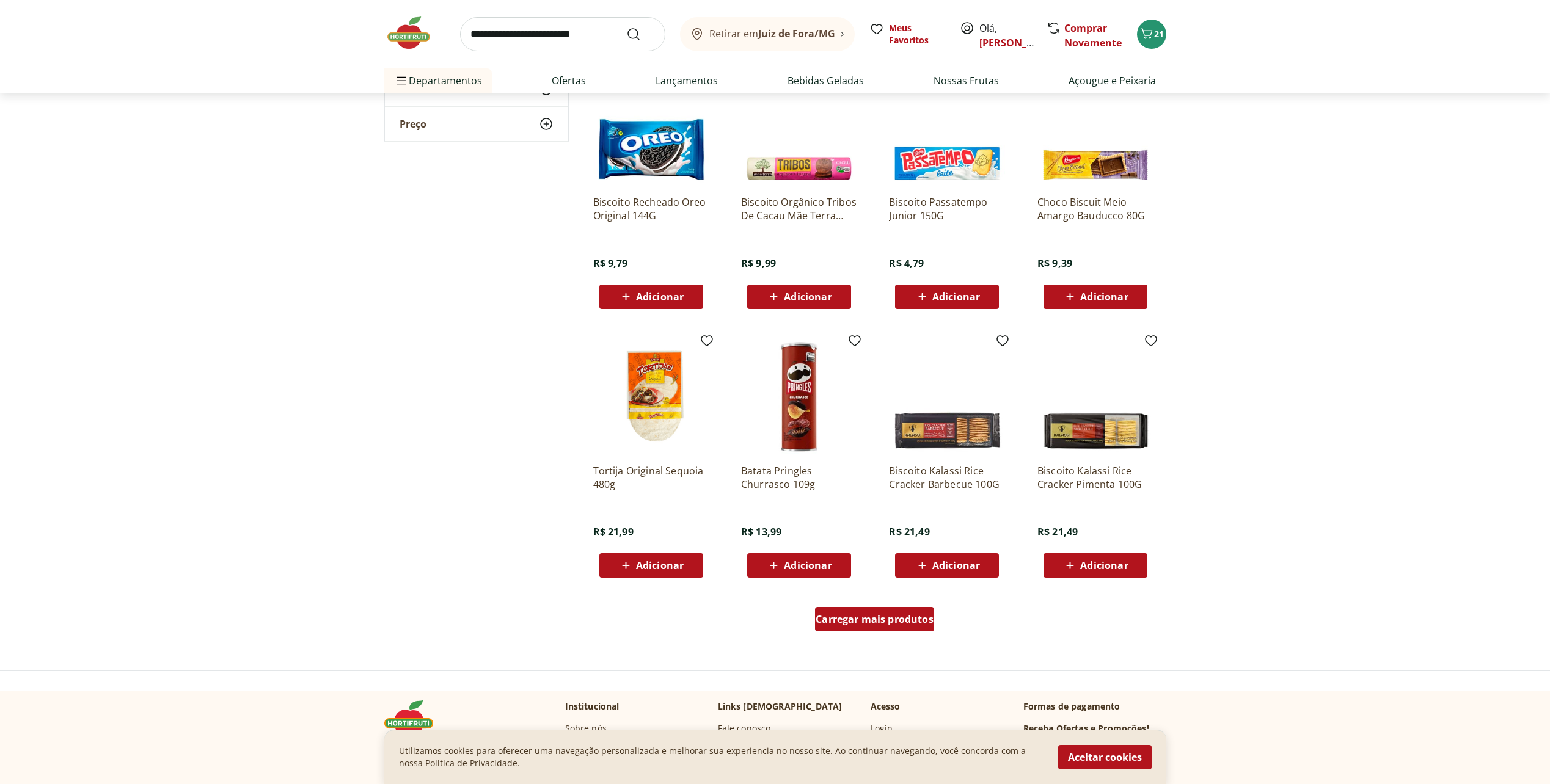
click at [894, 627] on div "Carregar mais produtos" at bounding box center [874, 619] width 119 height 24
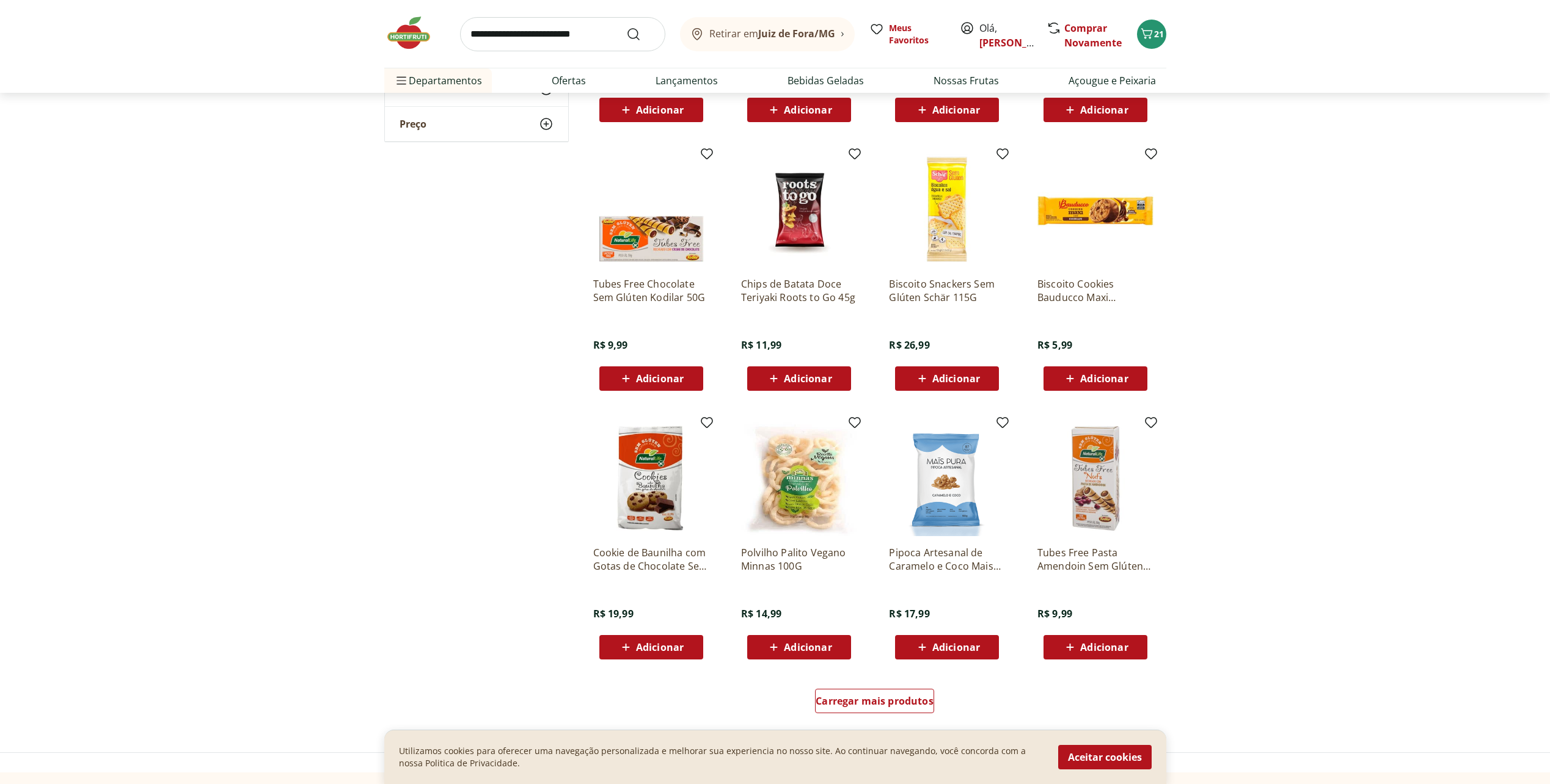
scroll to position [6170, 0]
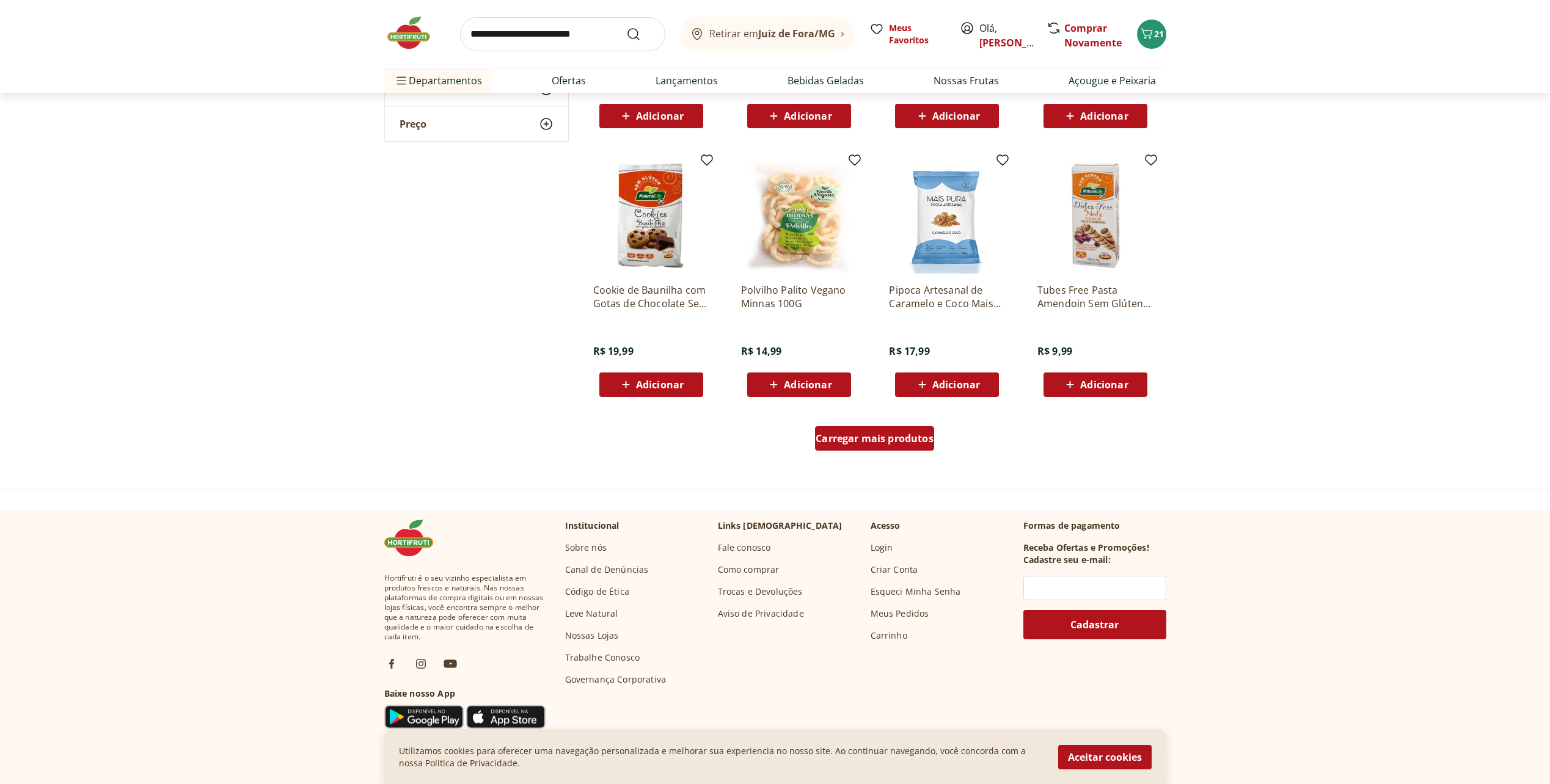
click at [865, 443] on span "Carregar mais produtos" at bounding box center [874, 439] width 118 height 10
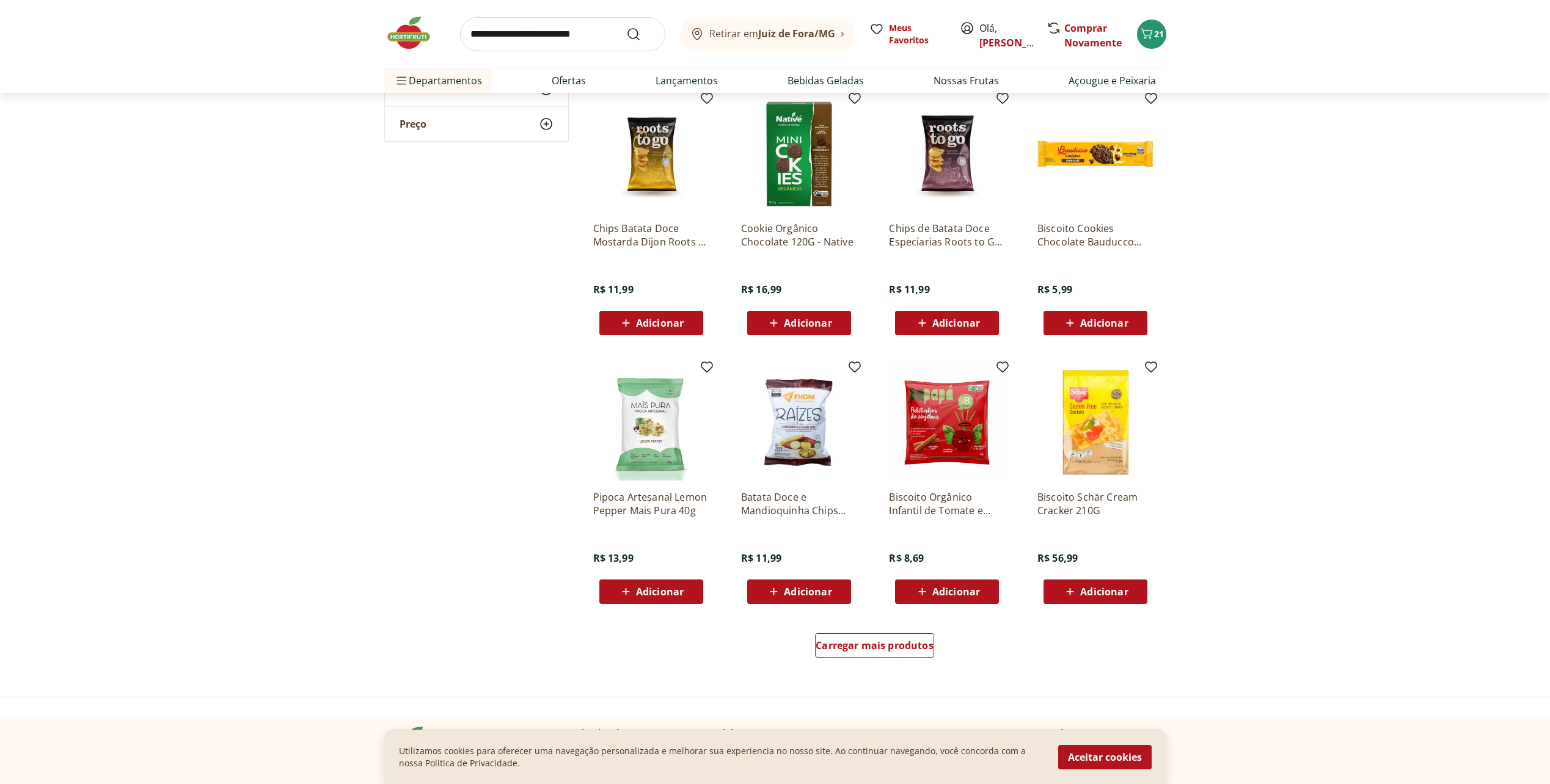
scroll to position [6780, 0]
